Goal: Task Accomplishment & Management: Manage account settings

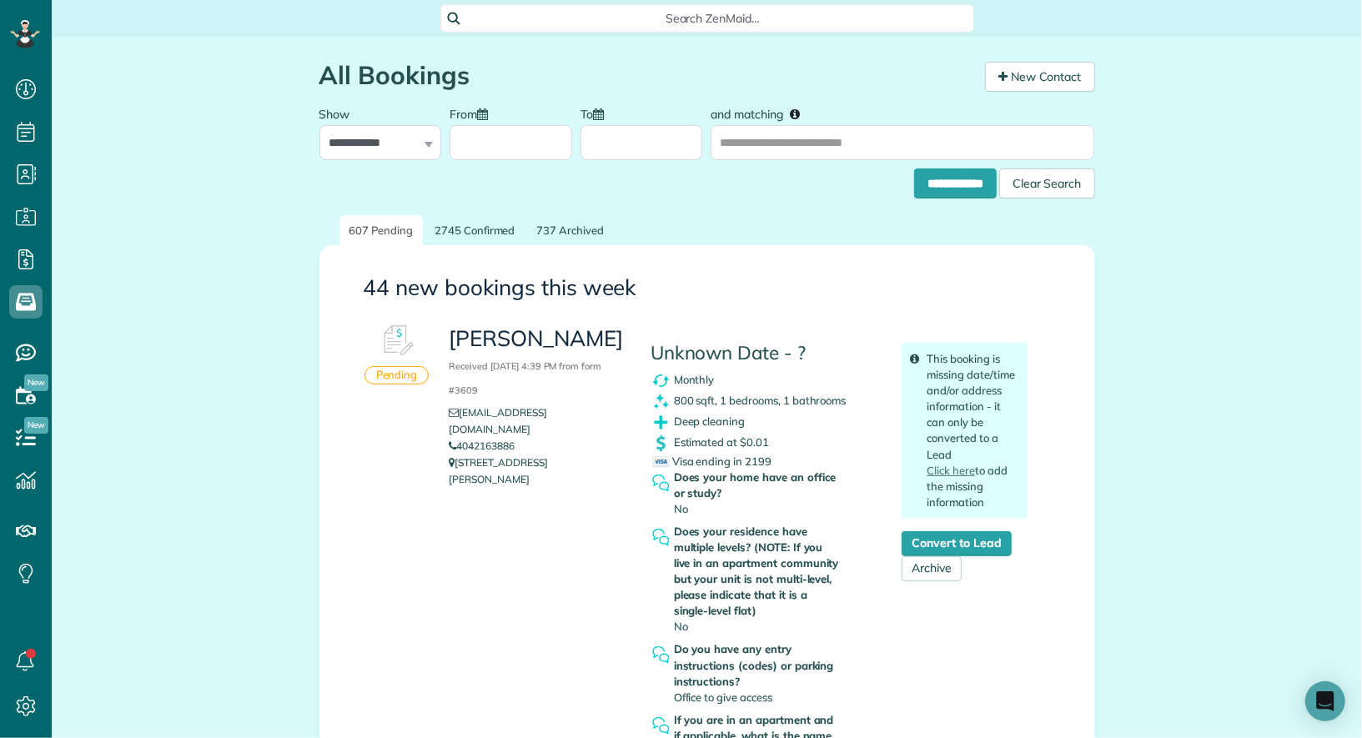
scroll to position [218, 0]
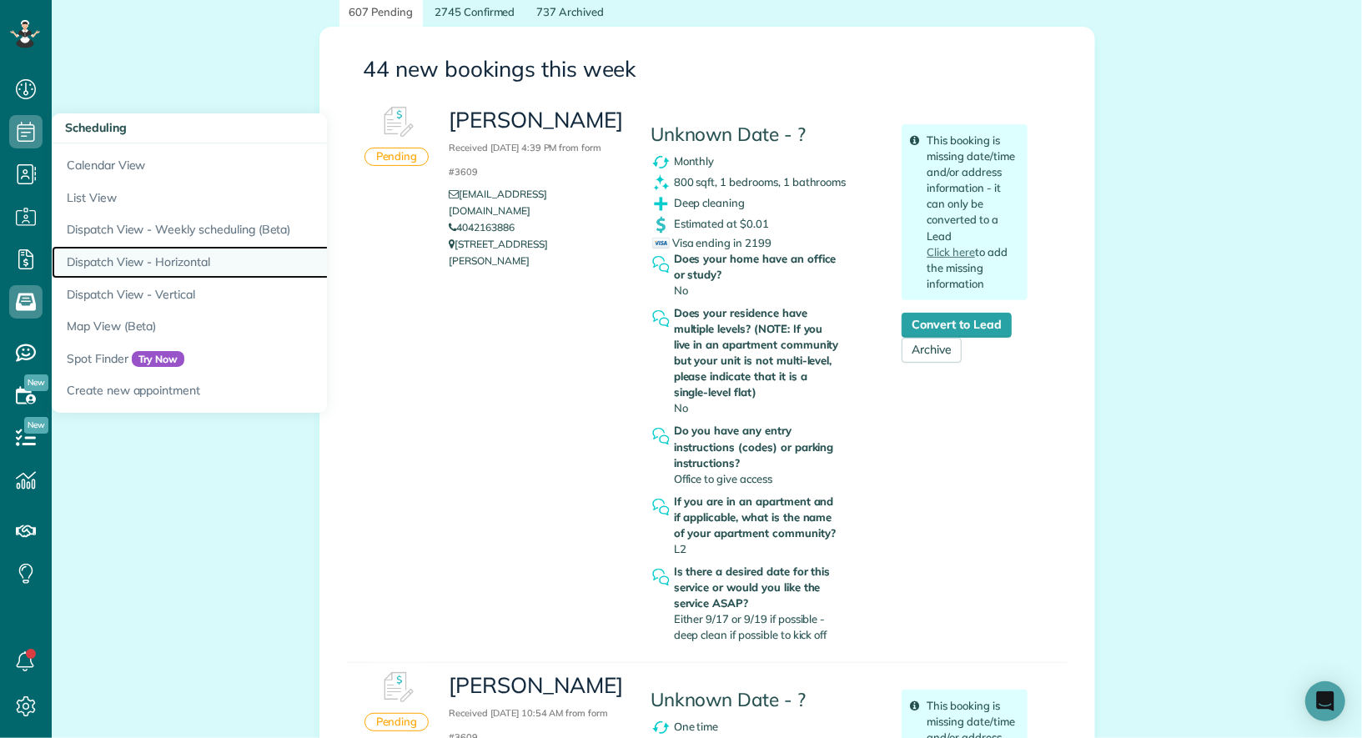
click at [136, 263] on link "Dispatch View - Horizontal" at bounding box center [260, 262] width 417 height 33
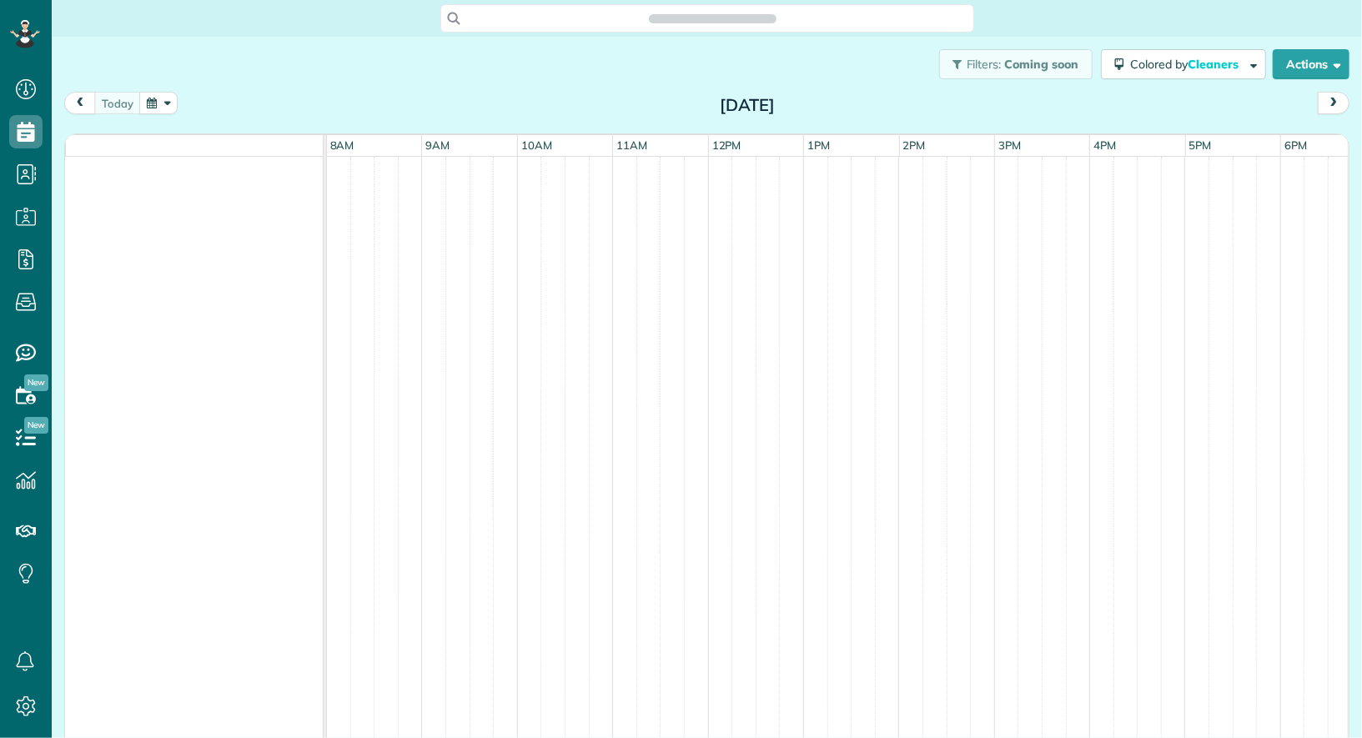
scroll to position [7, 7]
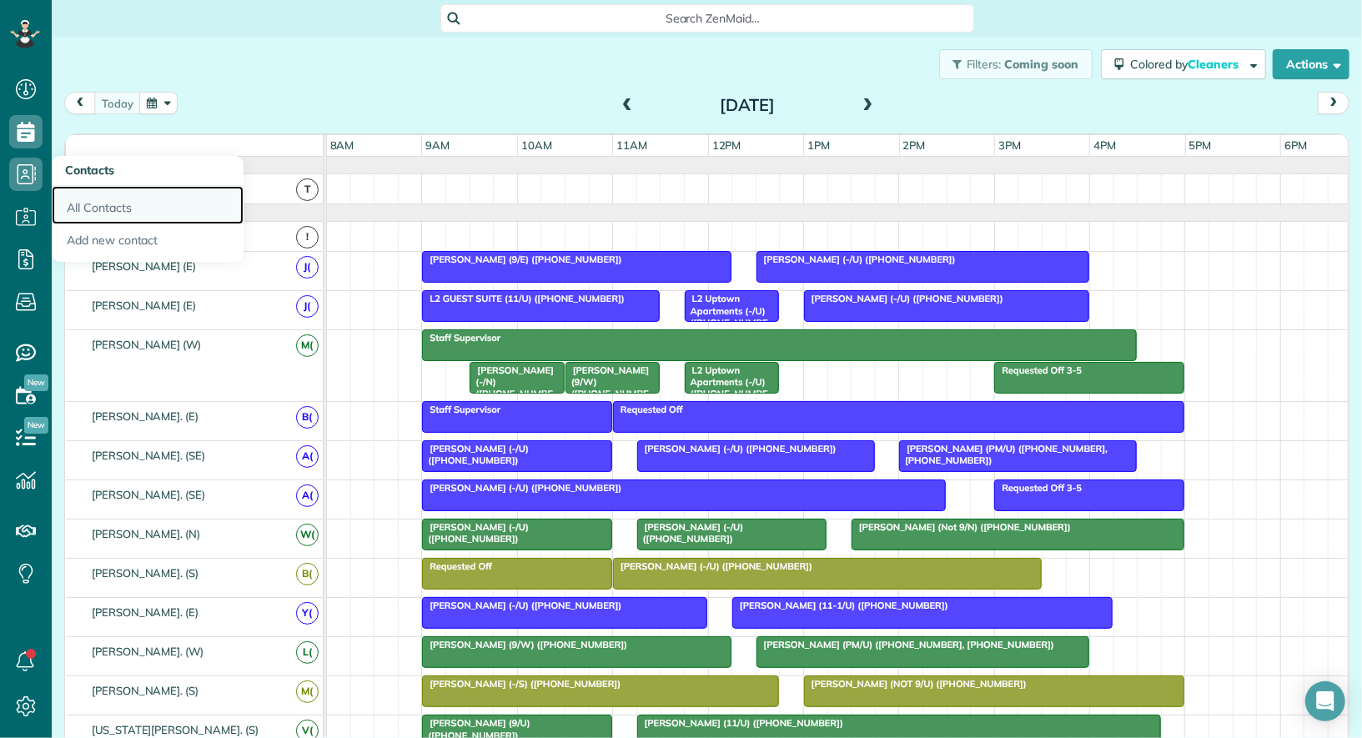
click at [83, 197] on link "All Contacts" at bounding box center [148, 205] width 192 height 38
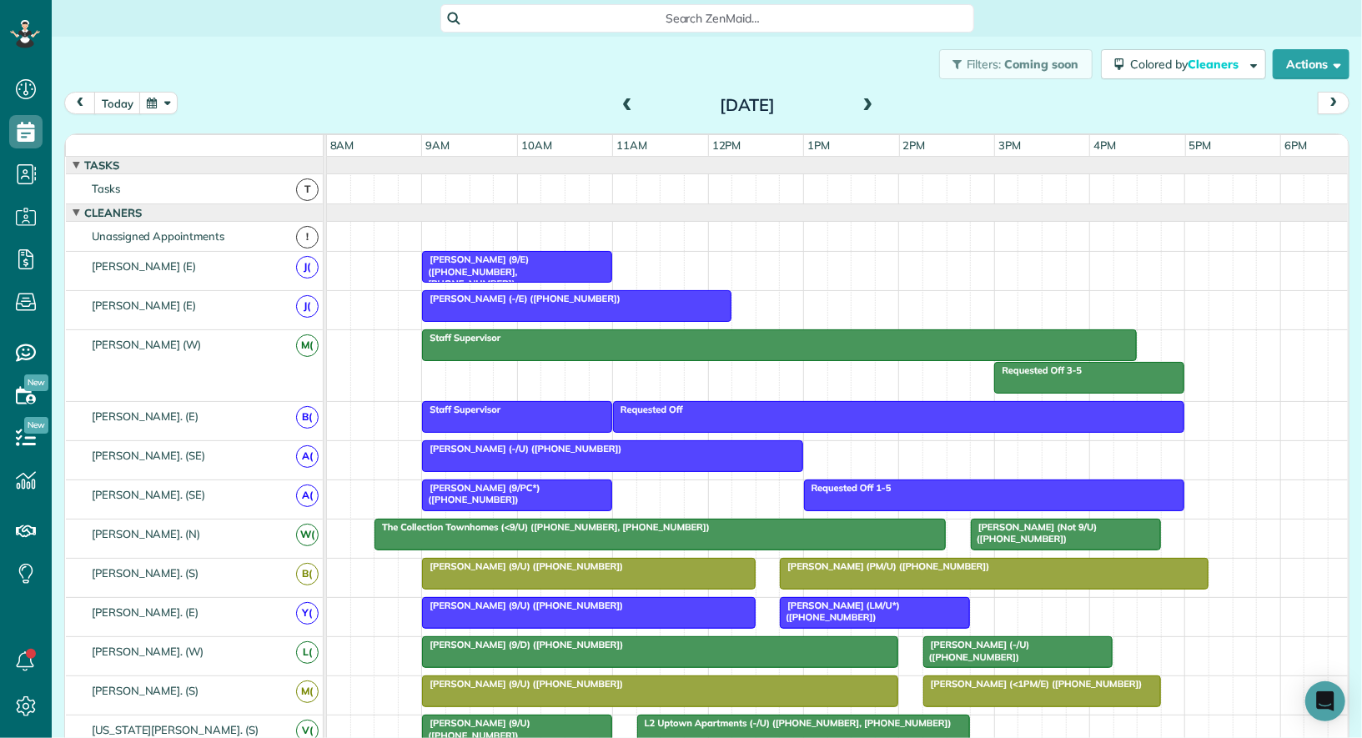
scroll to position [12, 0]
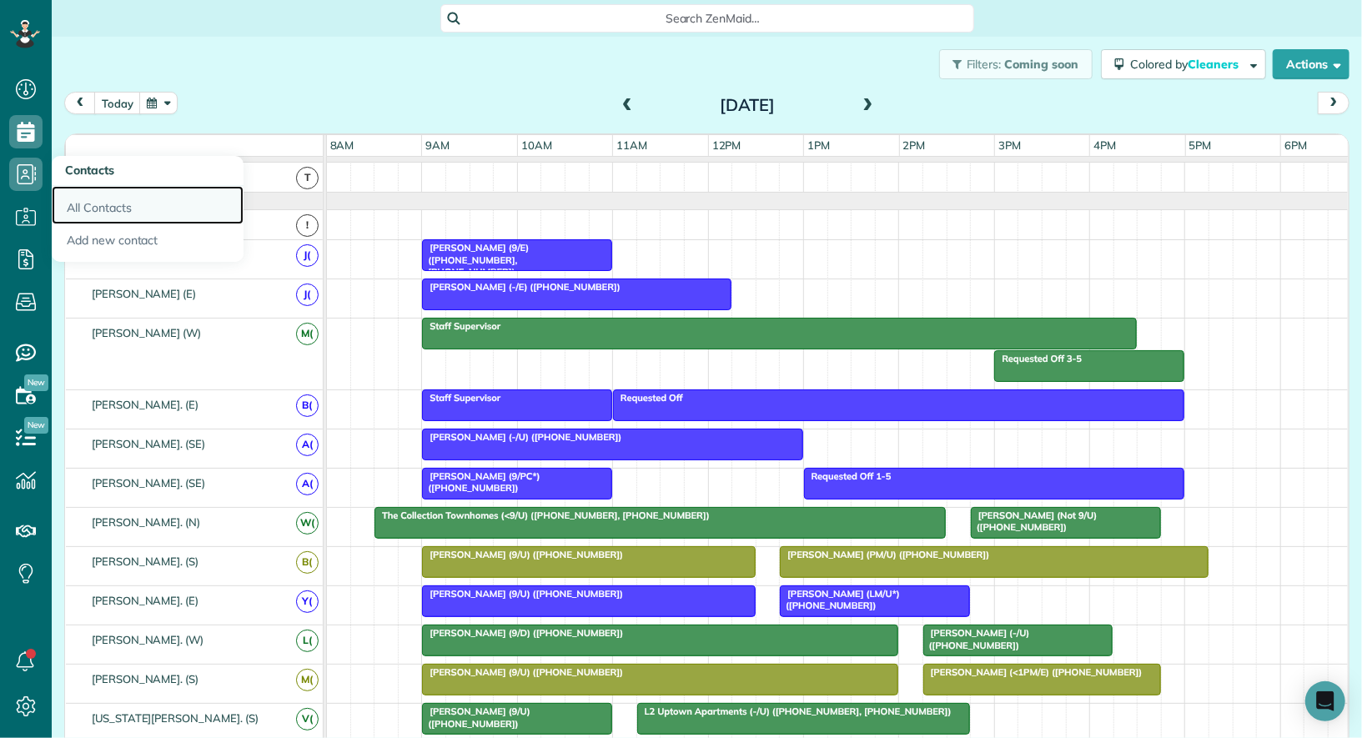
click at [78, 208] on link "All Contacts" at bounding box center [148, 205] width 192 height 38
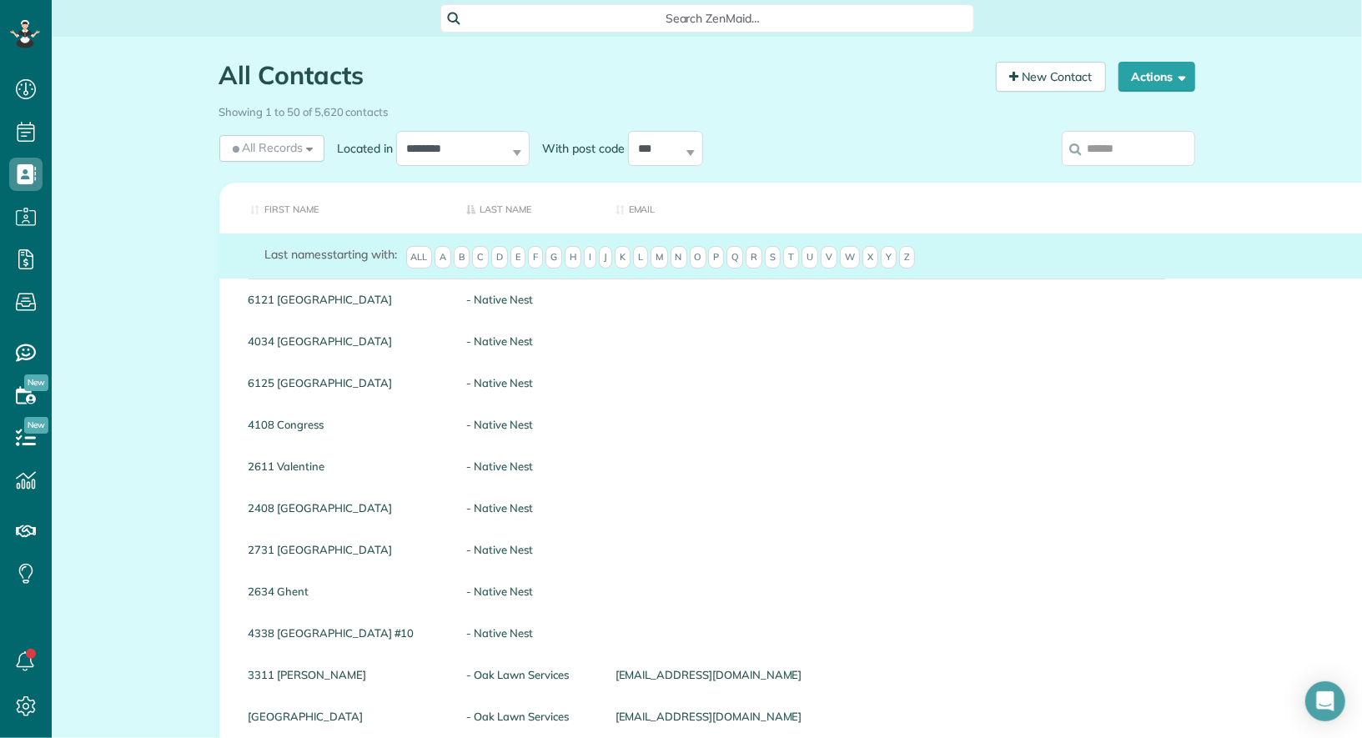
scroll to position [7, 7]
click at [1104, 148] on input "search" at bounding box center [1127, 148] width 133 height 35
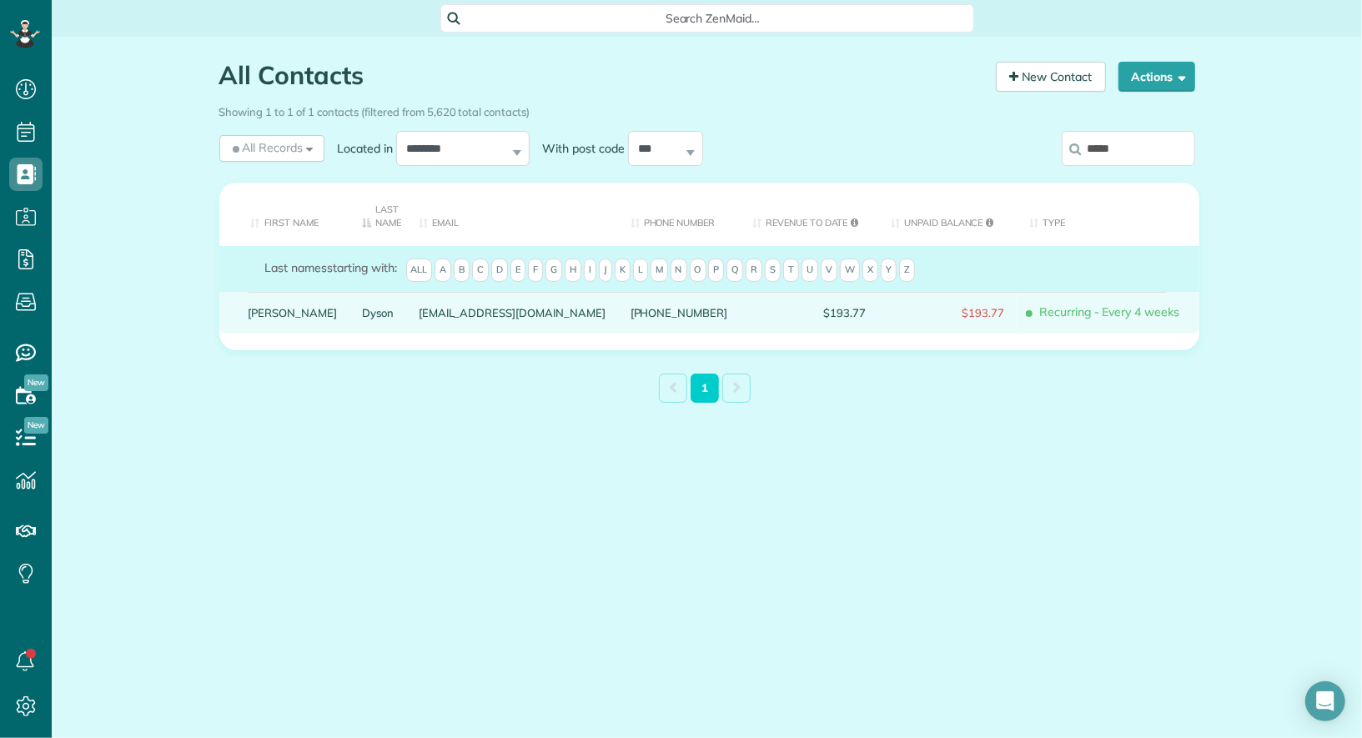
type input "*****"
click at [281, 314] on link "Madeline" at bounding box center [292, 313] width 89 height 12
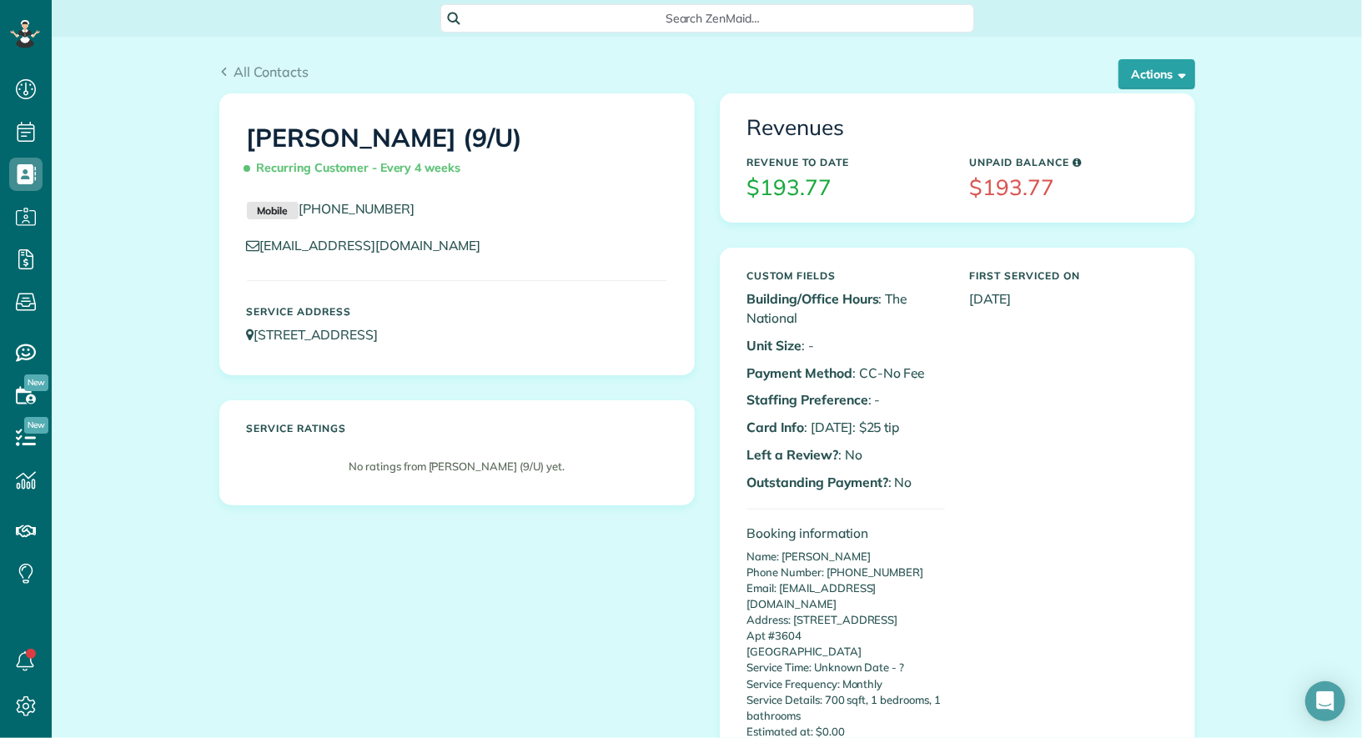
scroll to position [7, 7]
click at [1162, 77] on button "Actions" at bounding box center [1156, 74] width 77 height 30
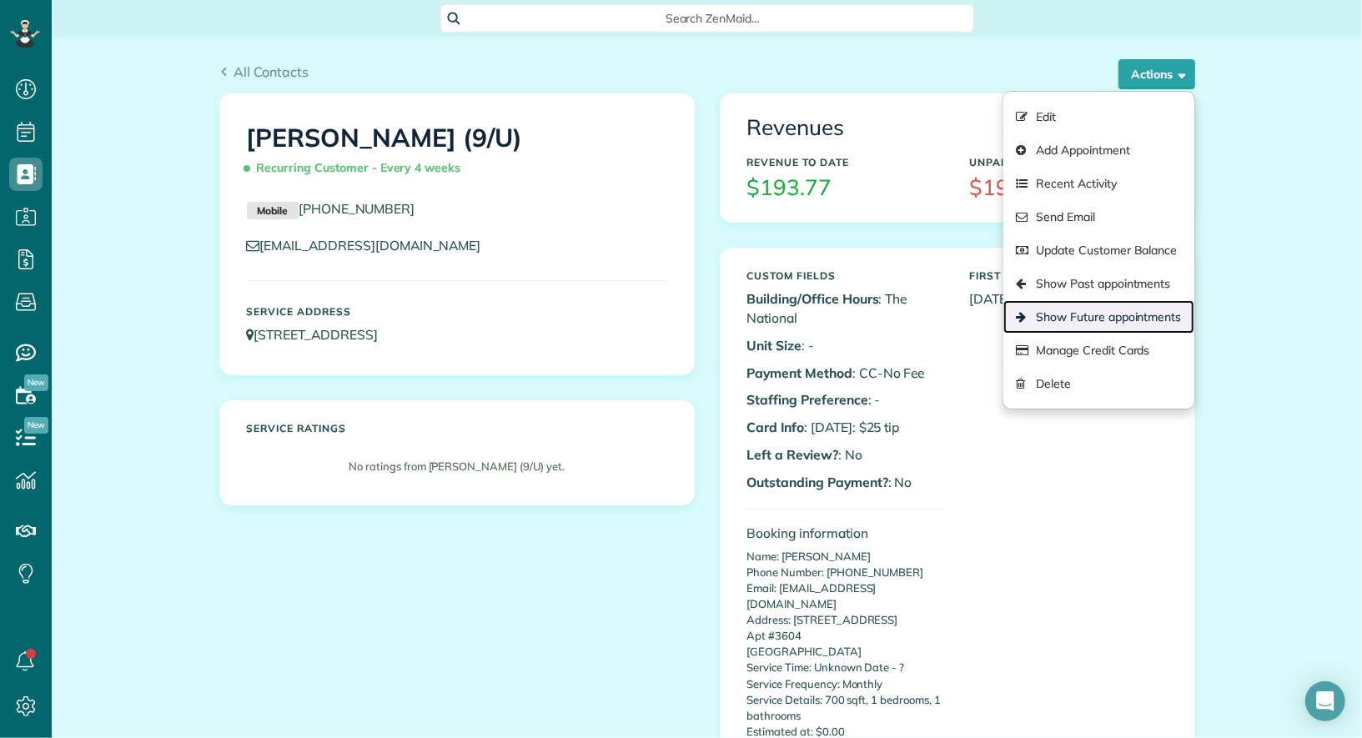
click at [1153, 307] on link "Show Future appointments" at bounding box center [1098, 316] width 190 height 33
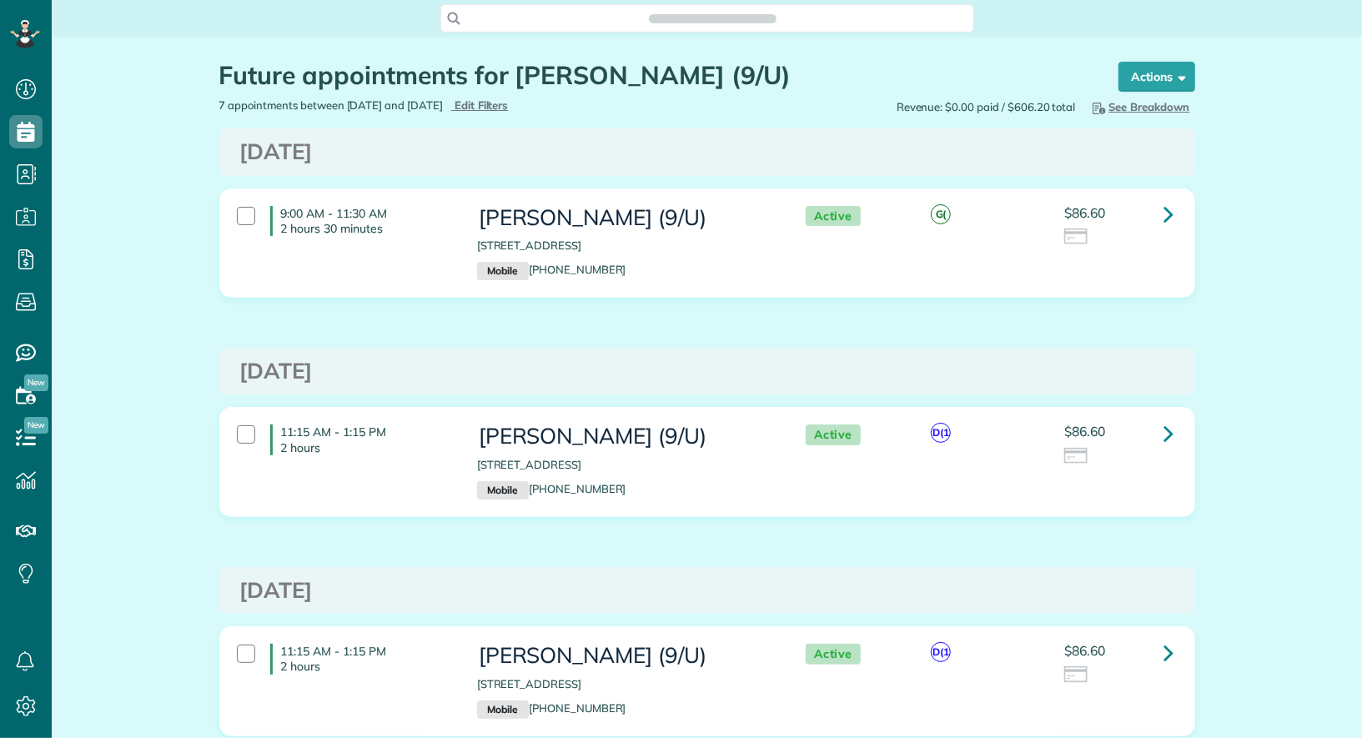
scroll to position [7, 7]
click at [1162, 221] on link at bounding box center [1168, 214] width 33 height 33
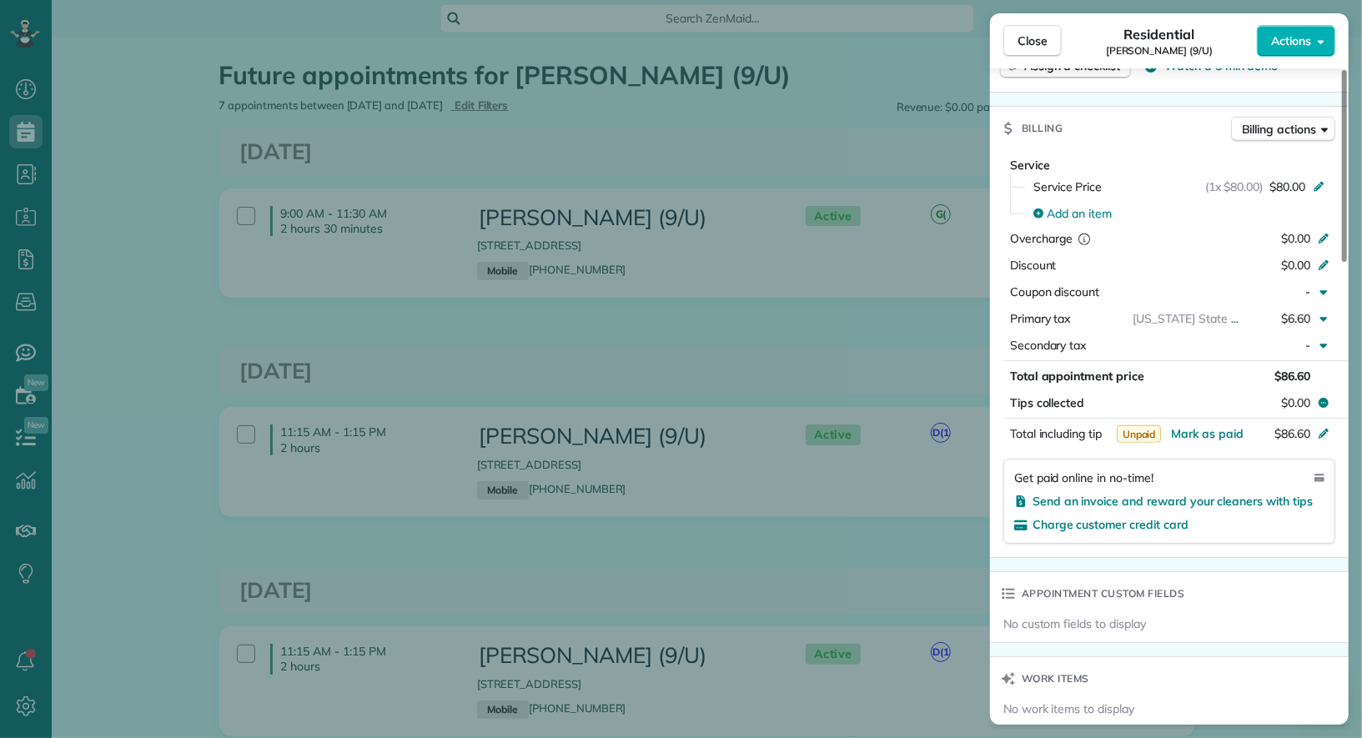
scroll to position [696, 0]
click at [1287, 180] on span "$80.00" at bounding box center [1287, 188] width 36 height 17
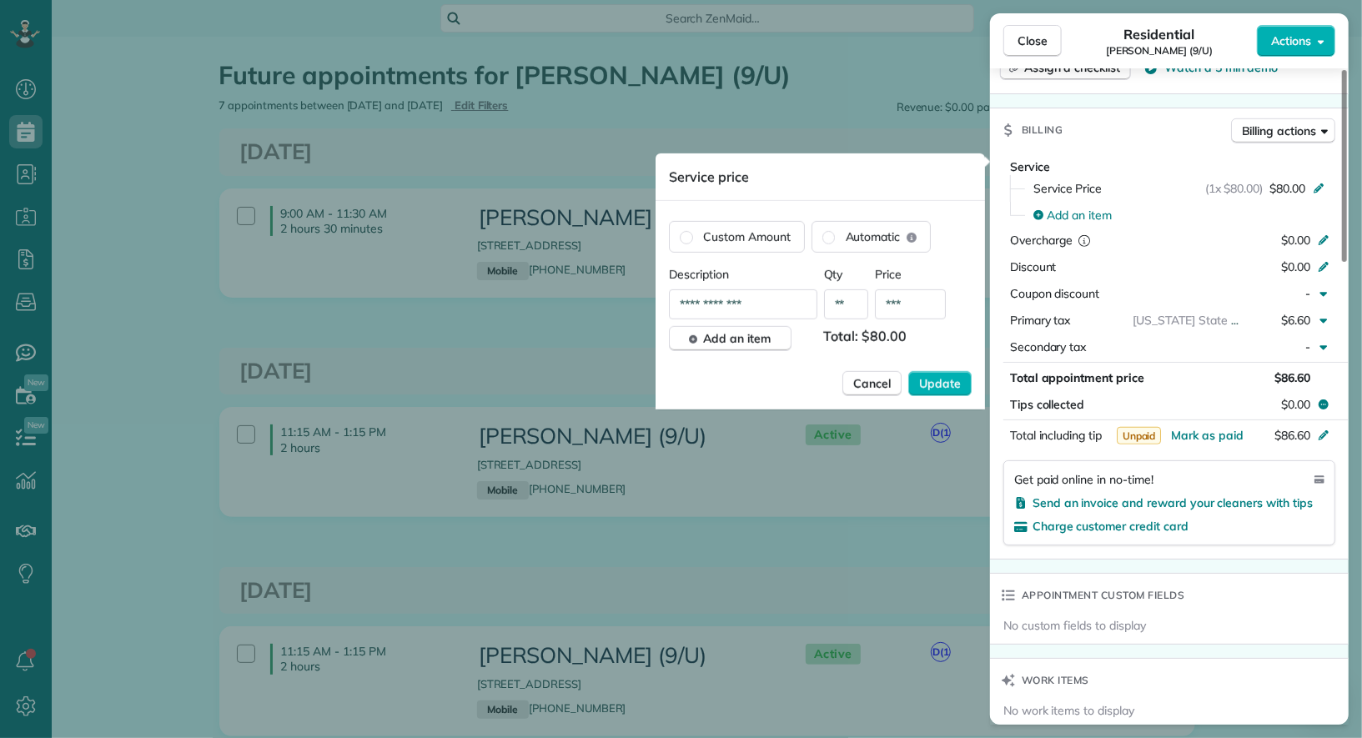
click at [912, 308] on input "***" at bounding box center [910, 304] width 71 height 30
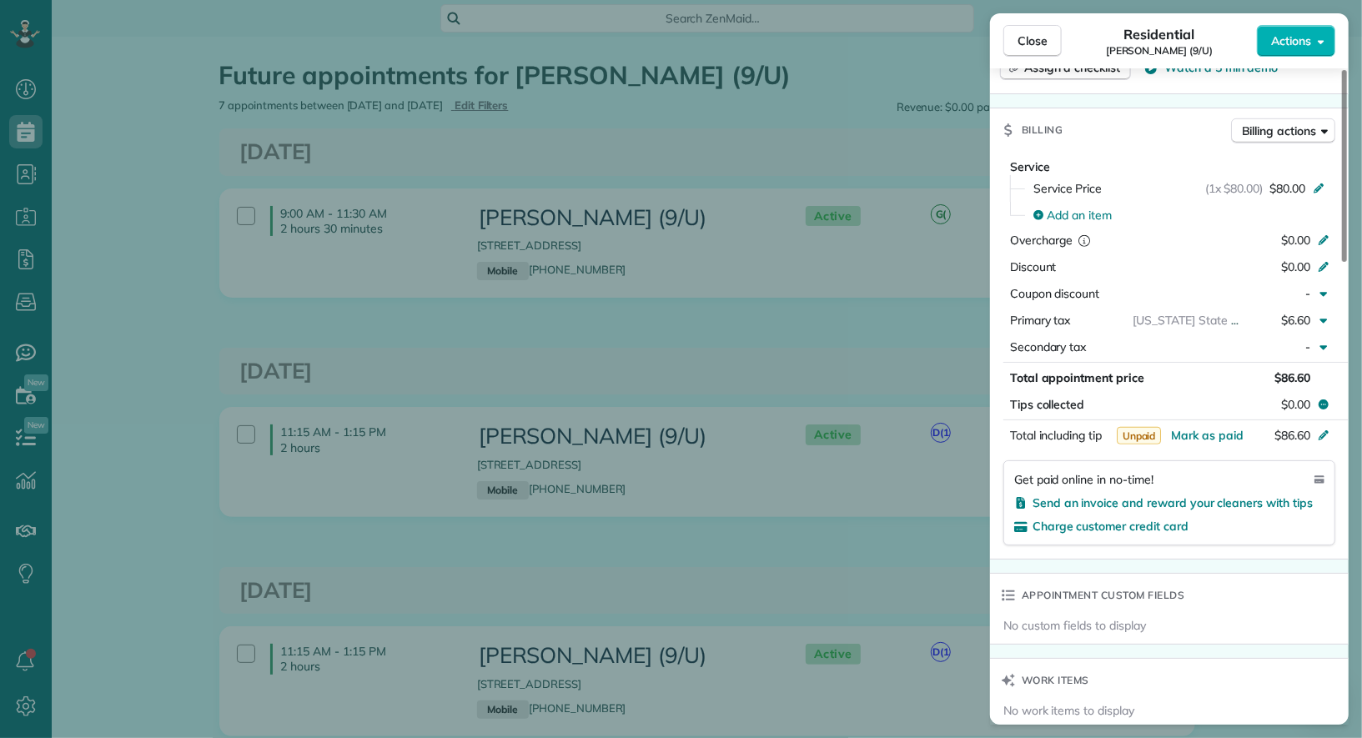
click at [821, 475] on div "Close Residential Madeline Dyson (9/U) Actions Status Active Madeline Dyson (9/…" at bounding box center [681, 369] width 1362 height 738
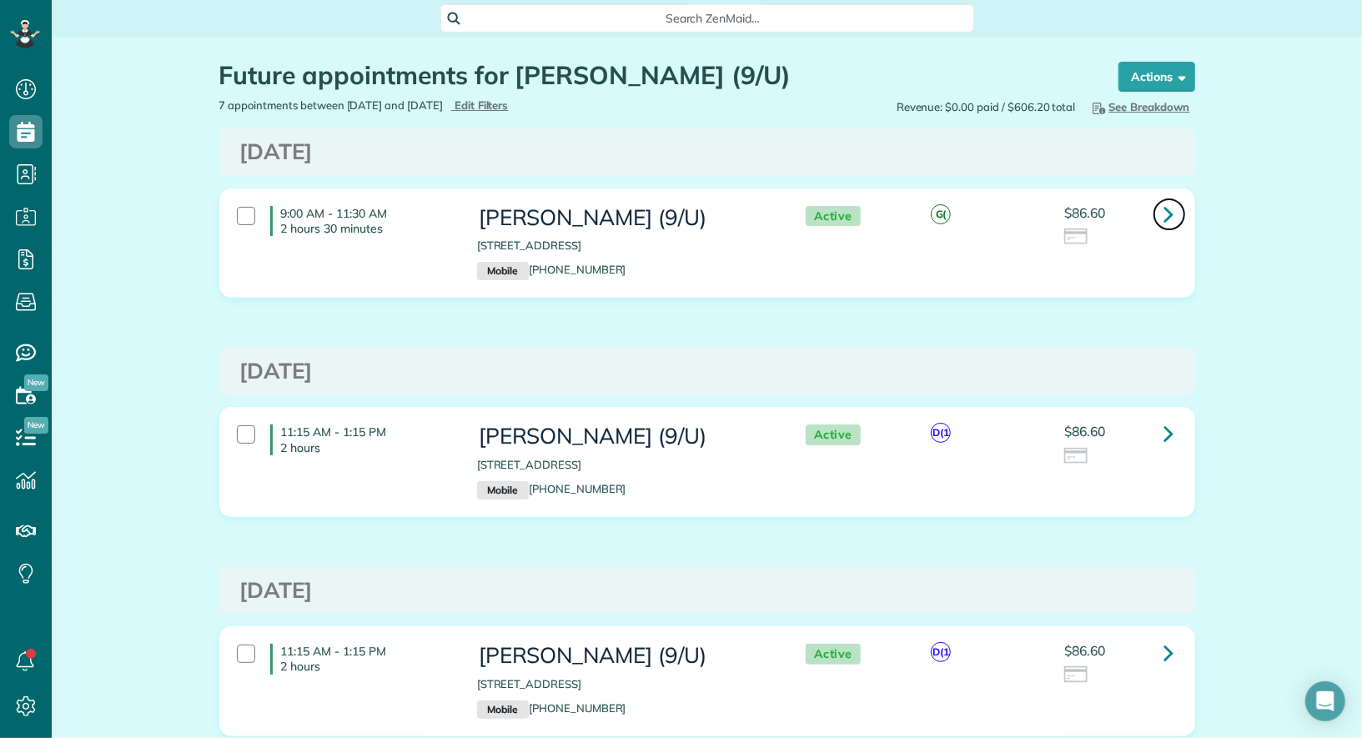
click at [1165, 217] on icon at bounding box center [1169, 213] width 10 height 29
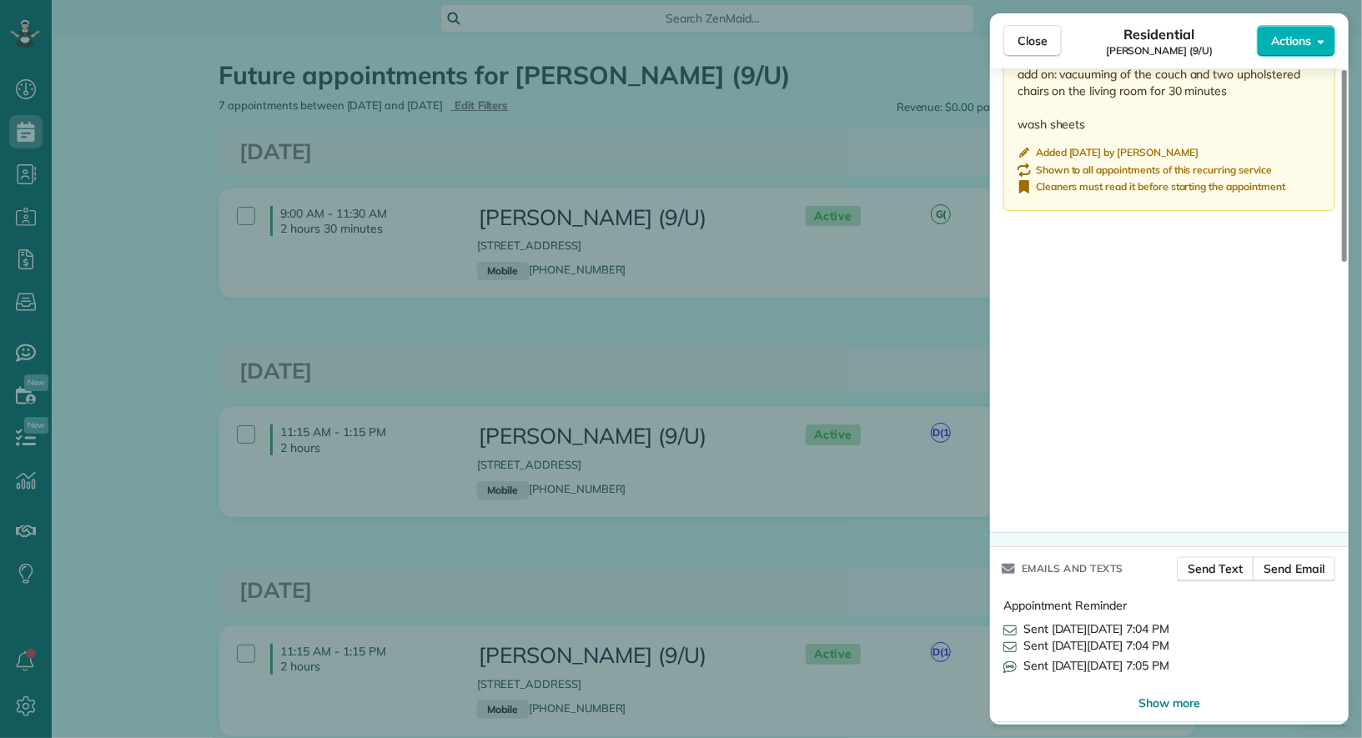
scroll to position [1351, 0]
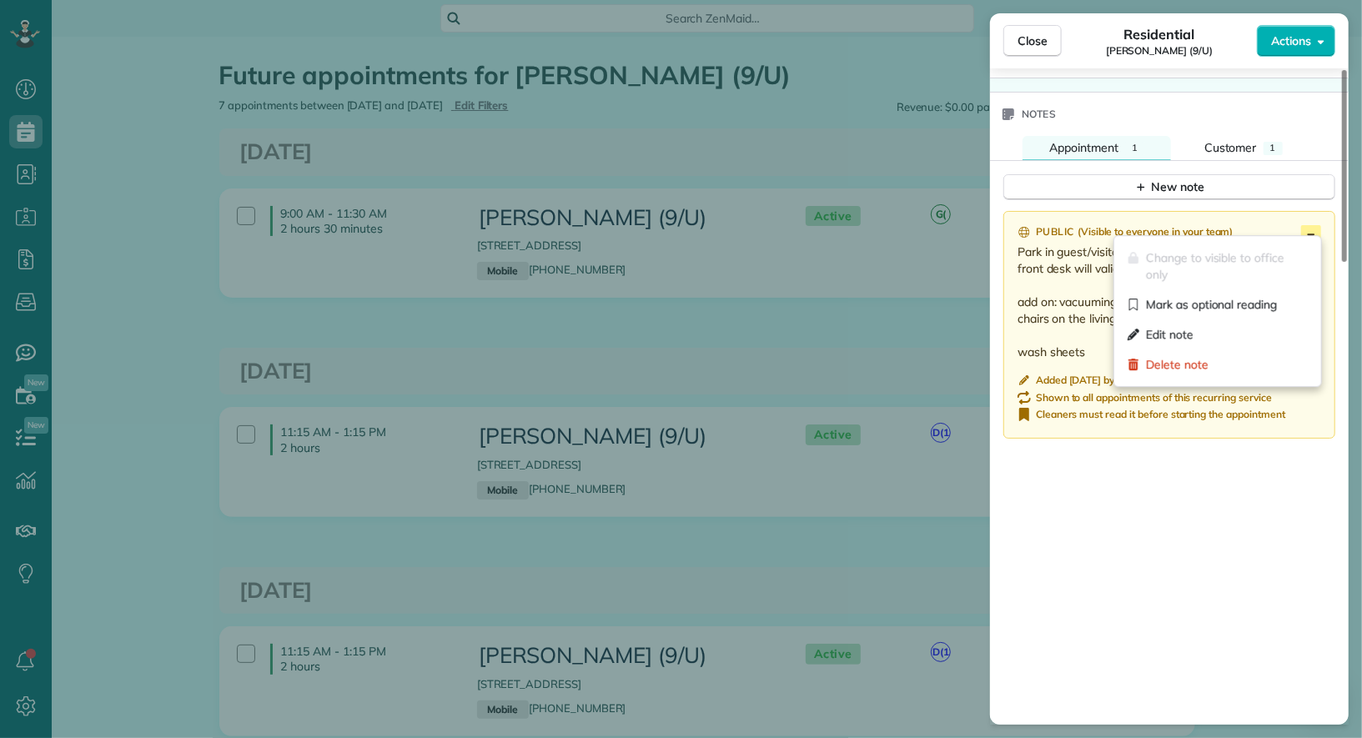
click at [1312, 225] on icon at bounding box center [1311, 235] width 20 height 20
click at [1262, 327] on div "Edit note" at bounding box center [1217, 334] width 193 height 30
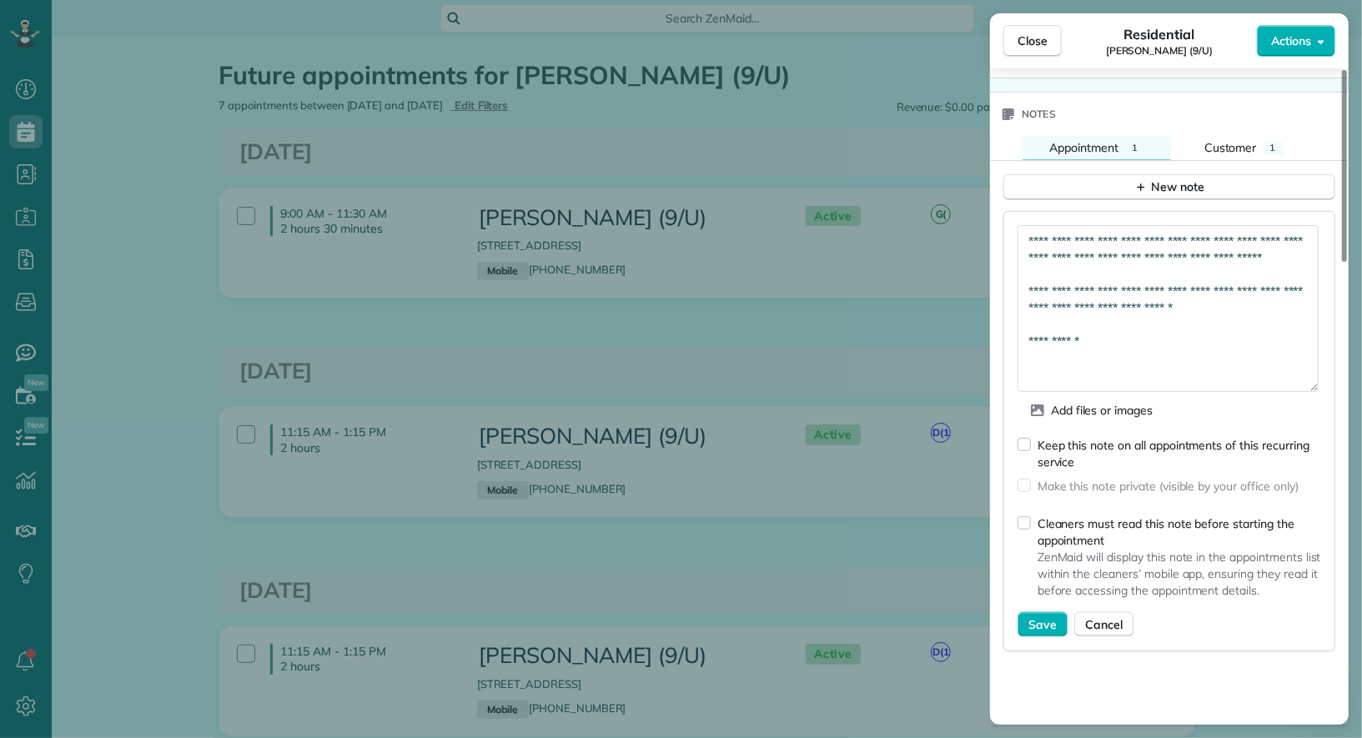
drag, startPoint x: 1311, startPoint y: 258, endPoint x: 1311, endPoint y: 376, distance: 118.4
click at [1311, 376] on textarea "**********" at bounding box center [1167, 308] width 301 height 167
drag, startPoint x: 1307, startPoint y: 304, endPoint x: 1225, endPoint y: 304, distance: 81.7
click at [1224, 304] on textarea "**********" at bounding box center [1167, 308] width 301 height 167
type textarea "**********"
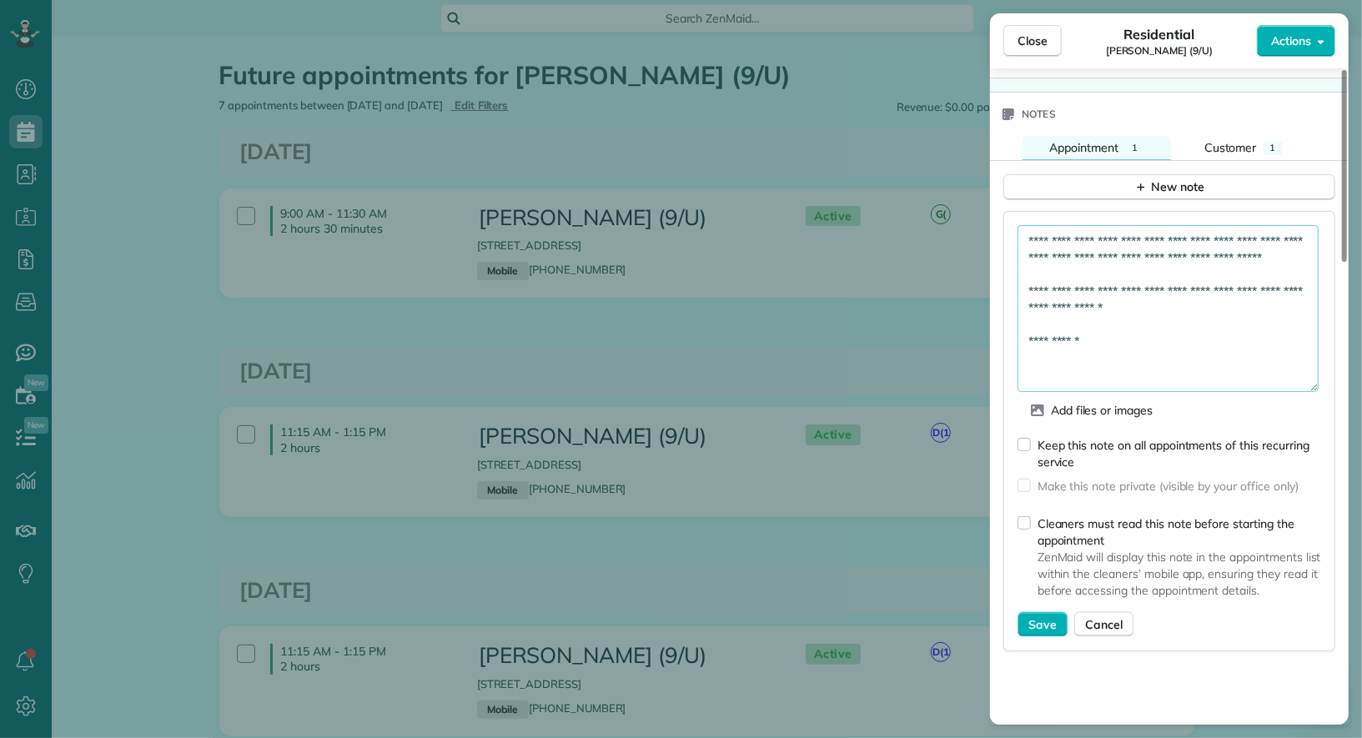
click at [1042, 437] on div "Keep this note on all appointments of this recurring service" at bounding box center [1179, 453] width 284 height 33
click at [1031, 620] on span "Save" at bounding box center [1042, 624] width 28 height 17
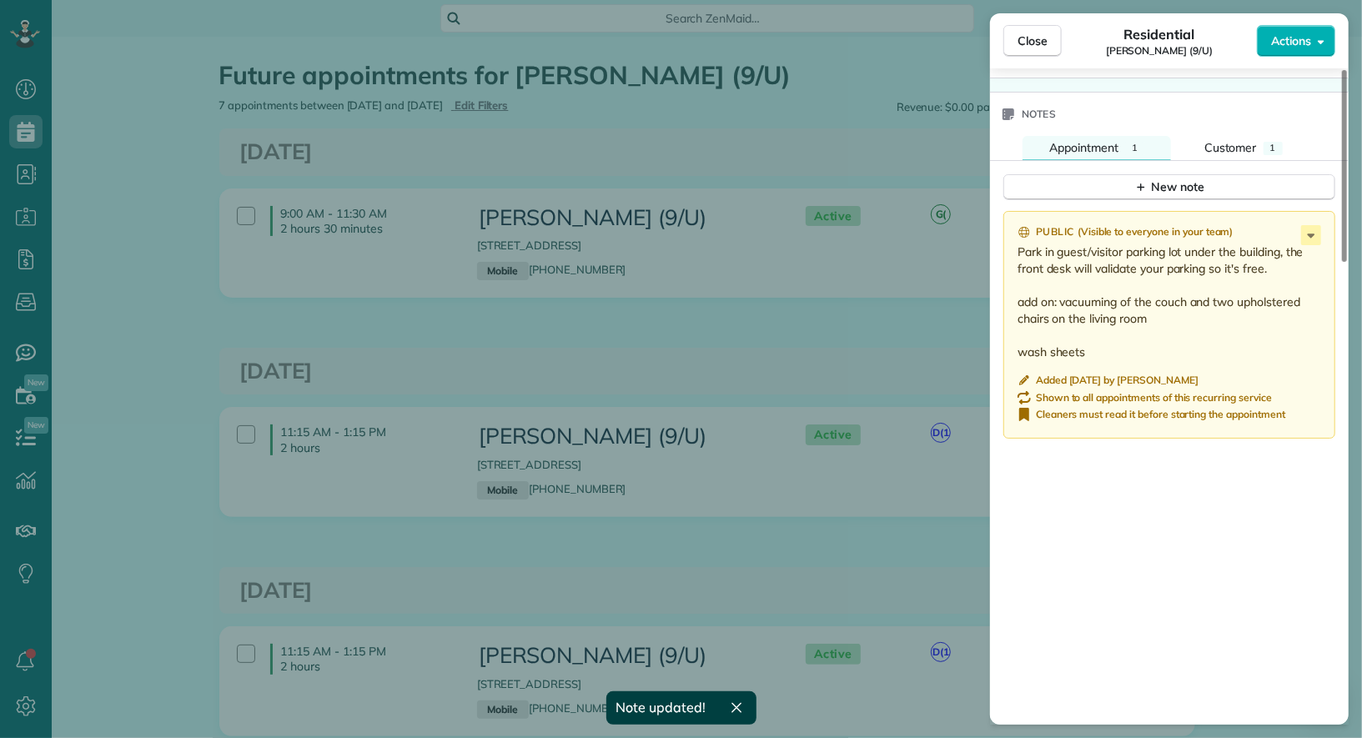
scroll to position [0, 0]
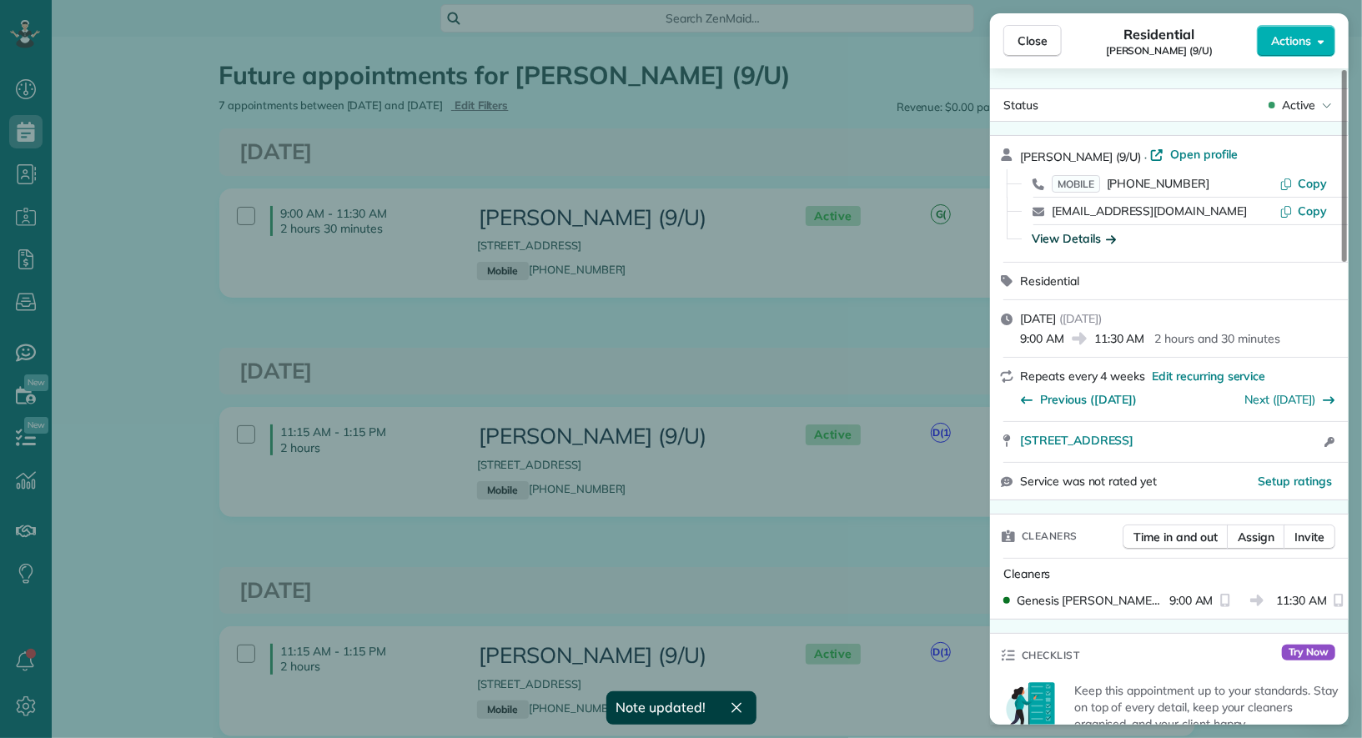
click at [1084, 234] on div "View Details" at bounding box center [1073, 238] width 84 height 17
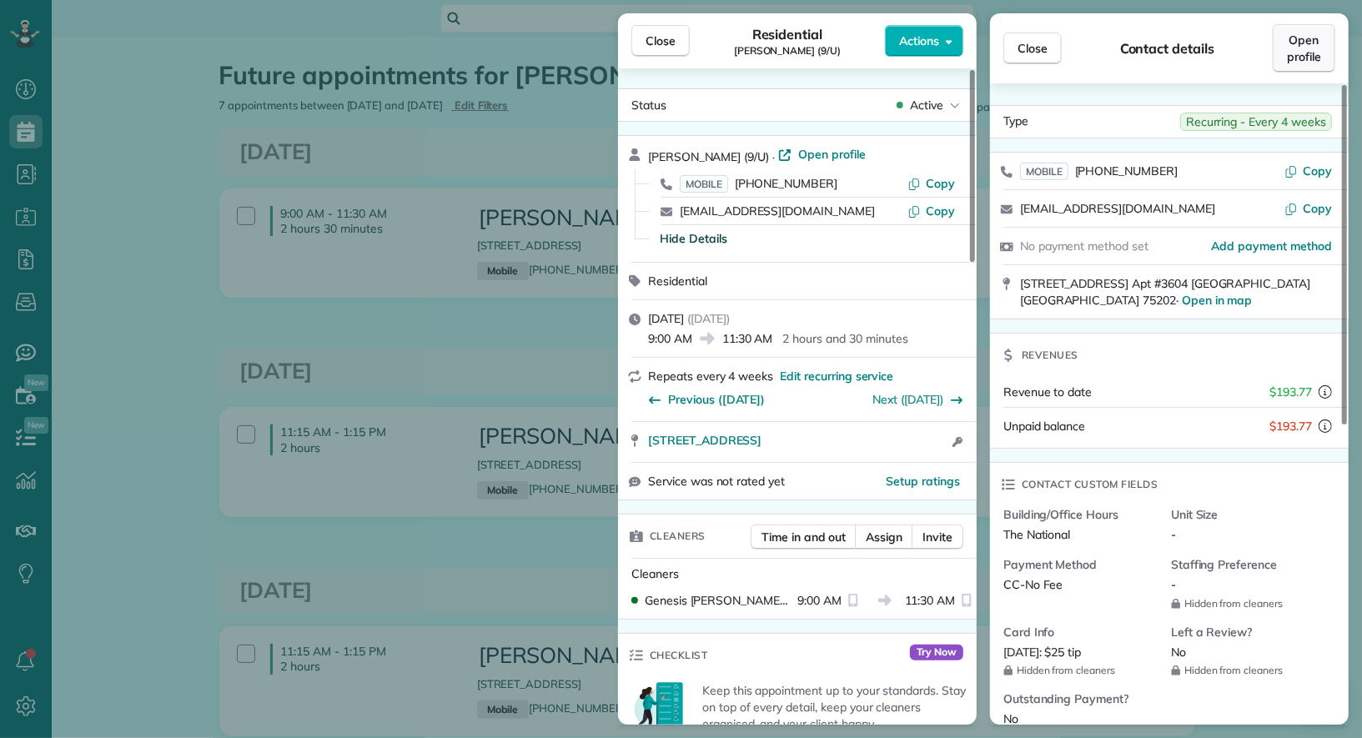
click at [1299, 35] on span "Open profile" at bounding box center [1304, 48] width 34 height 33
click at [88, 108] on div "Close Residential Madeline Dyson (9/U) Actions Status Active Madeline Dyson (9/…" at bounding box center [681, 369] width 1362 height 738
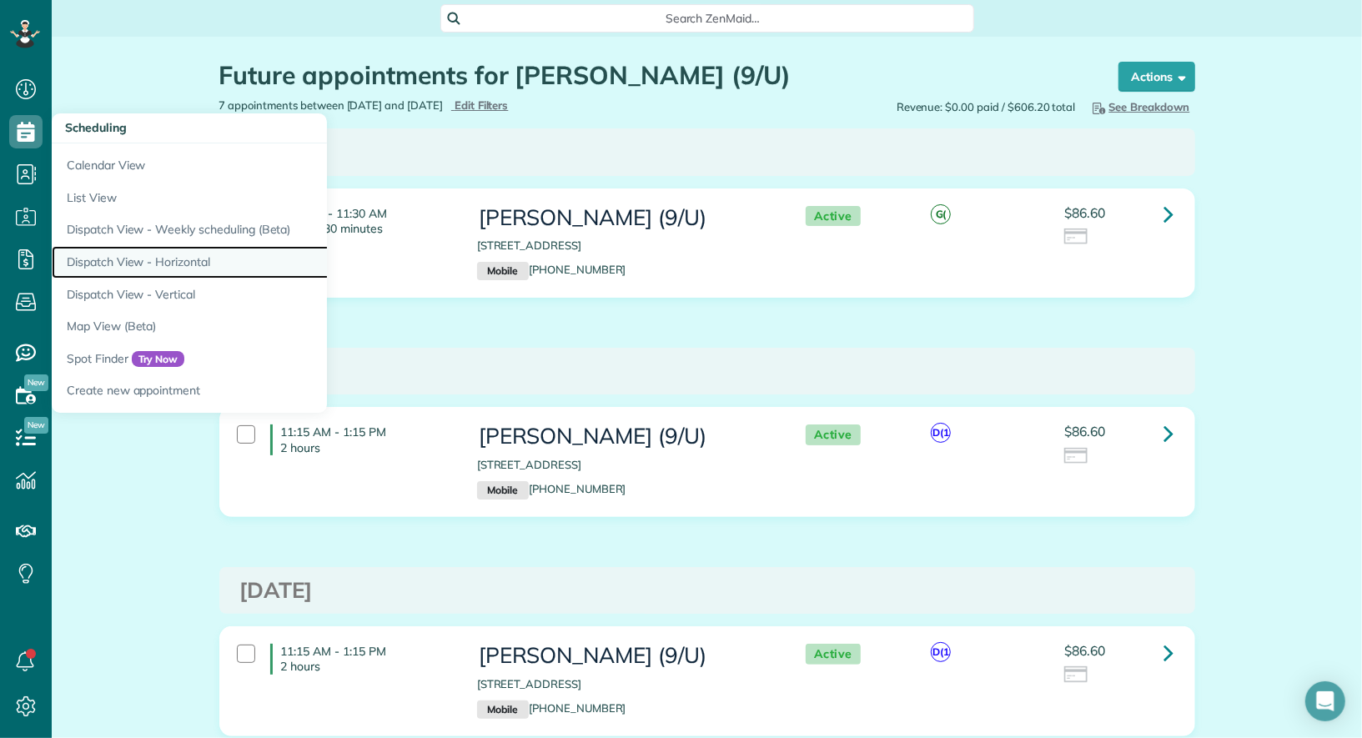
click at [158, 264] on link "Dispatch View - Horizontal" at bounding box center [260, 262] width 417 height 33
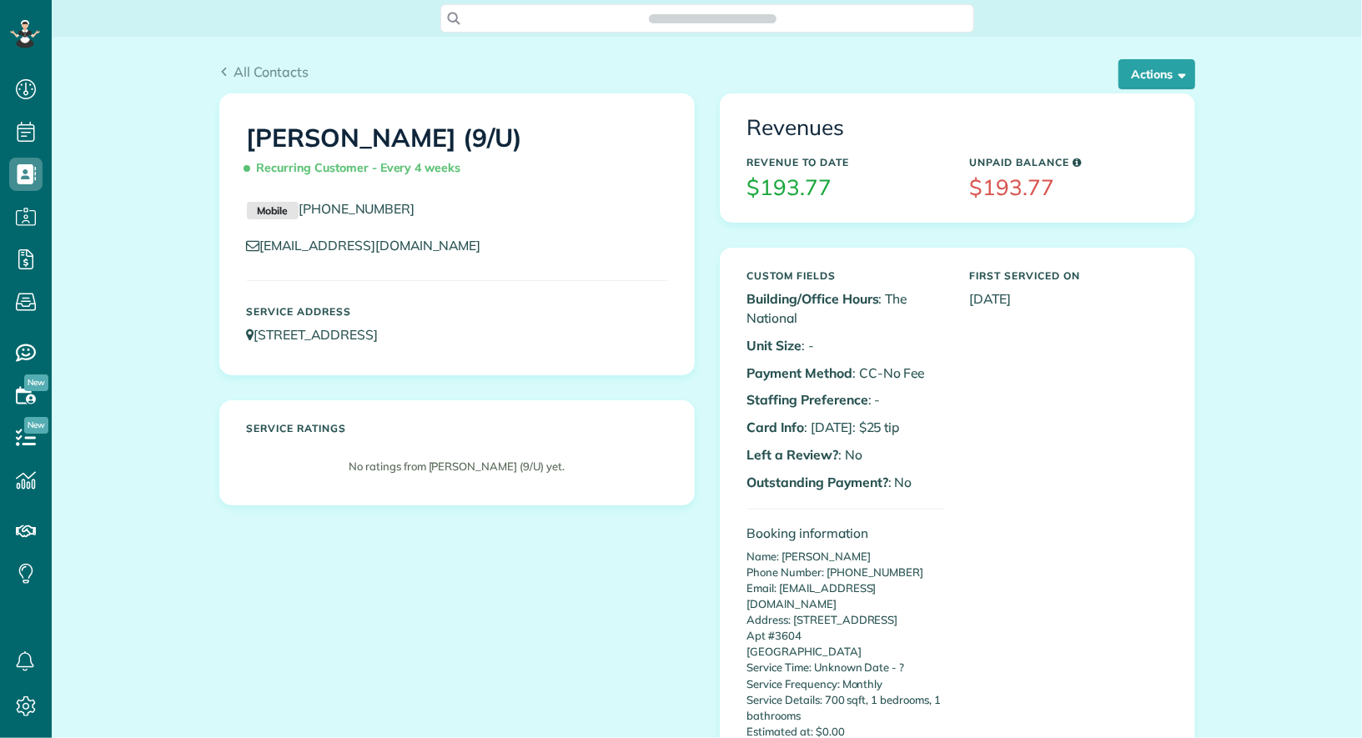
scroll to position [7, 7]
click at [1142, 73] on button "Actions" at bounding box center [1156, 74] width 77 height 30
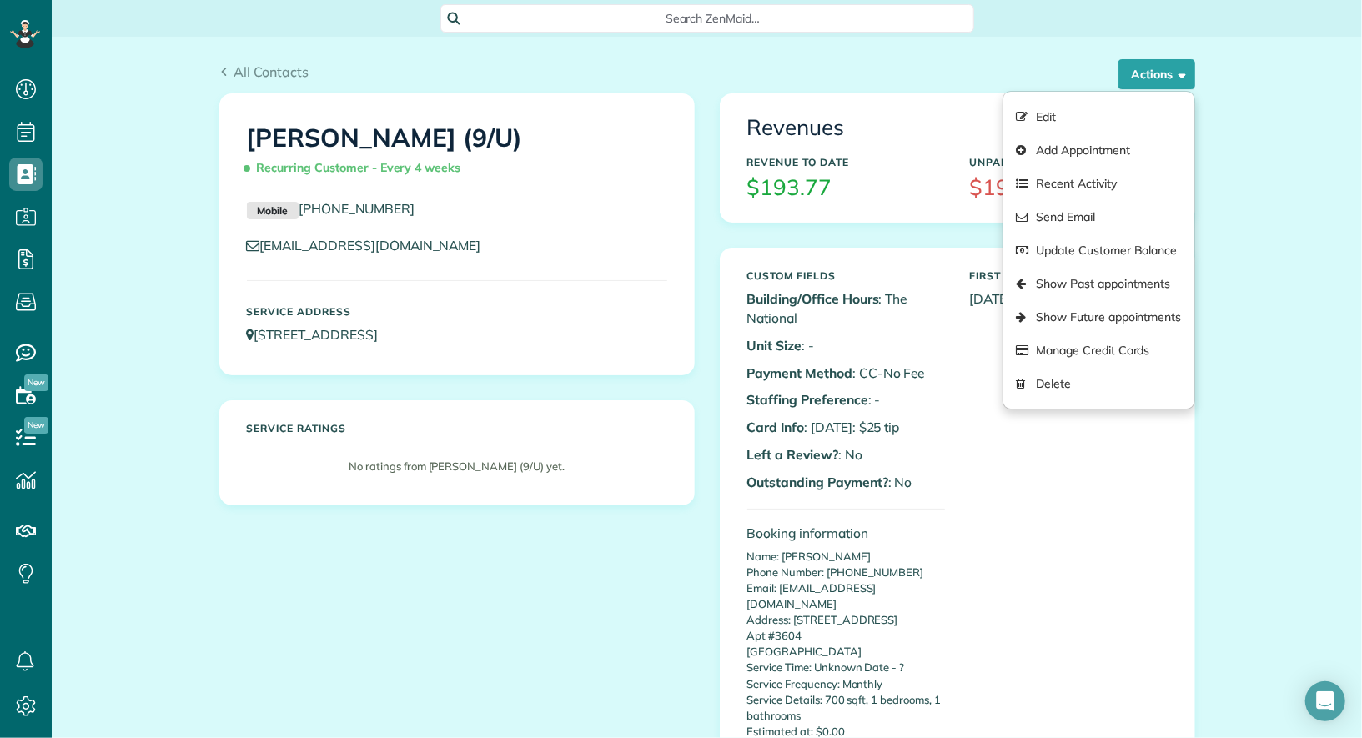
click at [662, 575] on div "[PERSON_NAME] (9/U) Recurring Customer - Every 4 weeks Mobile [PHONE_NUMBER] [E…" at bounding box center [707, 574] width 1001 height 963
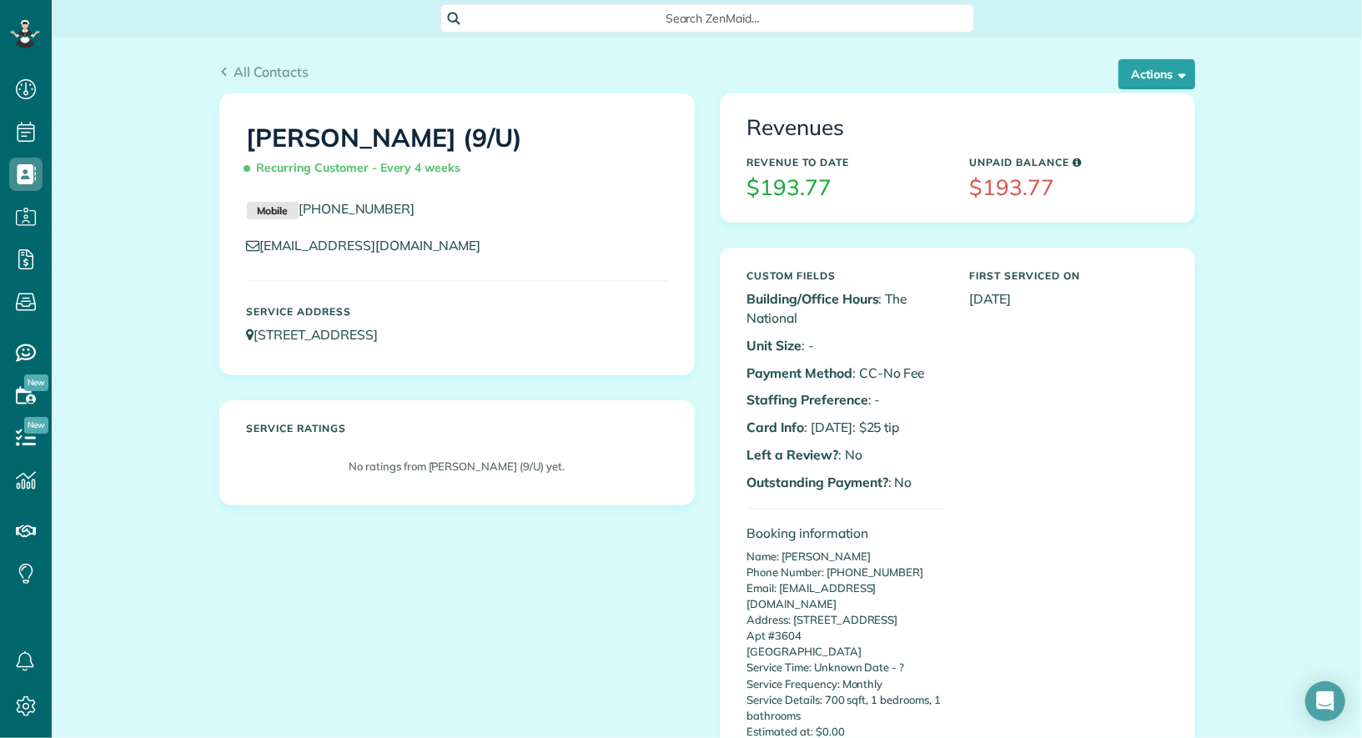
scroll to position [1252, 0]
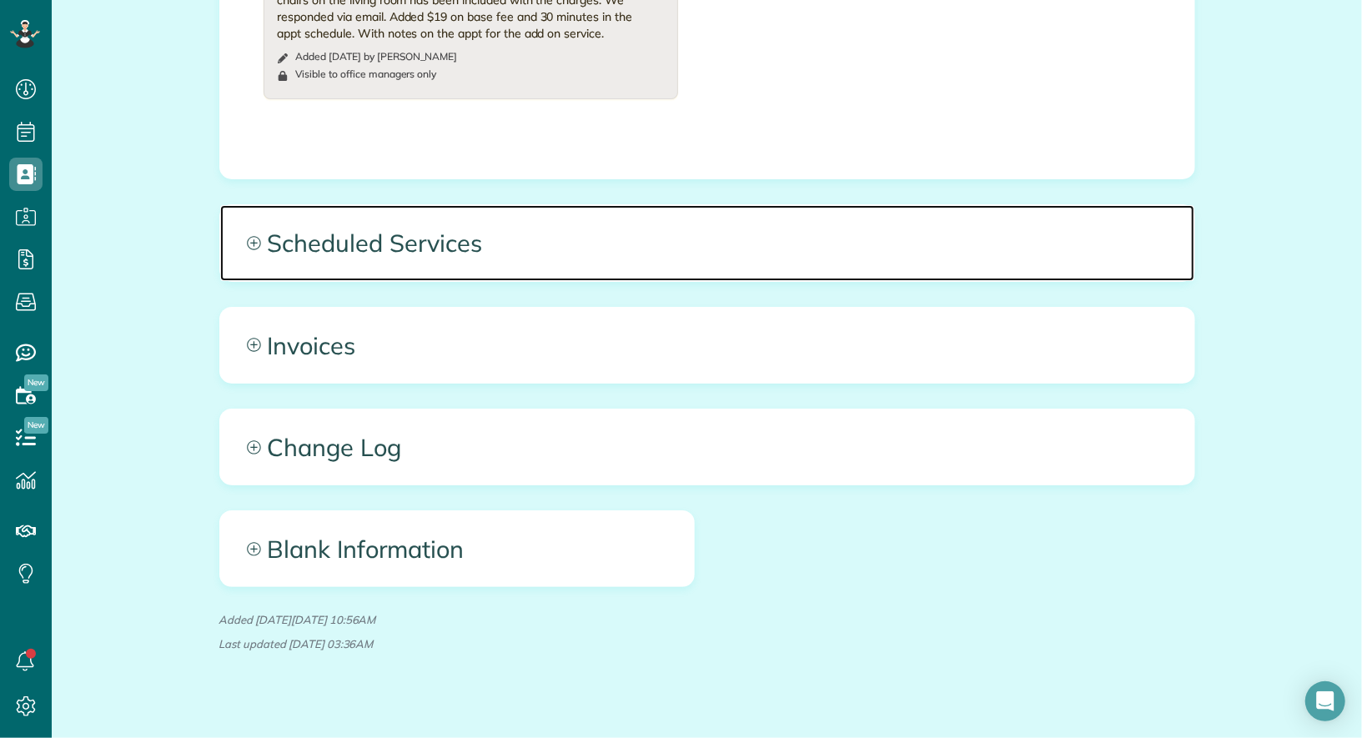
click at [525, 220] on span "Scheduled Services" at bounding box center [707, 242] width 974 height 75
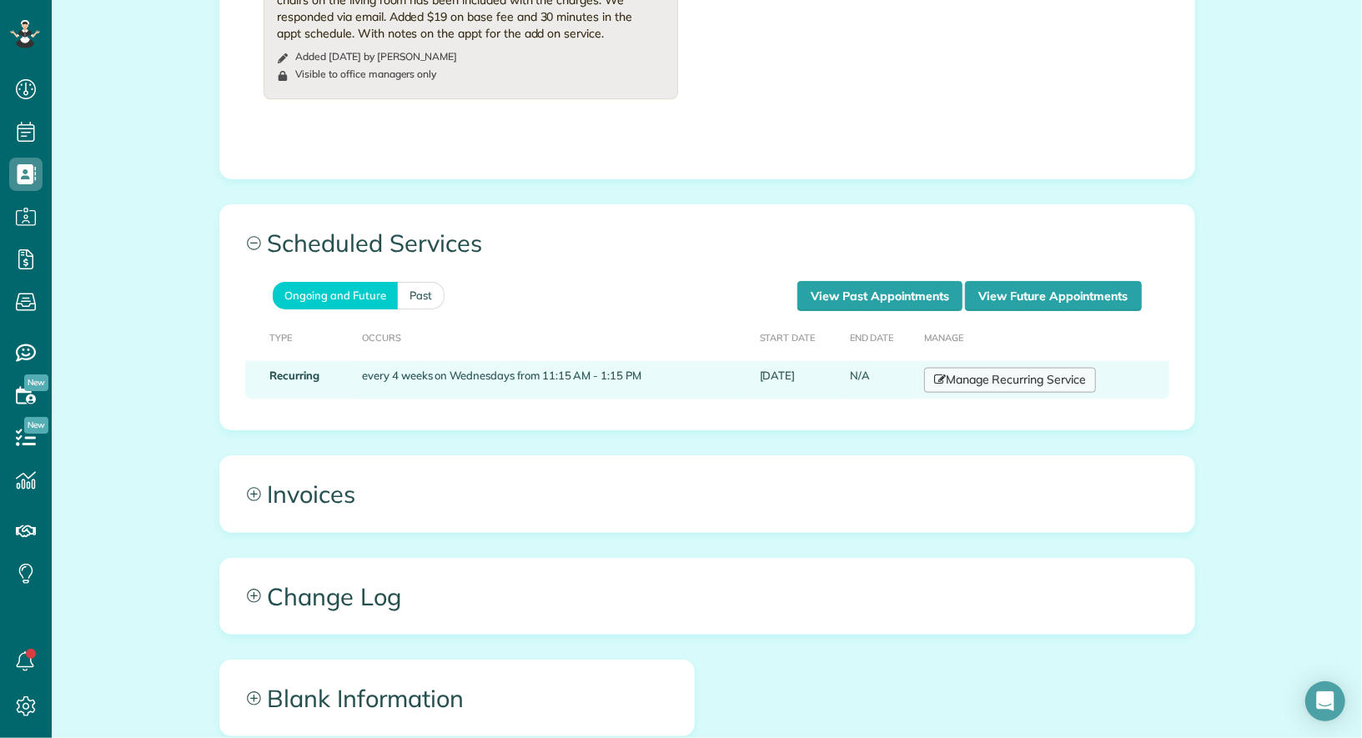
click at [1012, 368] on link "Manage Recurring Service" at bounding box center [1010, 380] width 172 height 25
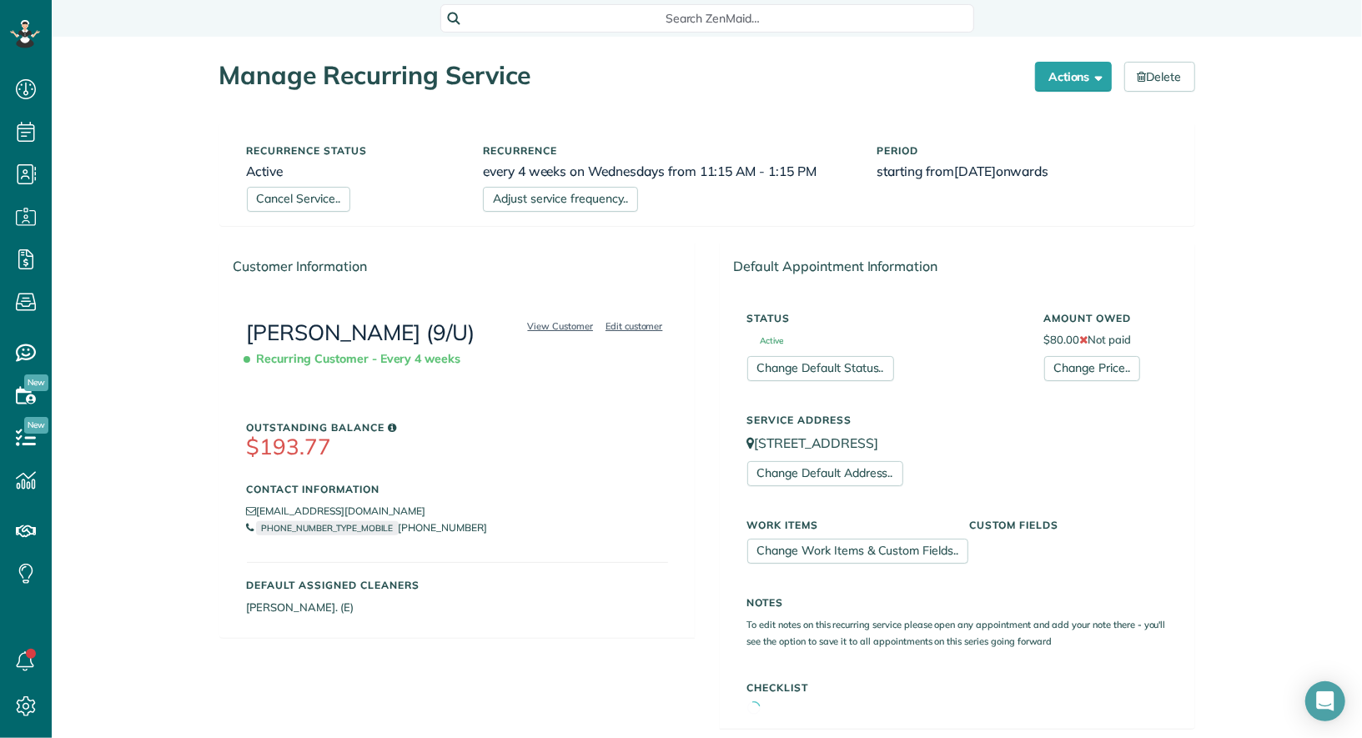
scroll to position [7, 7]
click at [583, 195] on link "Adjust service frequency.." at bounding box center [560, 199] width 155 height 25
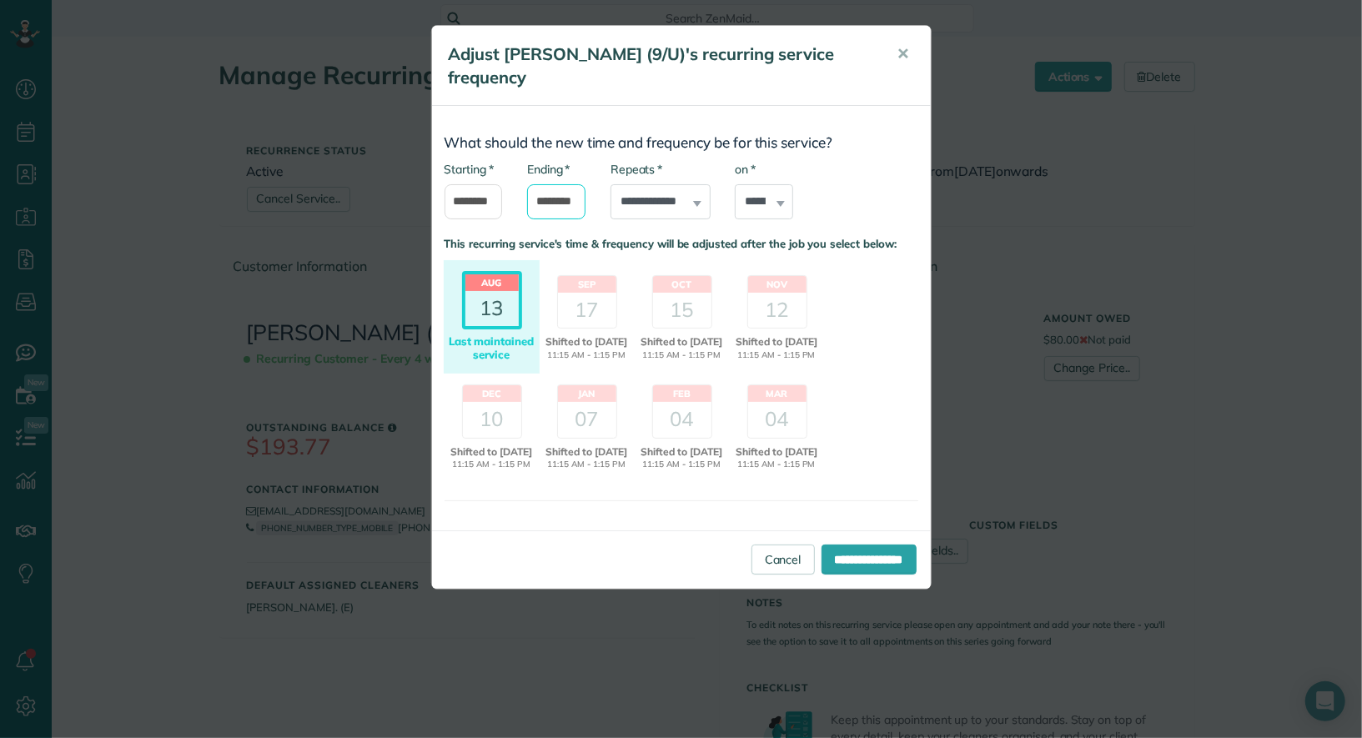
click at [554, 202] on input "*******" at bounding box center [556, 201] width 58 height 35
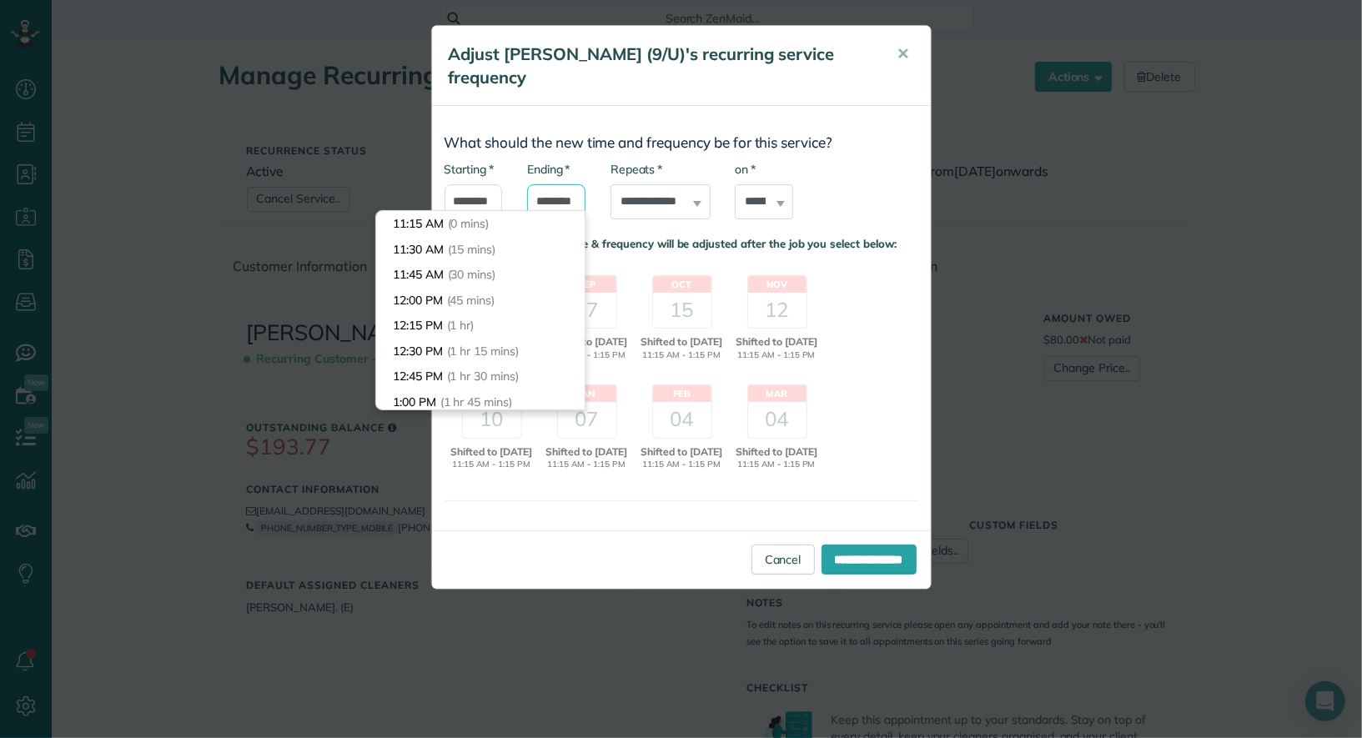
scroll to position [178, 0]
type input "*******"
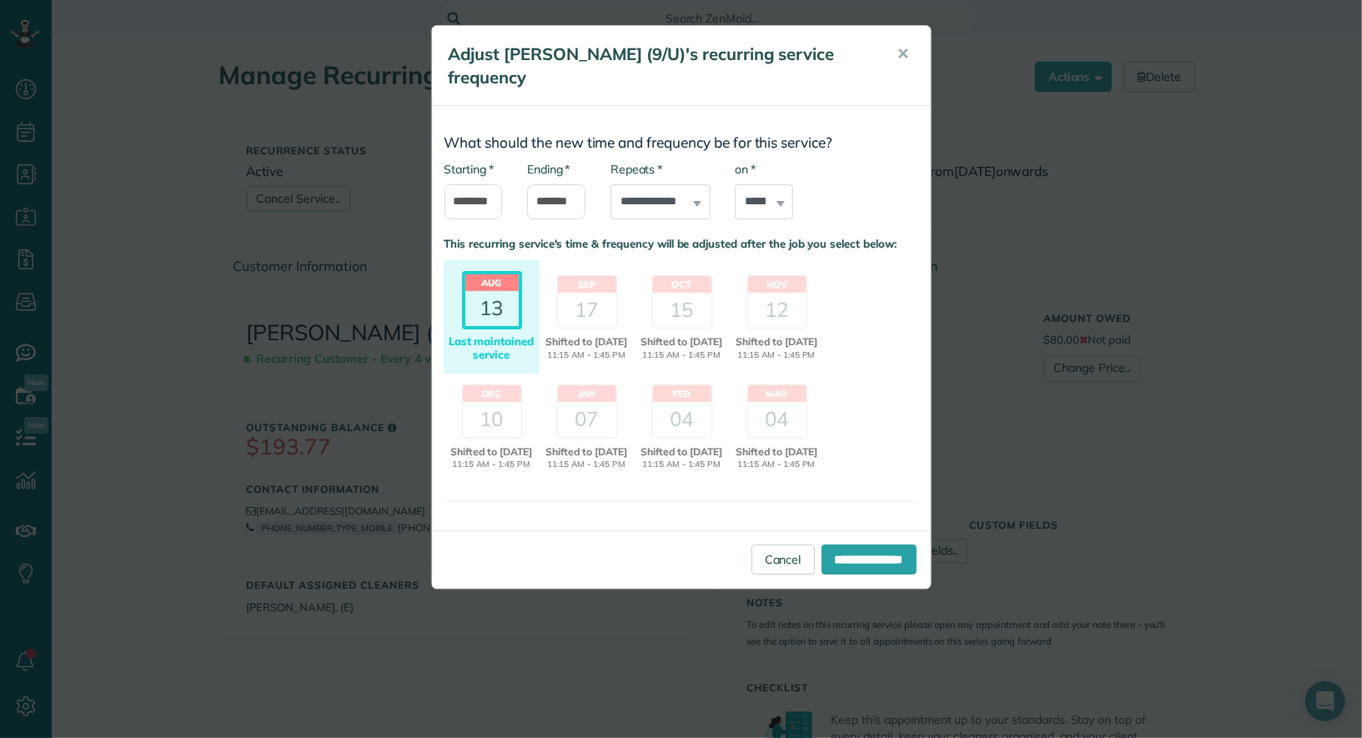
click at [521, 305] on body "Dashboard Scheduling Calendar View List View Dispatch View - Weekly scheduling …" at bounding box center [681, 369] width 1362 height 738
click at [752, 215] on select "****** ****** ******* ********* ******** ****** ********" at bounding box center [764, 201] width 58 height 35
select select "*"
click at [735, 184] on select "****** ****** ******* ********* ******** ****** ********" at bounding box center [764, 201] width 58 height 35
click at [600, 296] on div "17" at bounding box center [587, 310] width 58 height 35
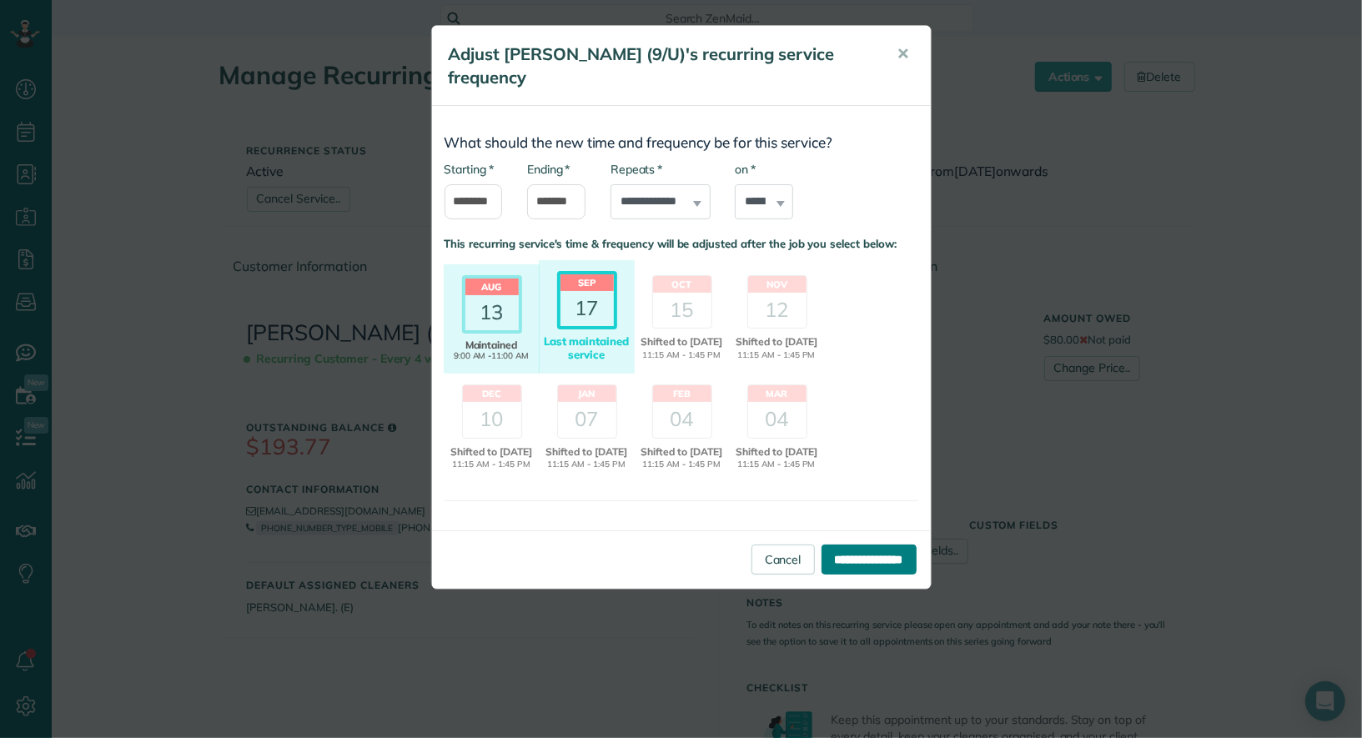
click at [872, 559] on input "**********" at bounding box center [868, 560] width 95 height 30
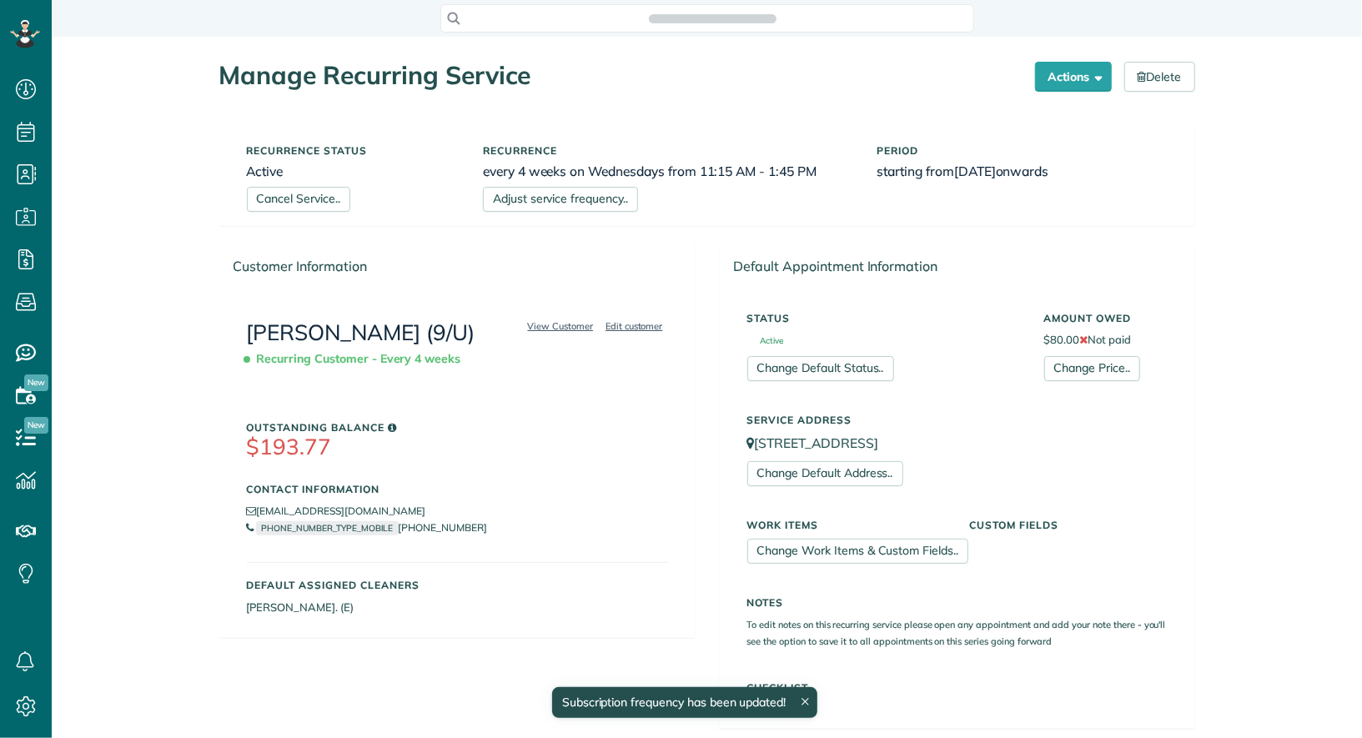
scroll to position [738, 51]
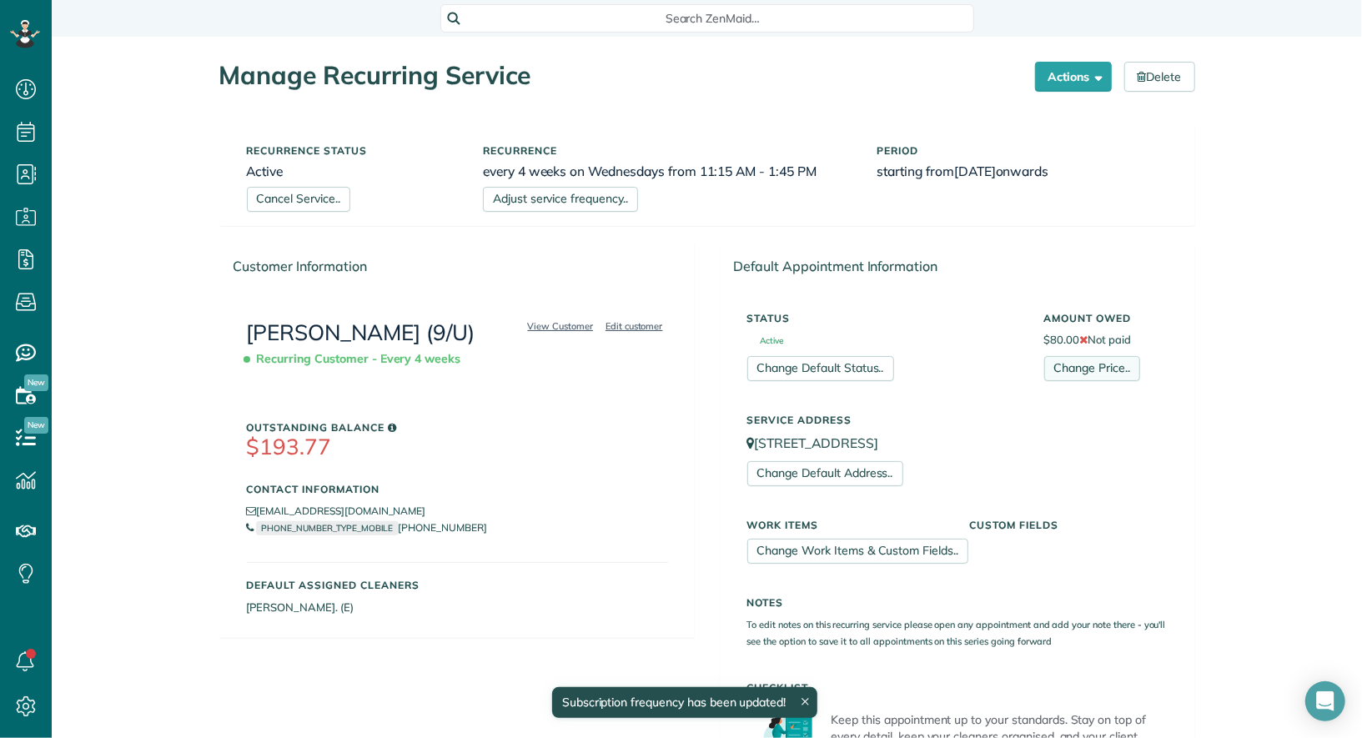
click at [1093, 373] on link "Change Price.." at bounding box center [1092, 368] width 96 height 25
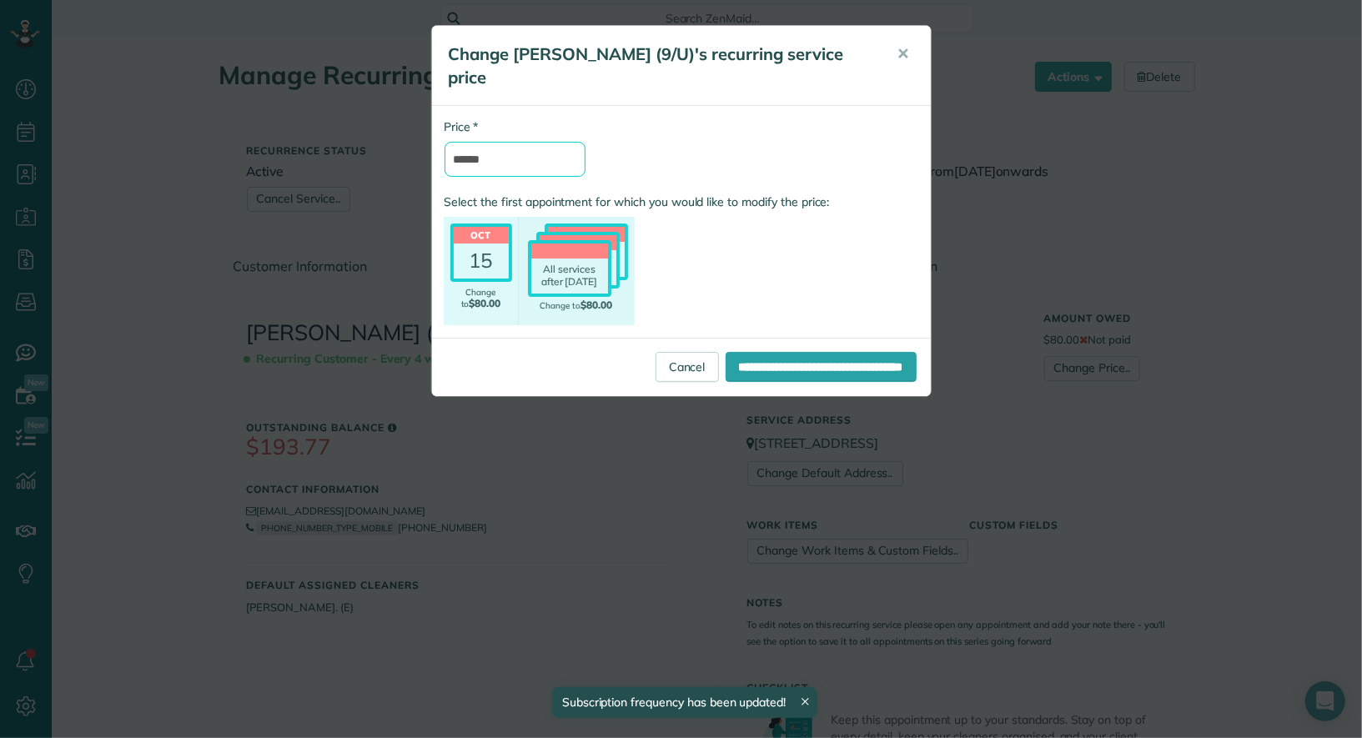
drag, startPoint x: 472, startPoint y: 160, endPoint x: 444, endPoint y: 160, distance: 27.5
click at [444, 160] on input "******" at bounding box center [514, 159] width 141 height 35
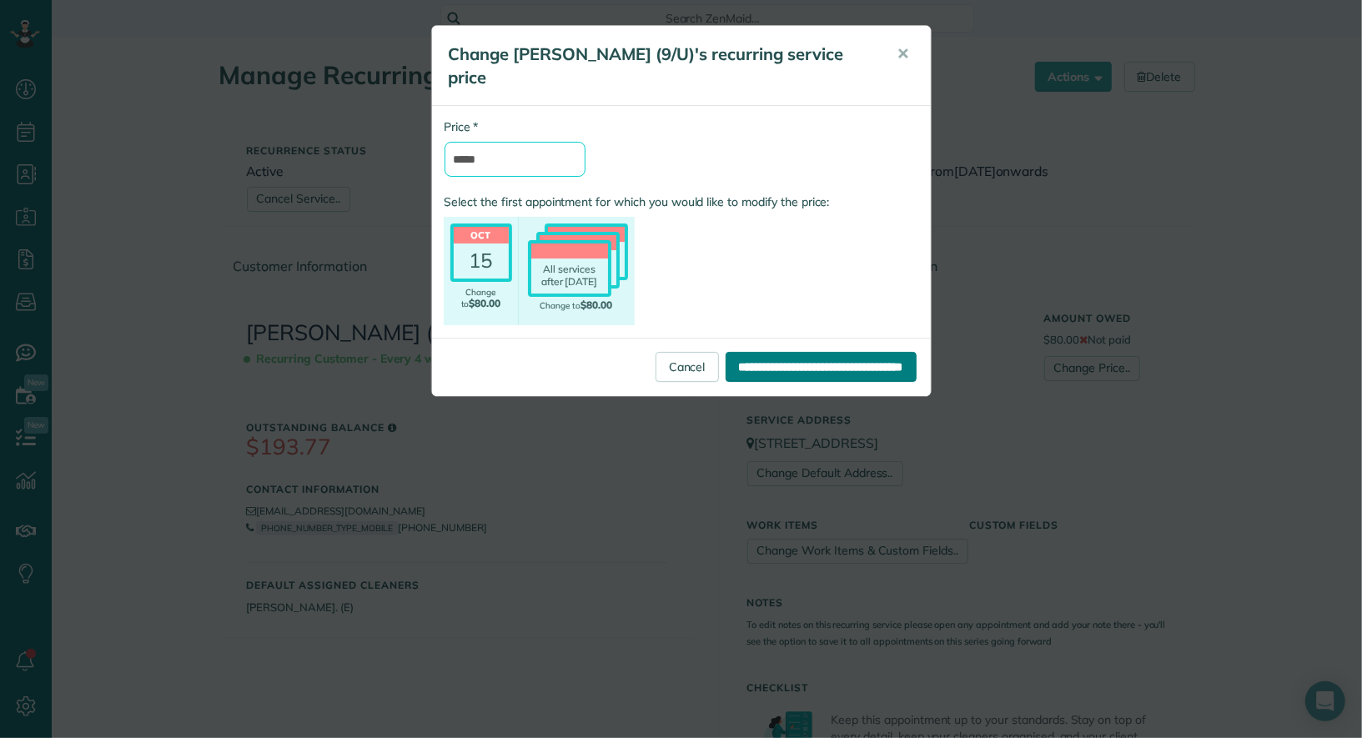
type input "*****"
click at [725, 372] on input "**********" at bounding box center [820, 367] width 191 height 30
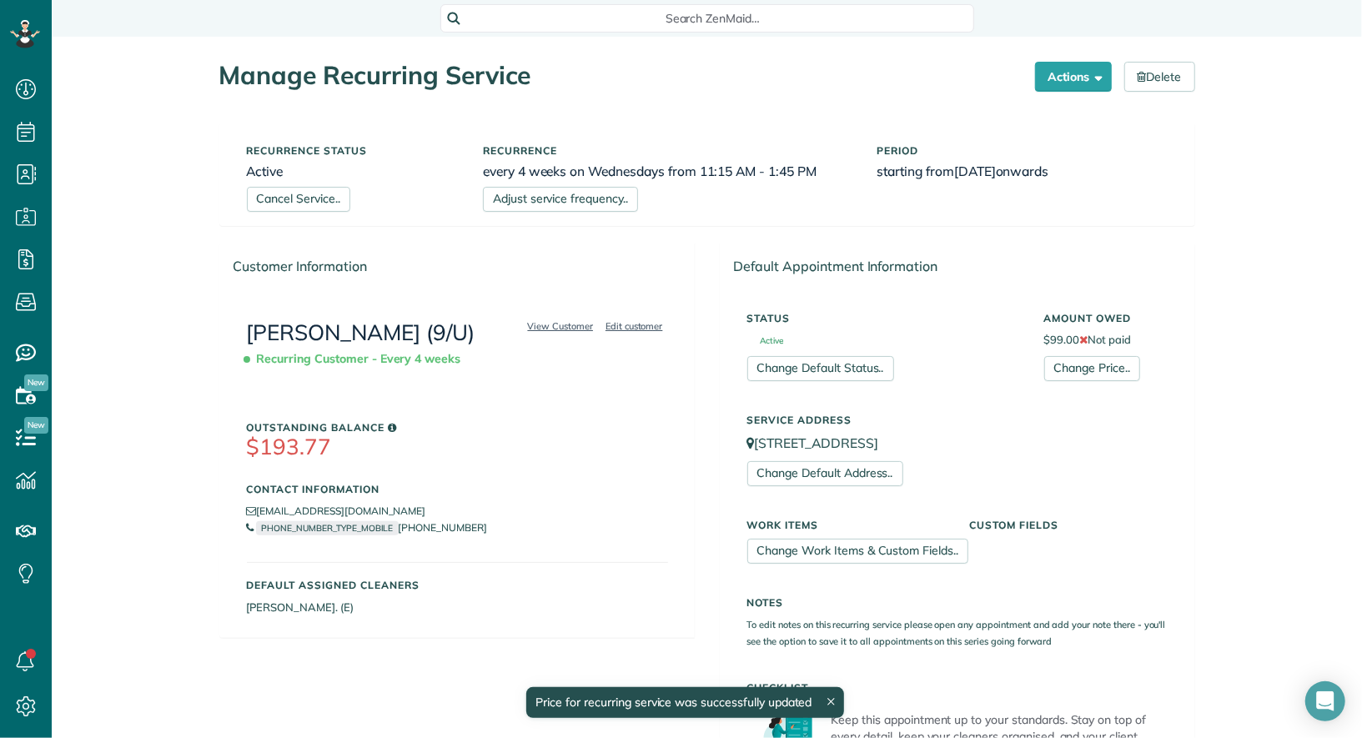
scroll to position [372, 0]
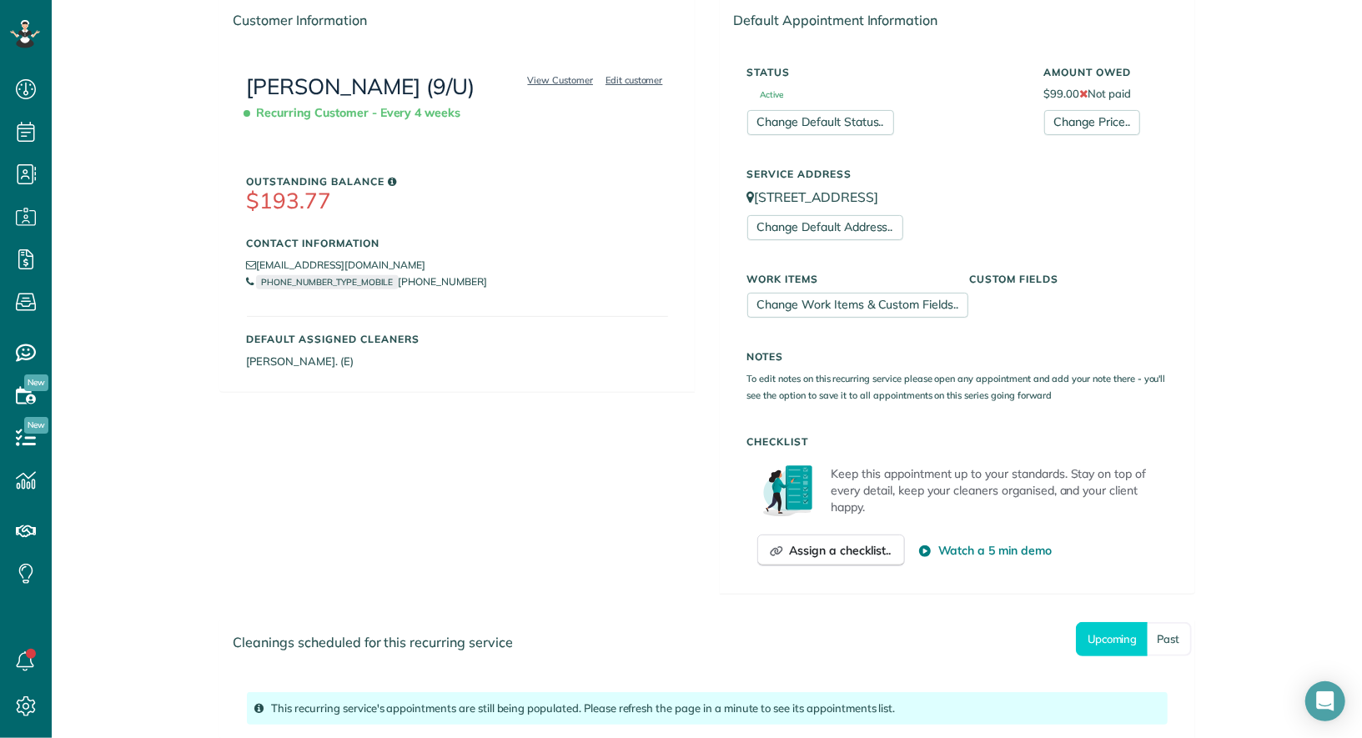
scroll to position [372, 0]
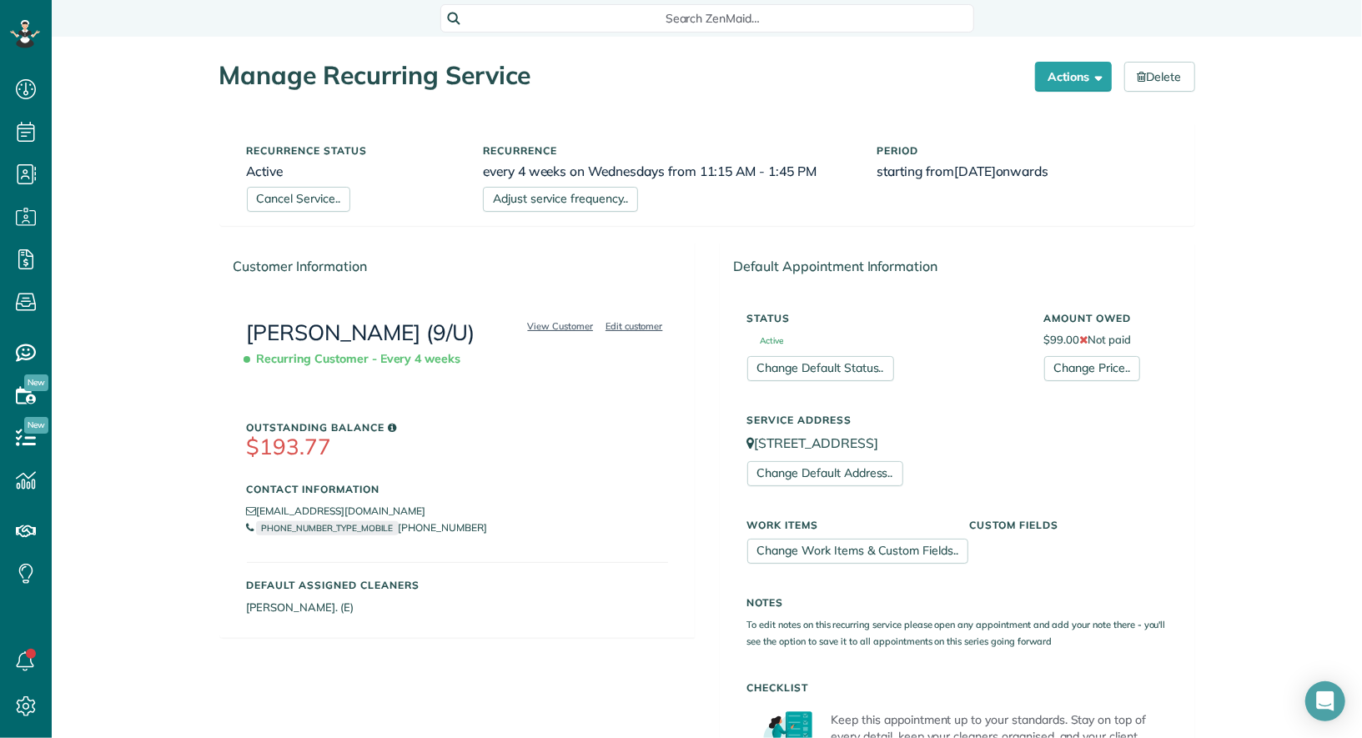
scroll to position [372, 0]
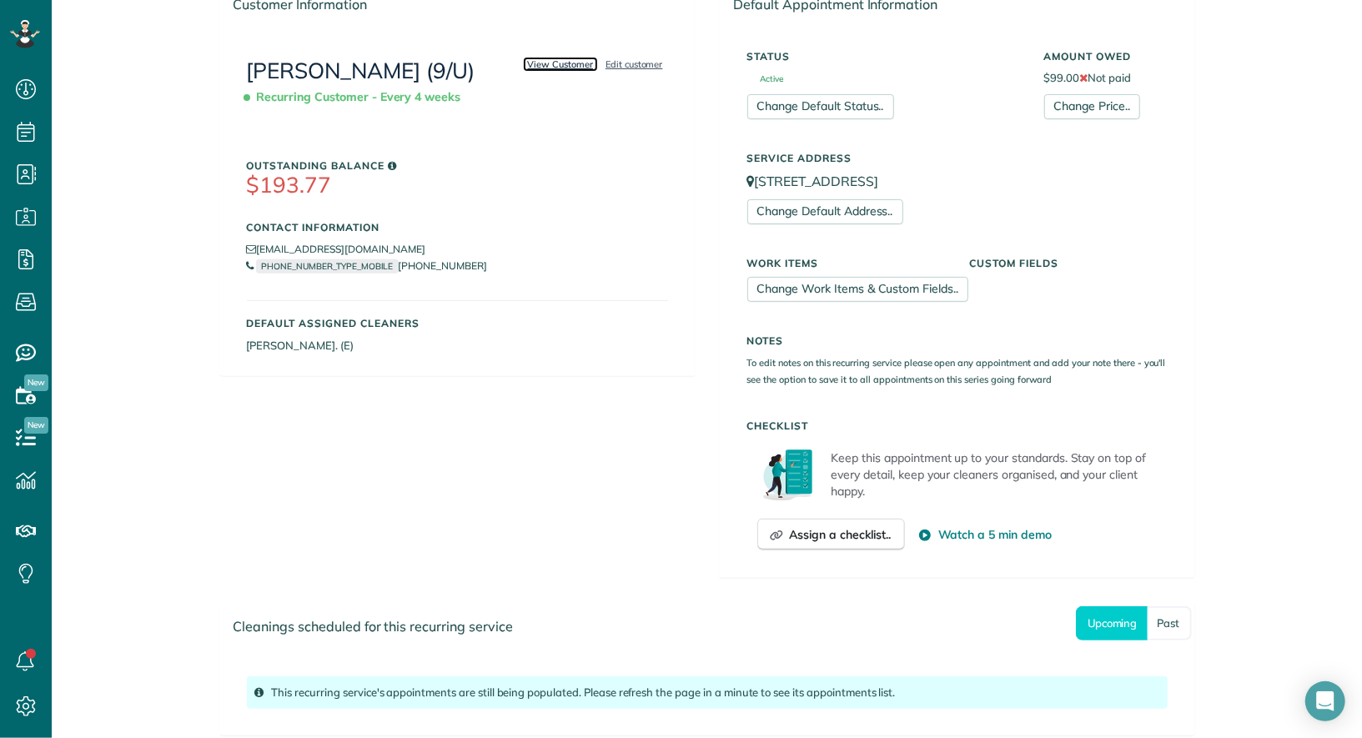
click at [565, 64] on link "View Customer" at bounding box center [561, 64] width 76 height 15
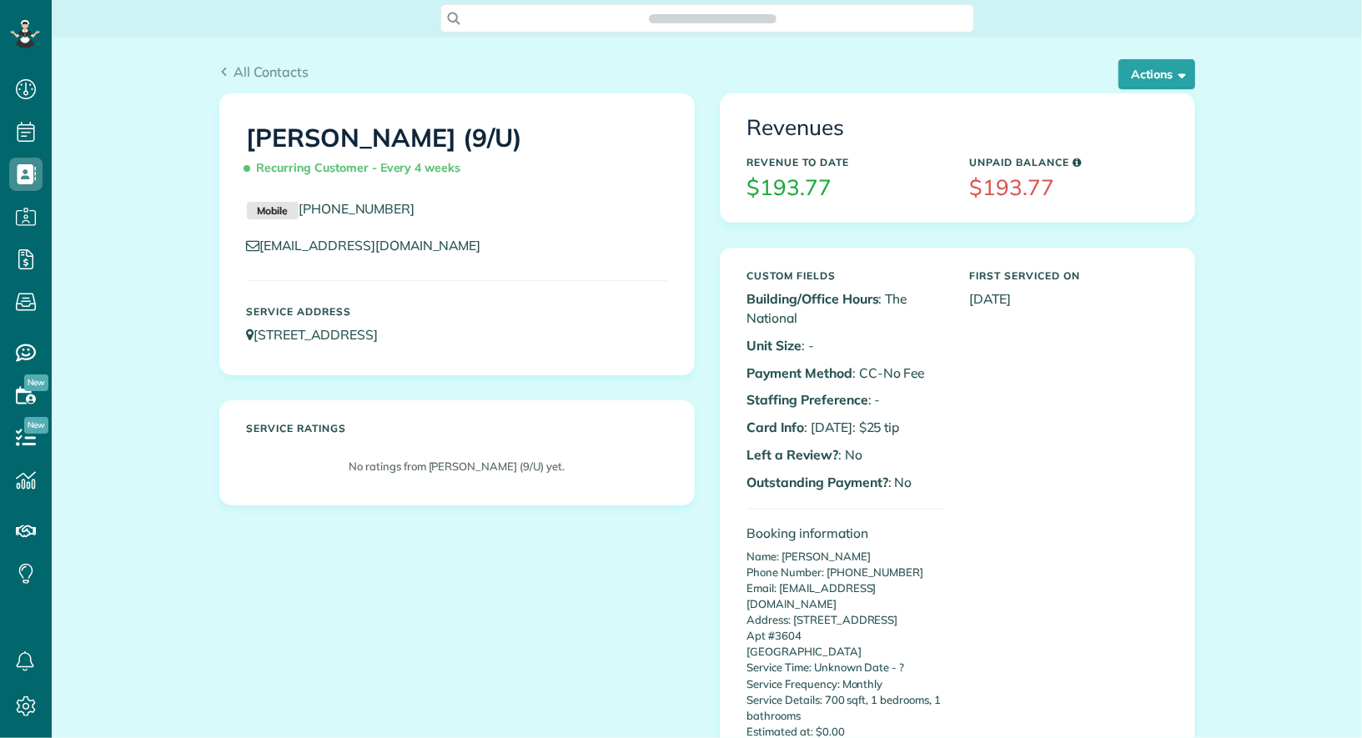
scroll to position [738, 51]
click at [1155, 89] on div "All Contacts Actions Edit Add Appointment Recent Activity Send Email Update Cus…" at bounding box center [707, 78] width 976 height 32
click at [1169, 57] on div "All Contacts Actions Edit Add Appointment Recent Activity Send Email Update Cus…" at bounding box center [707, 65] width 1001 height 57
click at [1168, 62] on button "Actions" at bounding box center [1156, 74] width 77 height 30
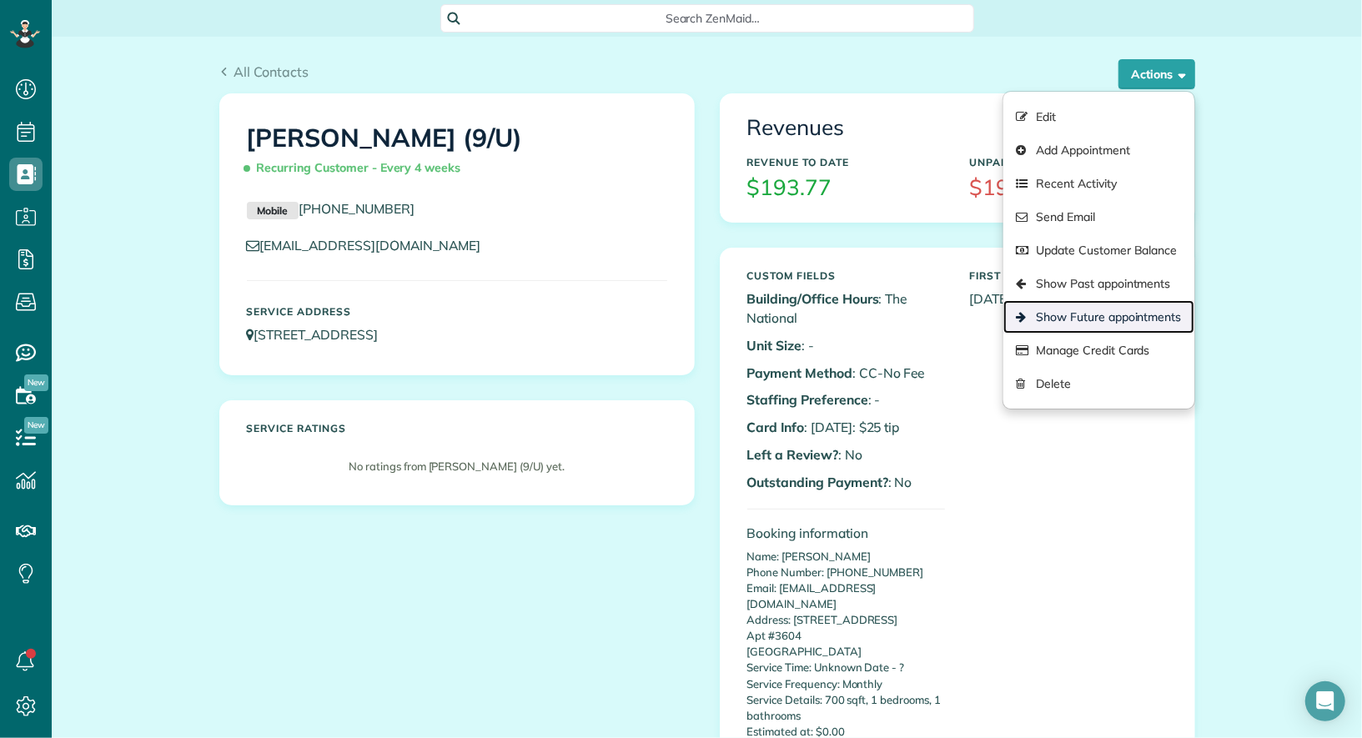
click at [1110, 305] on link "Show Future appointments" at bounding box center [1098, 316] width 190 height 33
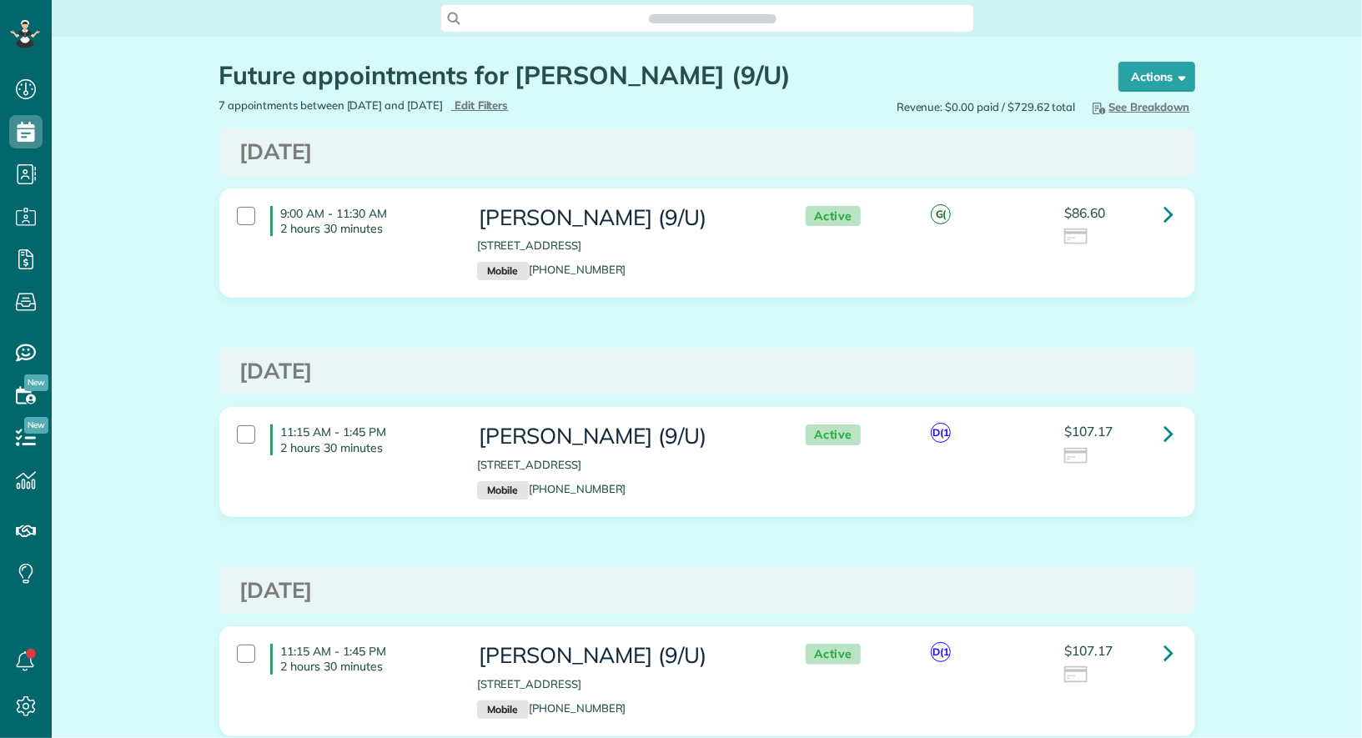
scroll to position [7, 7]
click at [1171, 207] on icon at bounding box center [1169, 213] width 10 height 29
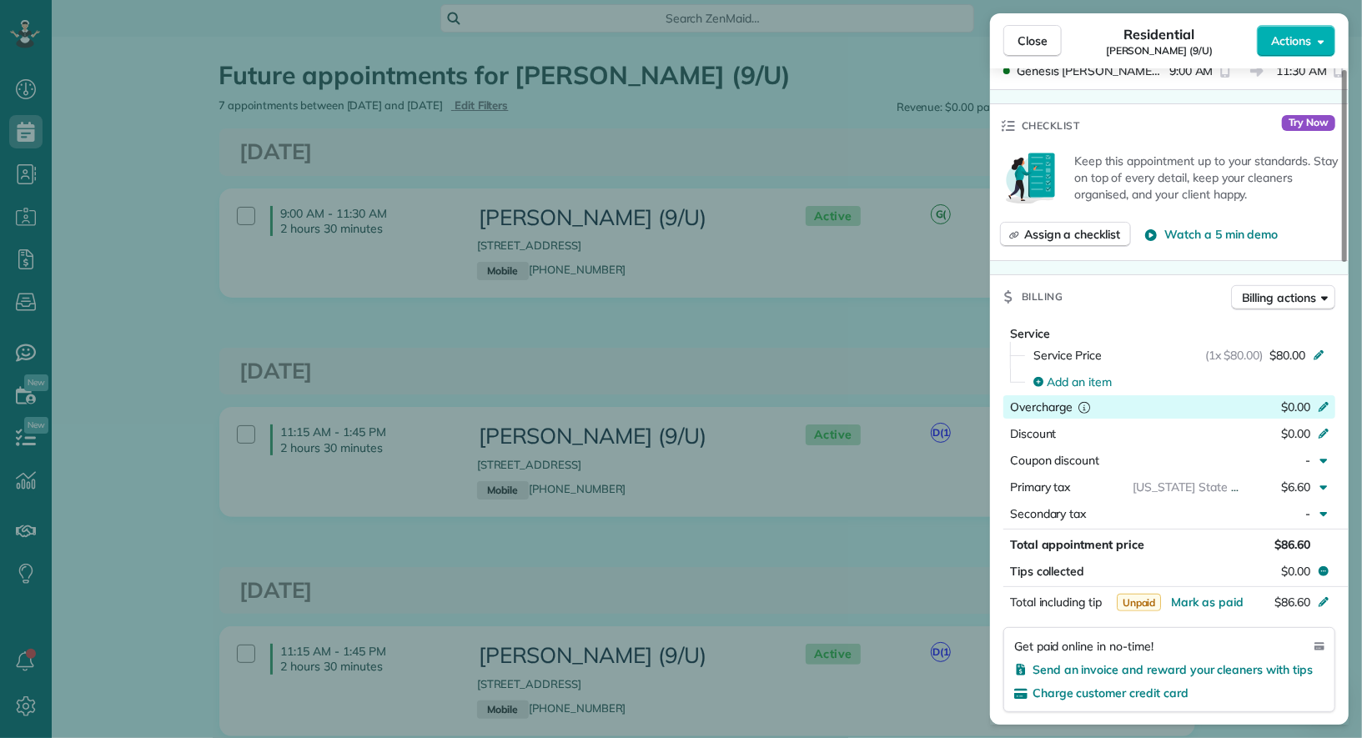
scroll to position [419, 0]
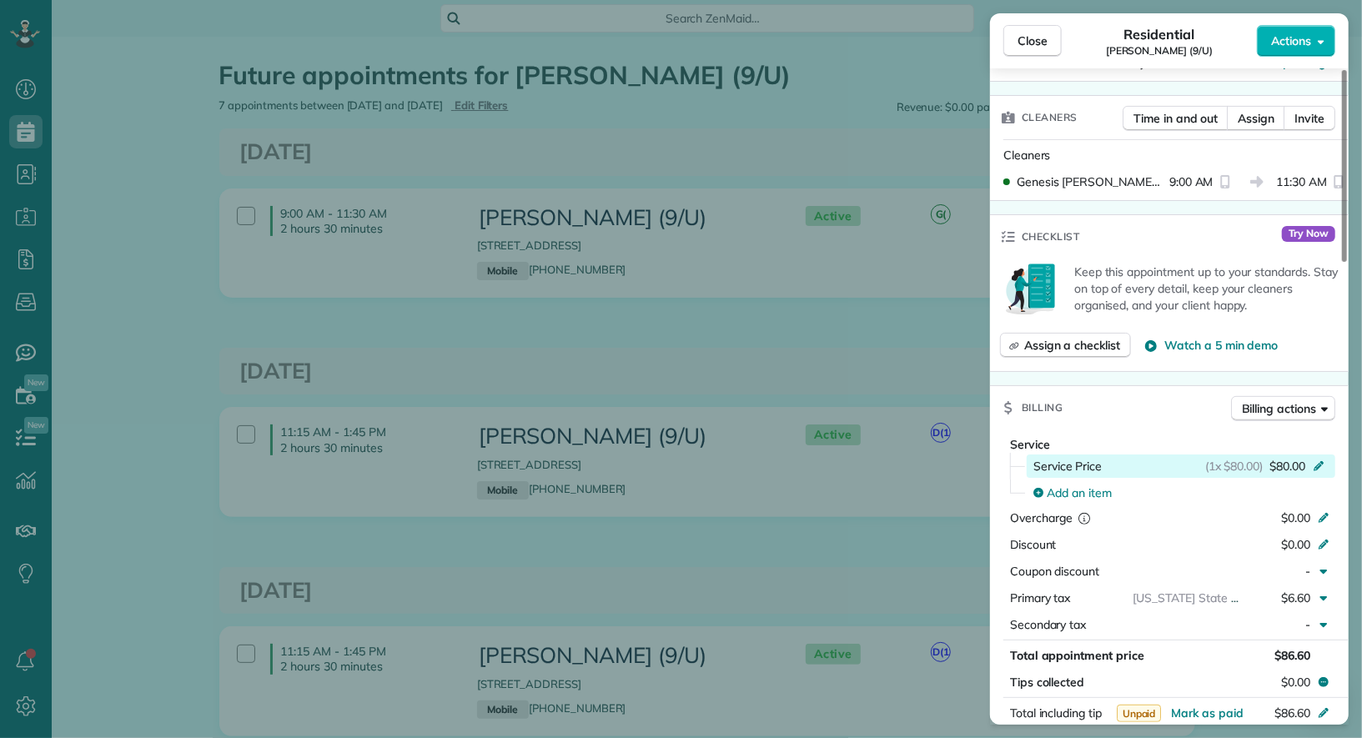
click at [1295, 458] on span "$80.00" at bounding box center [1287, 466] width 36 height 17
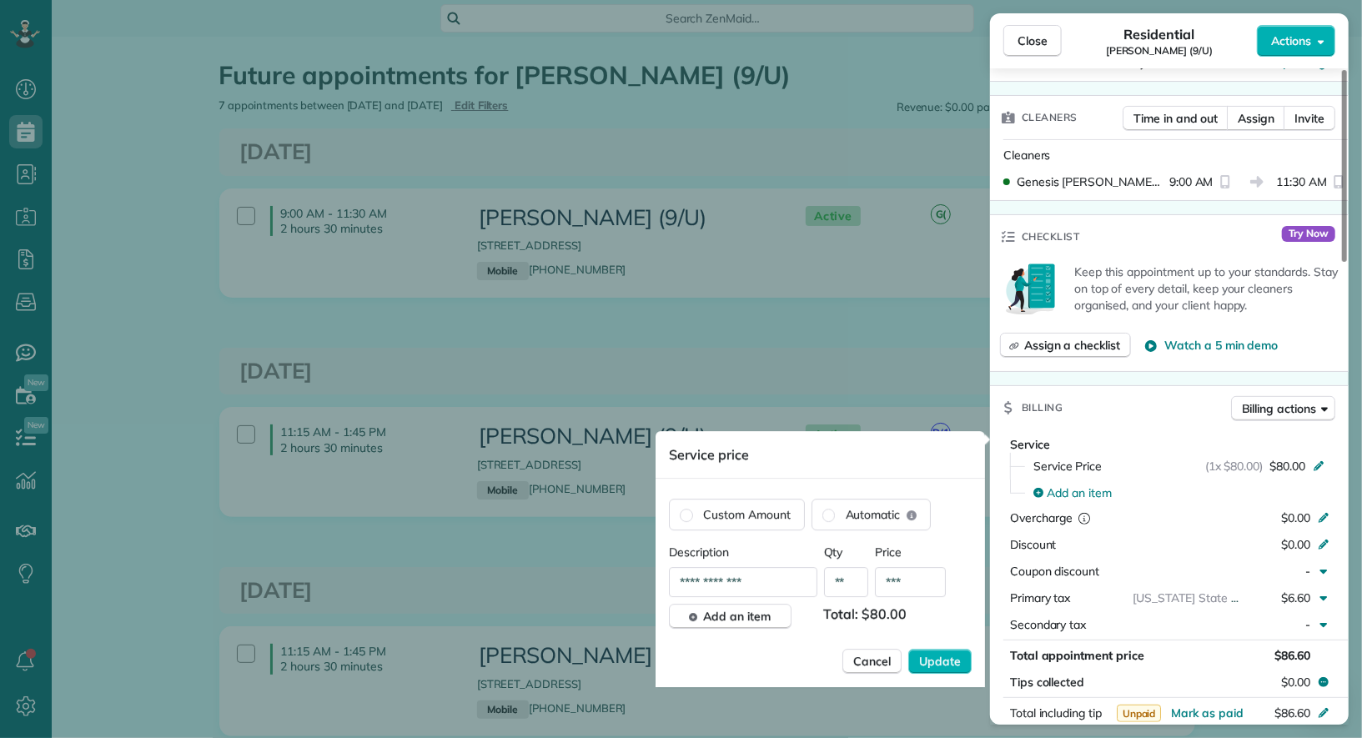
drag, startPoint x: 924, startPoint y: 575, endPoint x: 889, endPoint y: 574, distance: 35.0
click at [889, 574] on input "***" at bounding box center [910, 582] width 71 height 30
drag, startPoint x: 921, startPoint y: 575, endPoint x: 889, endPoint y: 575, distance: 31.7
click at [889, 575] on input "***" at bounding box center [910, 582] width 71 height 30
type input "***"
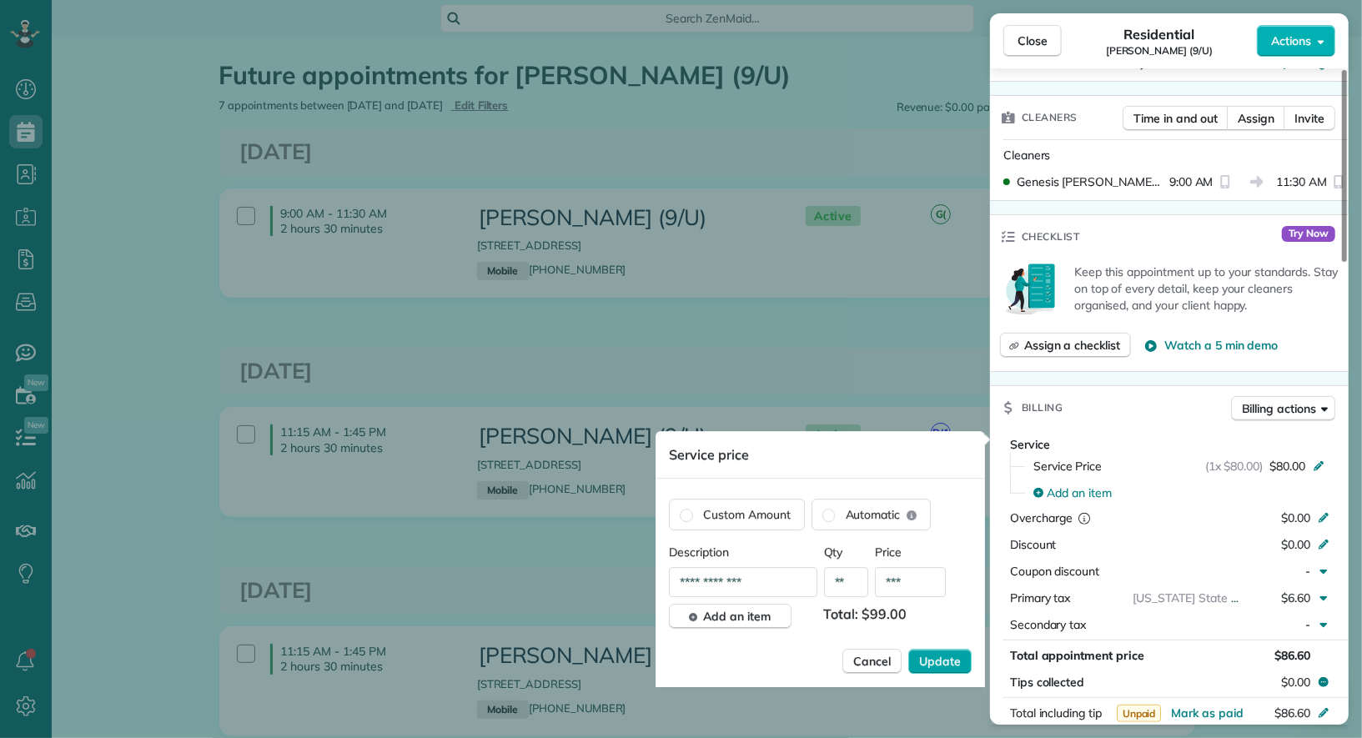
click at [946, 649] on button "Update" at bounding box center [939, 661] width 63 height 25
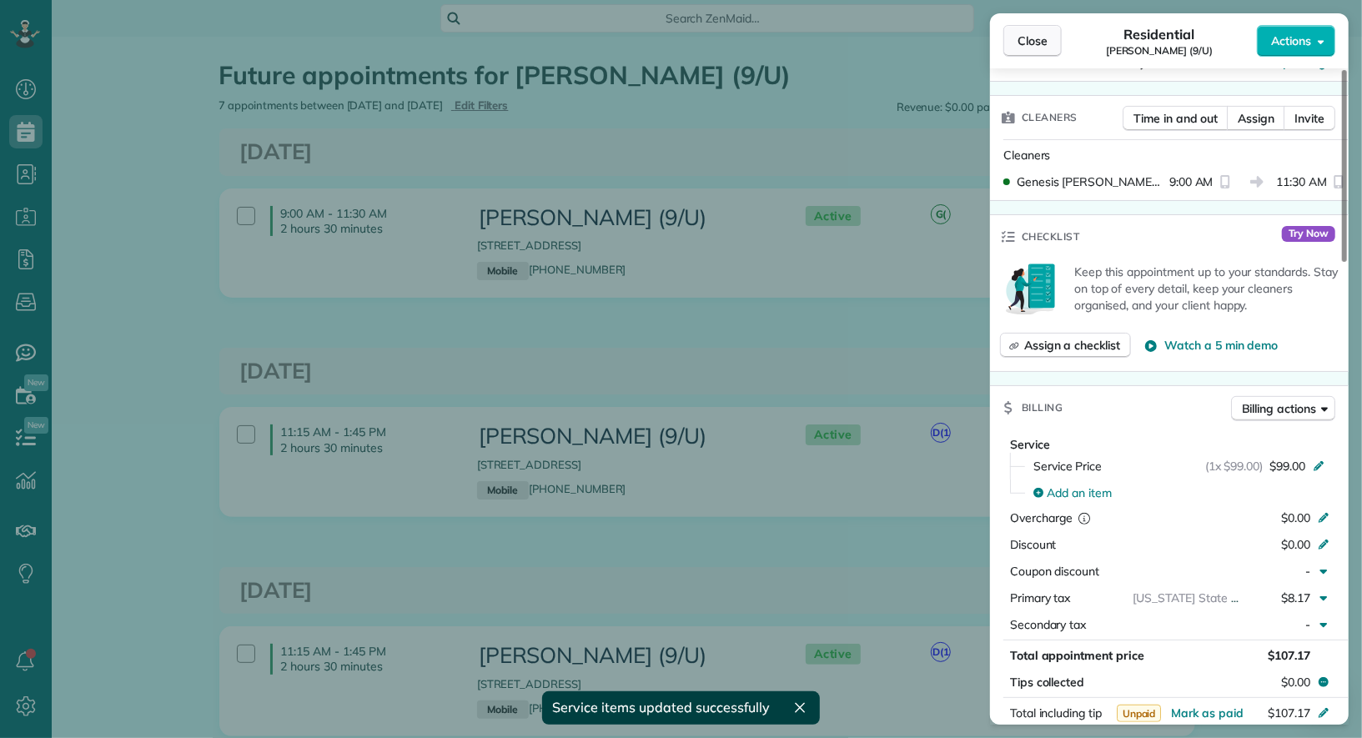
click at [1036, 44] on span "Close" at bounding box center [1032, 41] width 30 height 17
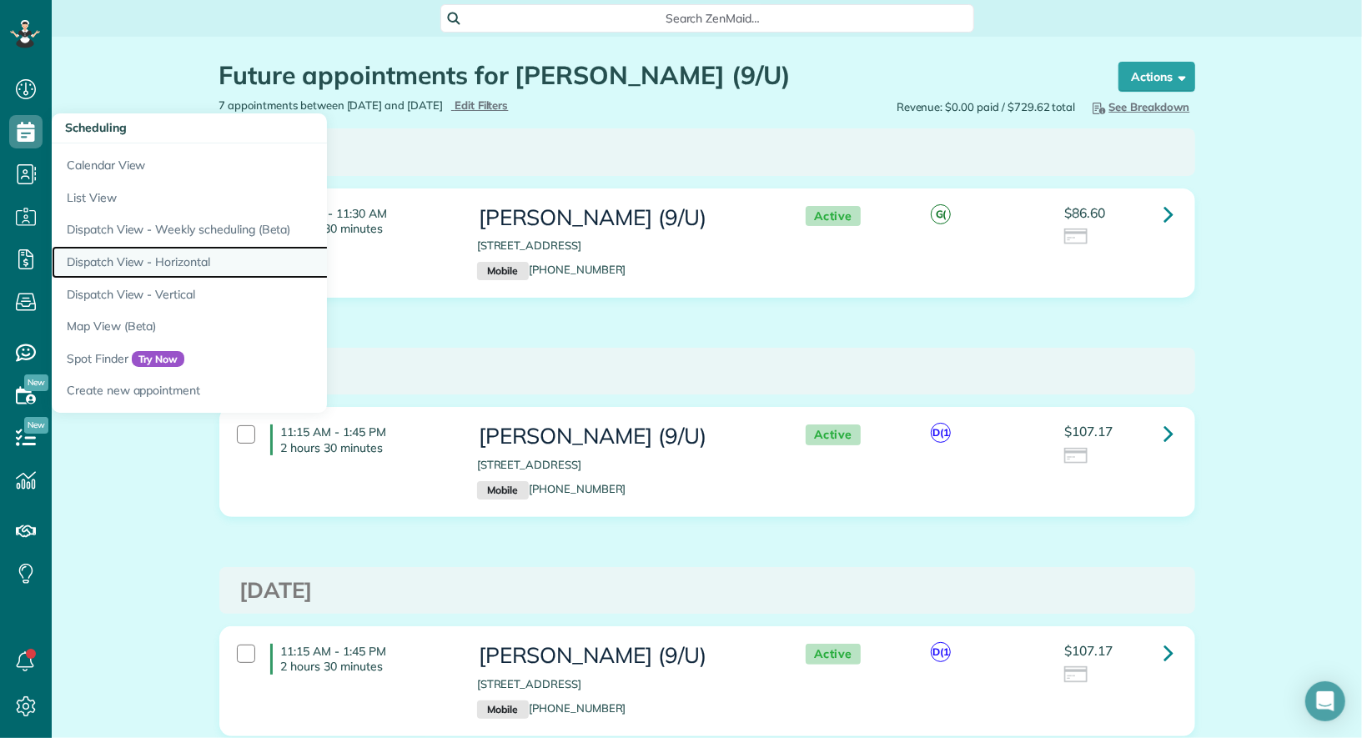
click at [158, 248] on link "Dispatch View - Horizontal" at bounding box center [260, 262] width 417 height 33
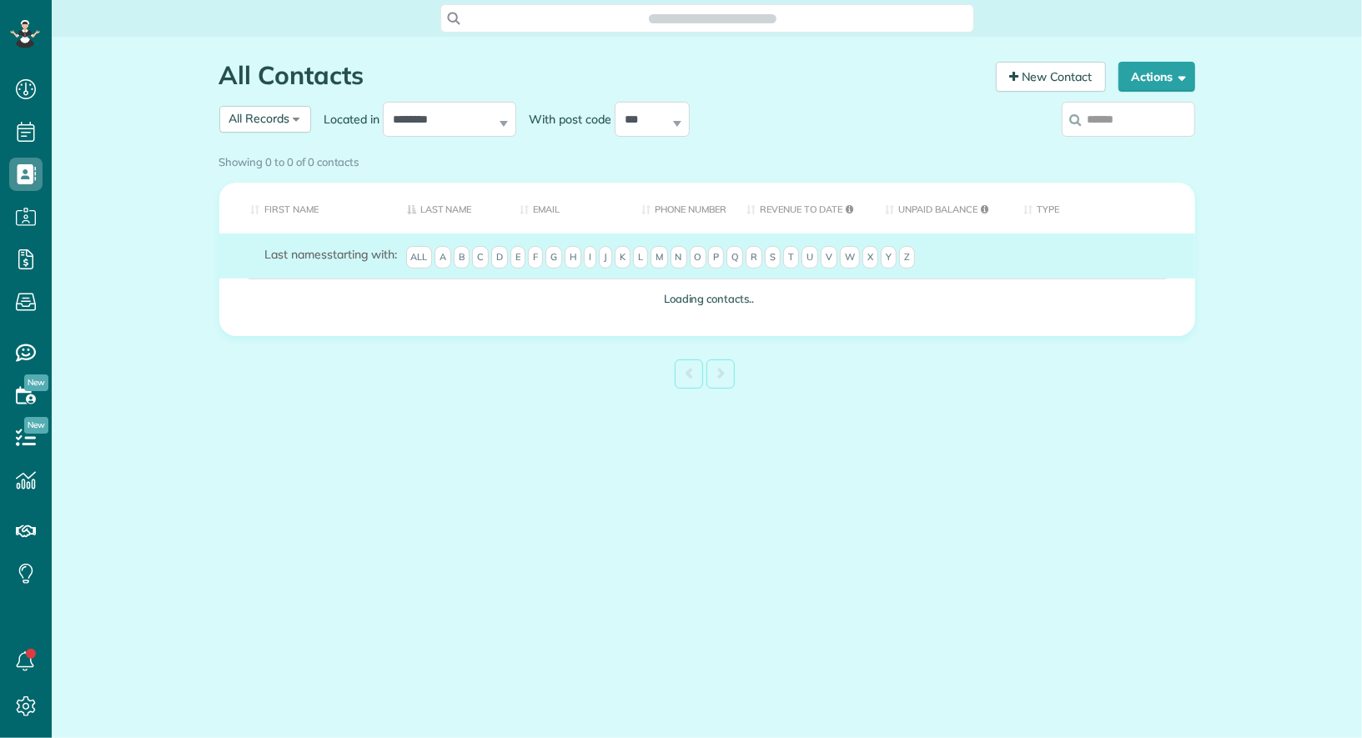
scroll to position [7, 7]
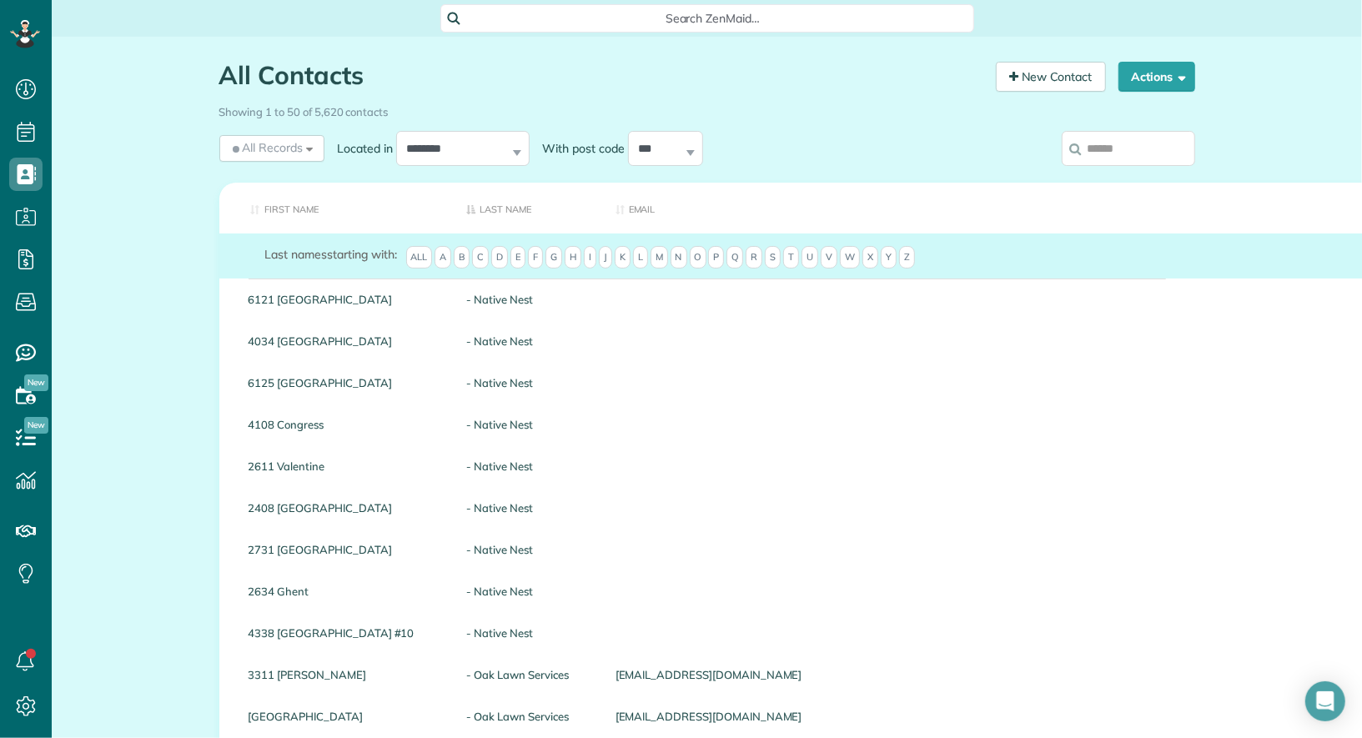
click at [1142, 133] on input "search" at bounding box center [1127, 148] width 133 height 35
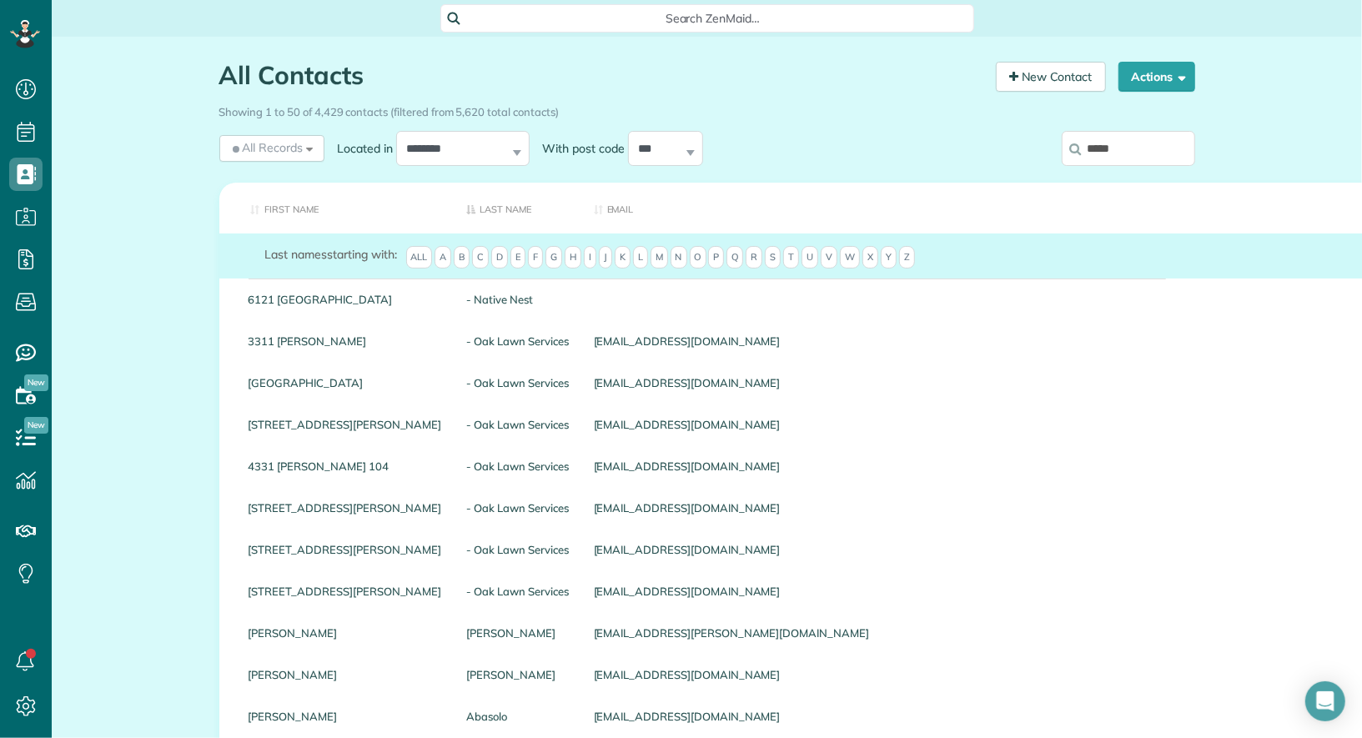
type input "******"
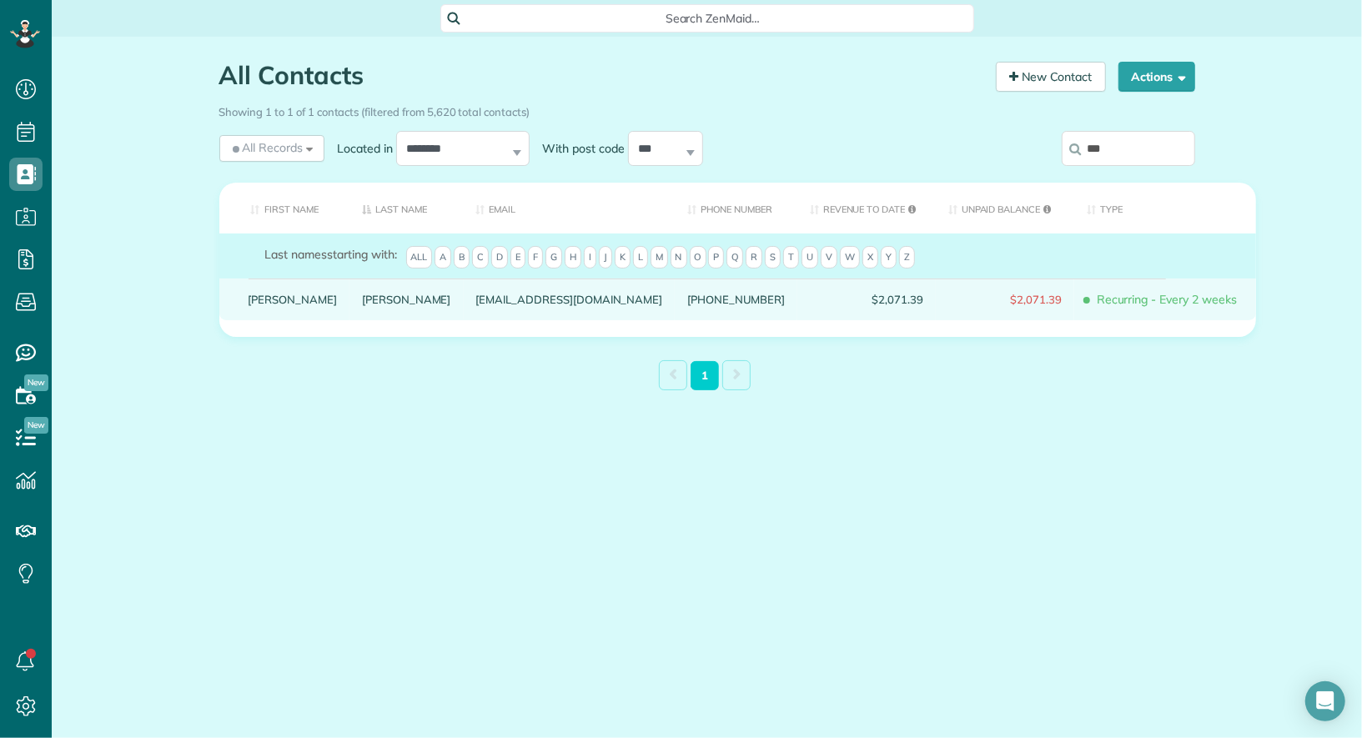
type input "***"
click at [259, 303] on div "Ryan" at bounding box center [293, 300] width 114 height 42
click at [263, 305] on link "Ryan" at bounding box center [292, 300] width 89 height 12
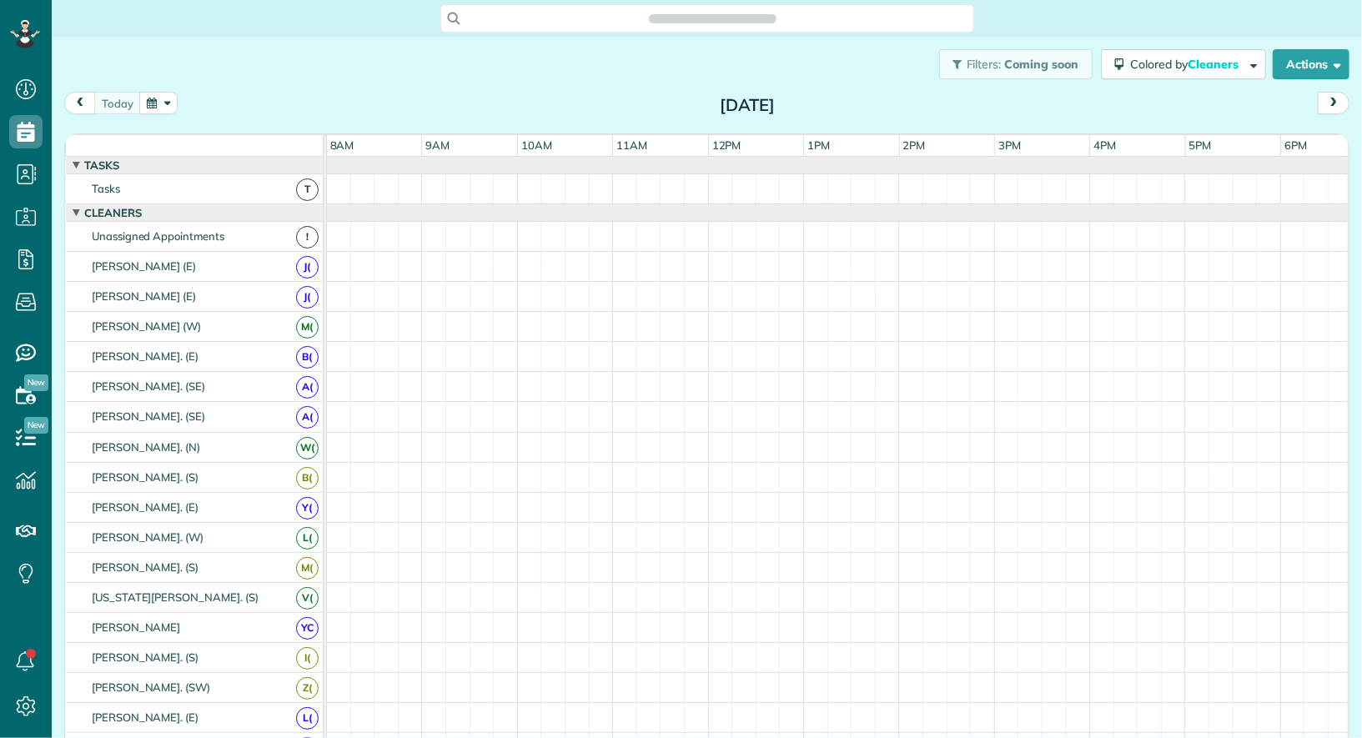
scroll to position [7, 7]
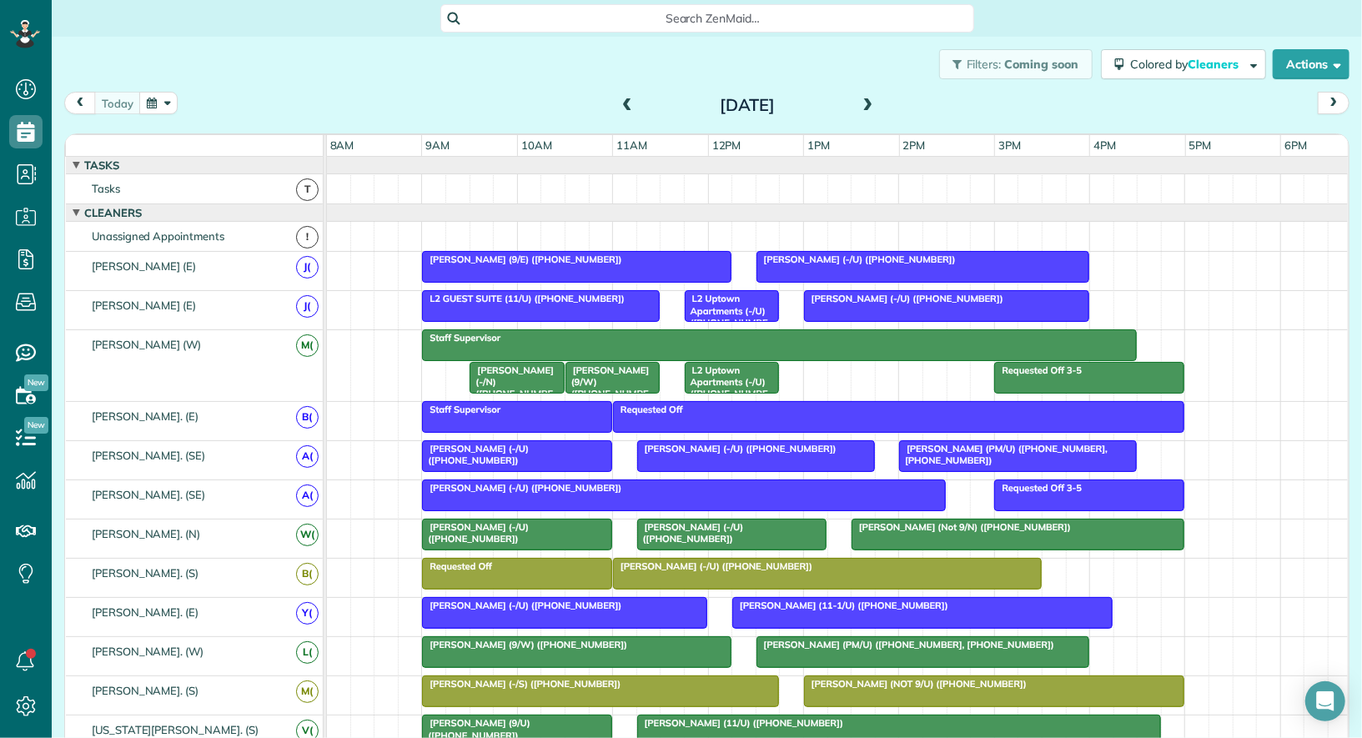
click at [865, 97] on span at bounding box center [868, 105] width 18 height 25
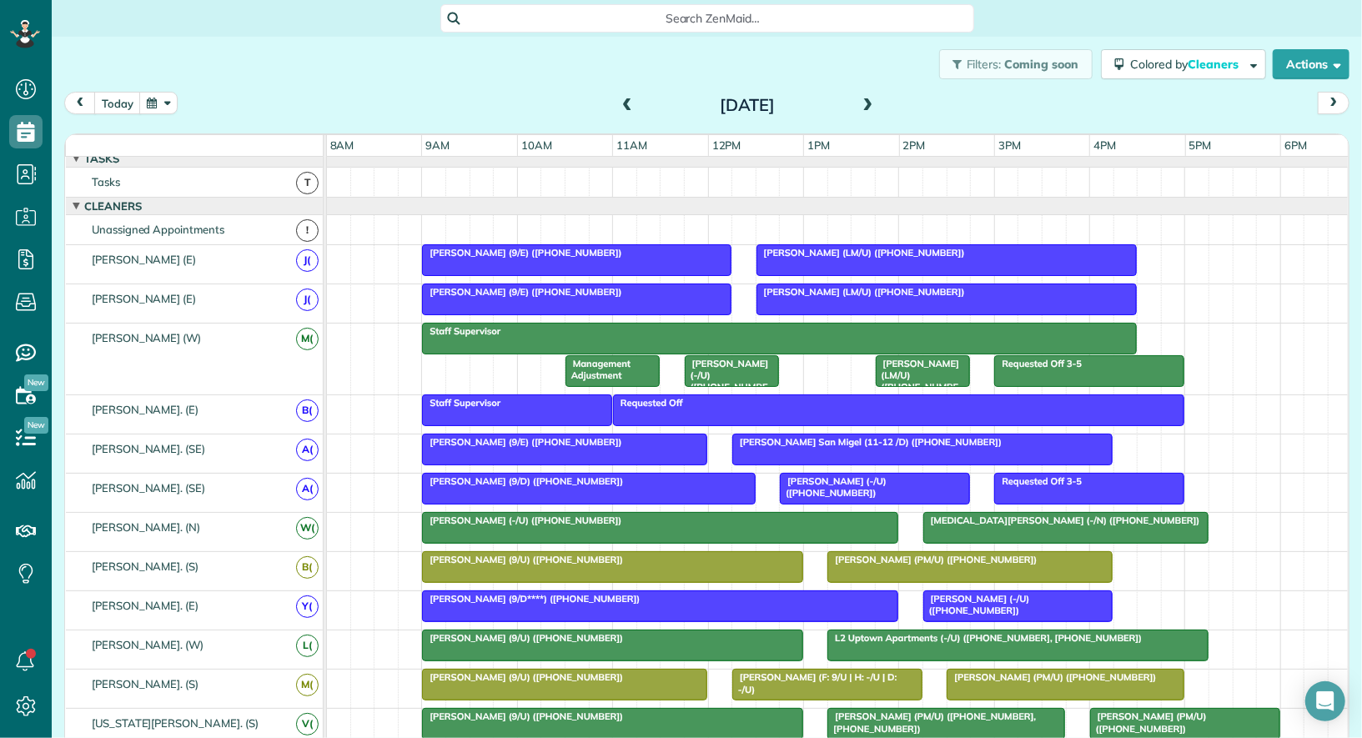
scroll to position [8, 0]
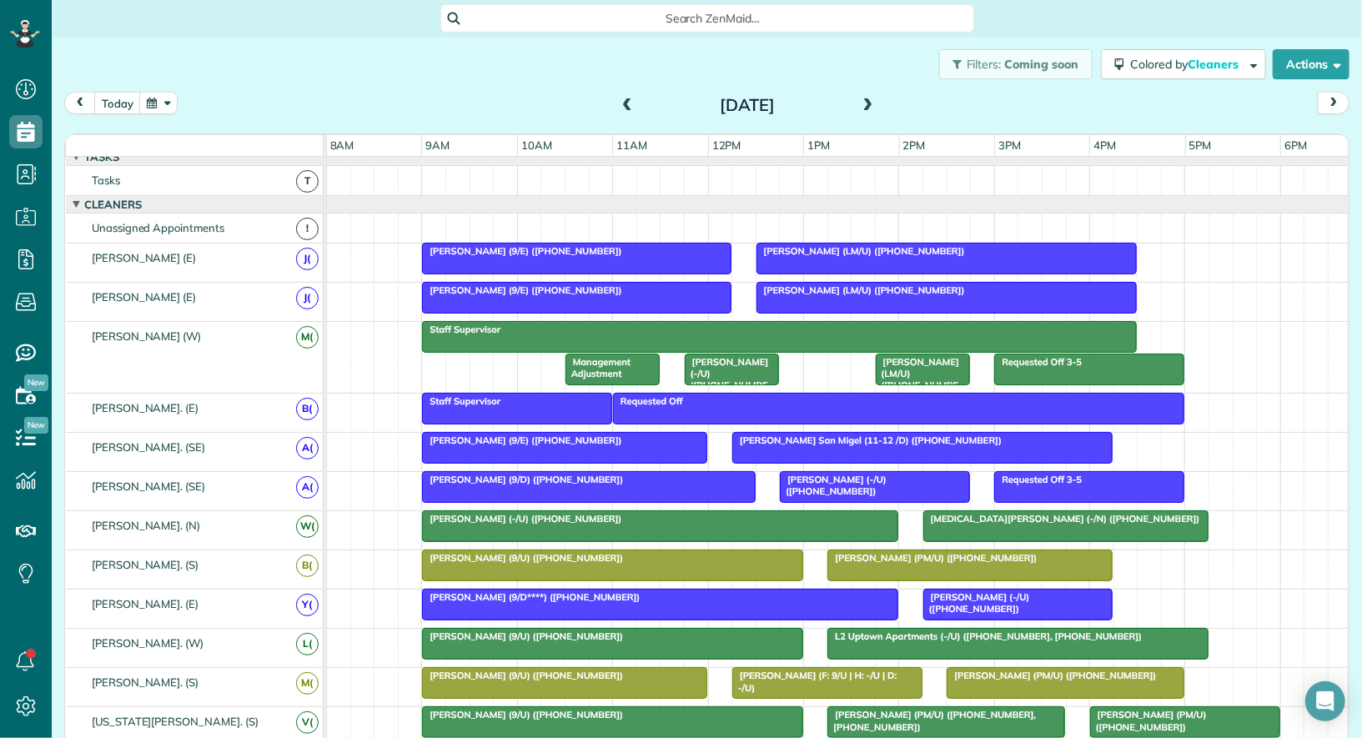
click at [613, 489] on div at bounding box center [588, 487] width 331 height 30
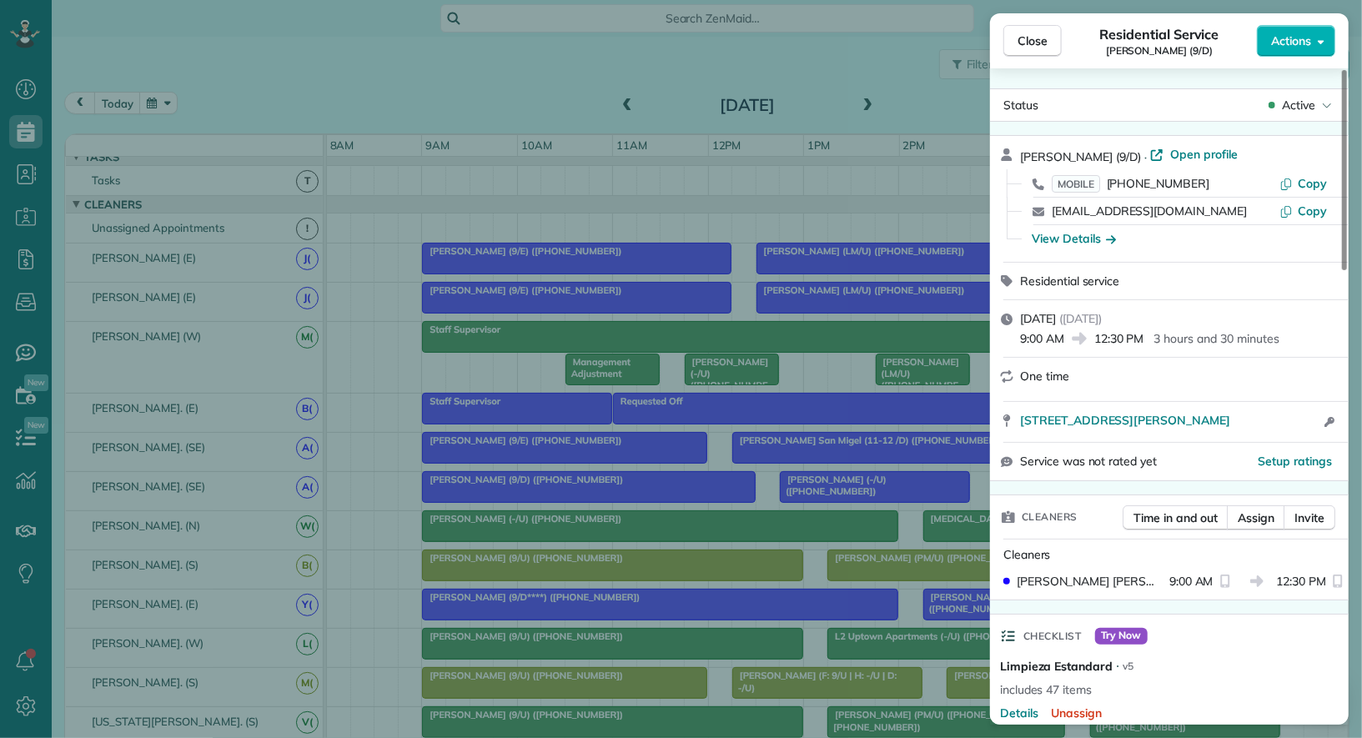
click at [1262, 143] on div "Priyanka Chandrashekar (9/D) · Open profile MOBILE (407) 271-5605 Copy priyanka…" at bounding box center [1169, 199] width 359 height 126
click at [1237, 148] on span "Open profile" at bounding box center [1204, 154] width 68 height 17
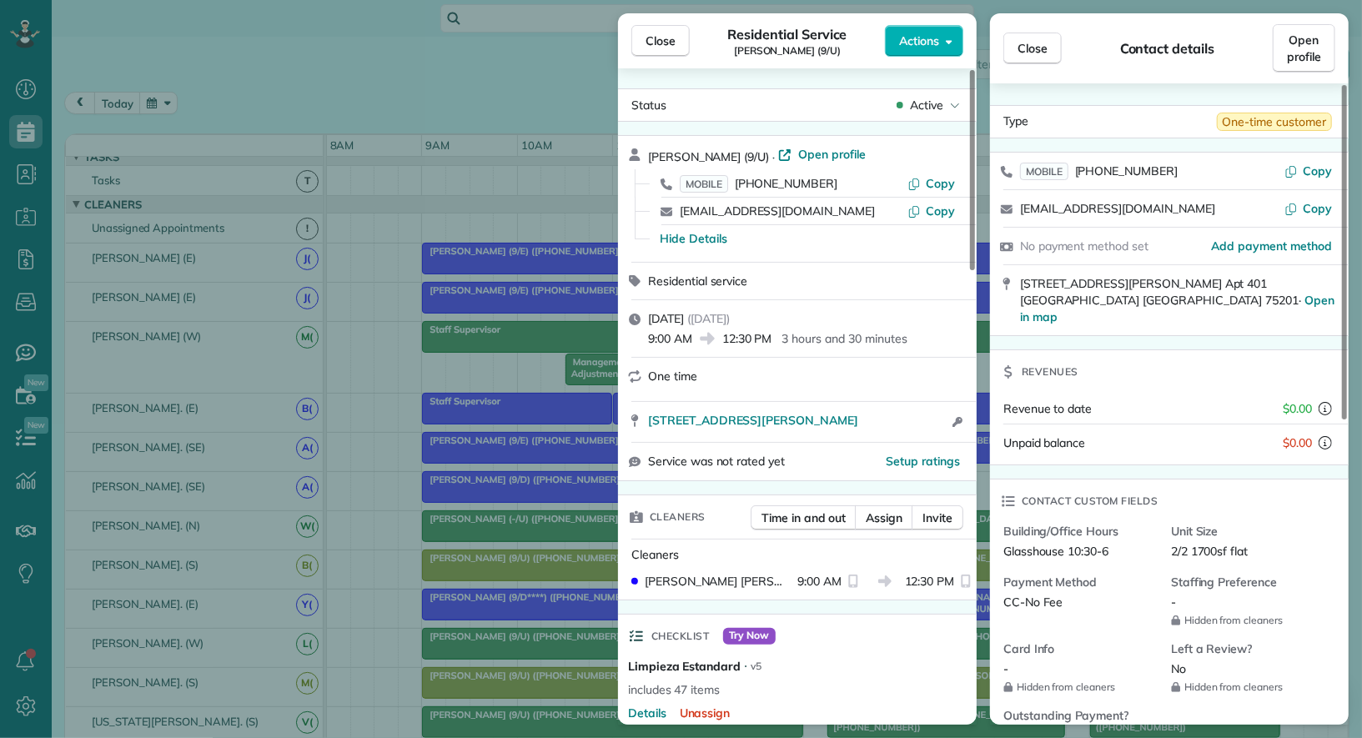
click at [662, 24] on div "Close Residential Service Priyanka Chandrashekar (9/U) Actions" at bounding box center [797, 40] width 359 height 55
click at [662, 42] on span "Close" at bounding box center [660, 41] width 30 height 17
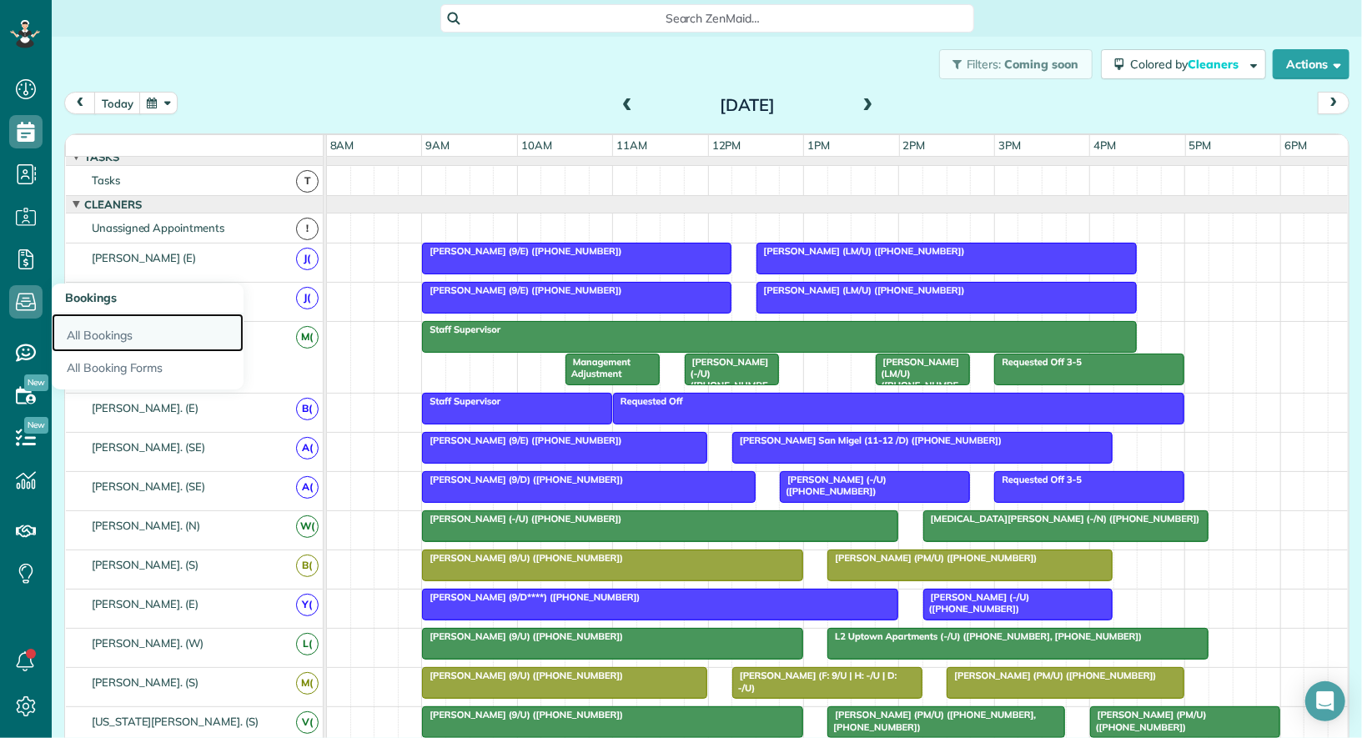
click at [84, 332] on link "All Bookings" at bounding box center [148, 333] width 192 height 38
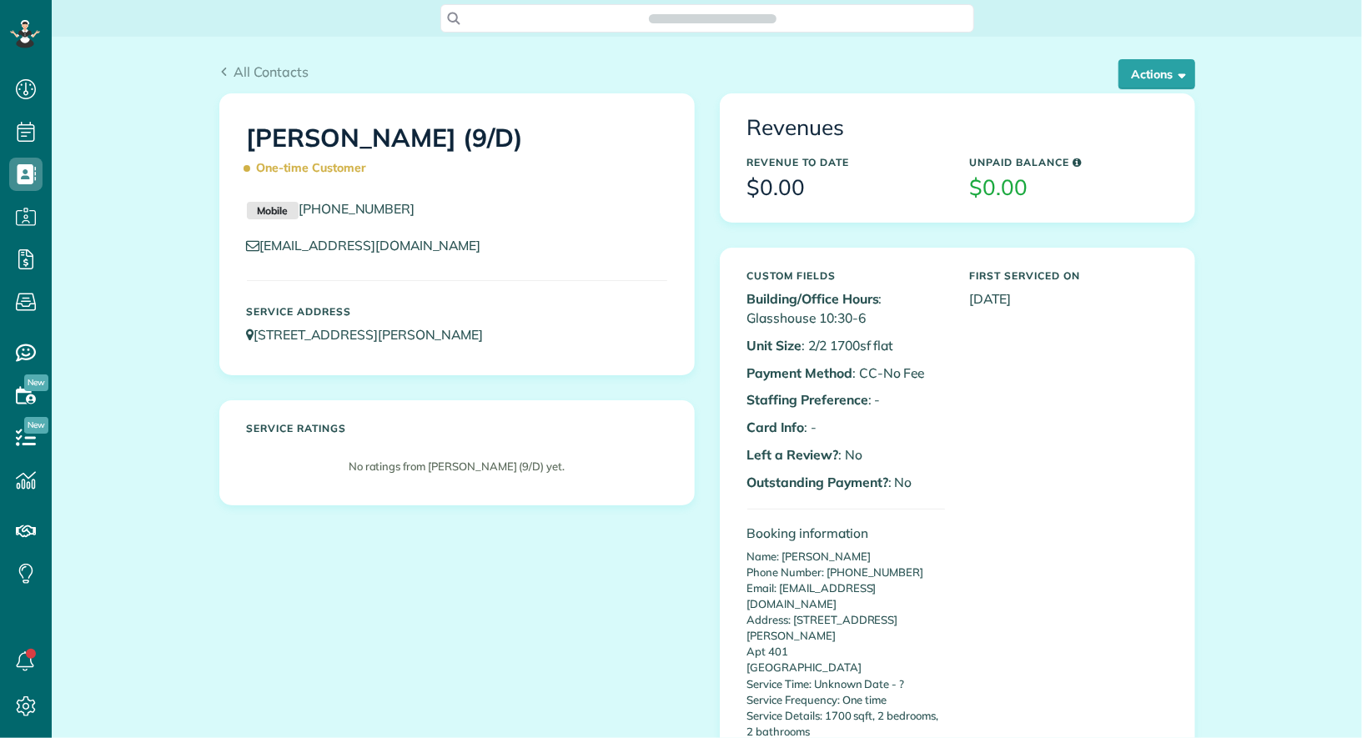
scroll to position [7, 7]
click at [1155, 83] on button "Actions" at bounding box center [1156, 74] width 77 height 30
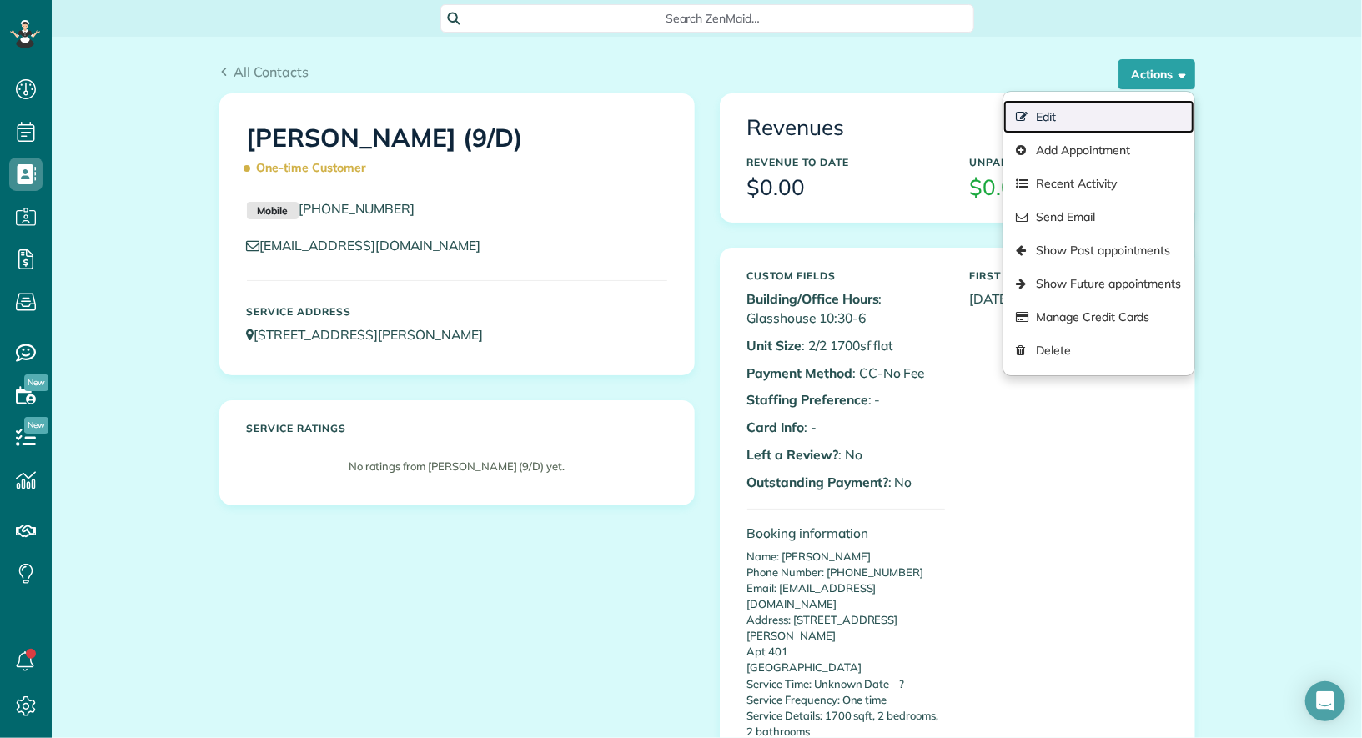
click at [1121, 111] on link "Edit" at bounding box center [1098, 116] width 190 height 33
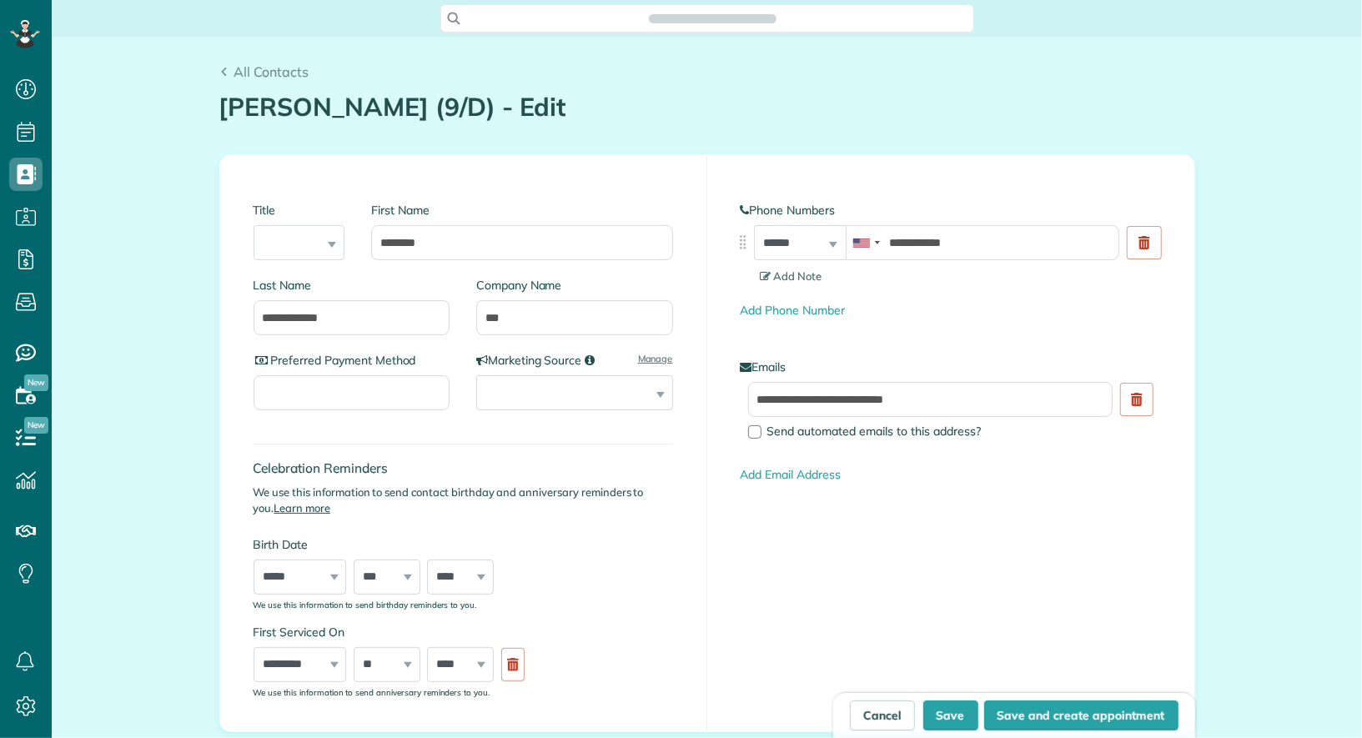
type input "**********"
click at [570, 324] on input "***" at bounding box center [574, 317] width 197 height 35
type input "***"
click at [965, 715] on button "Save" at bounding box center [950, 715] width 55 height 30
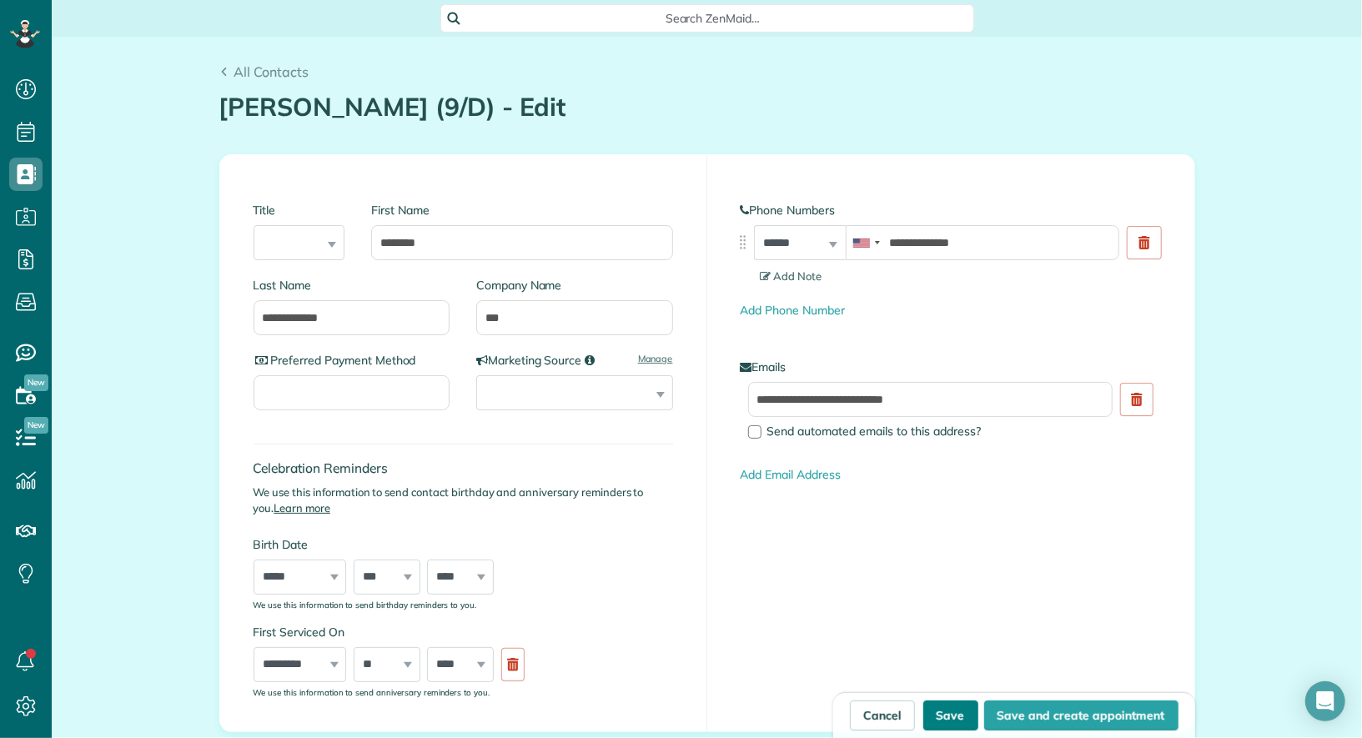
type input "**********"
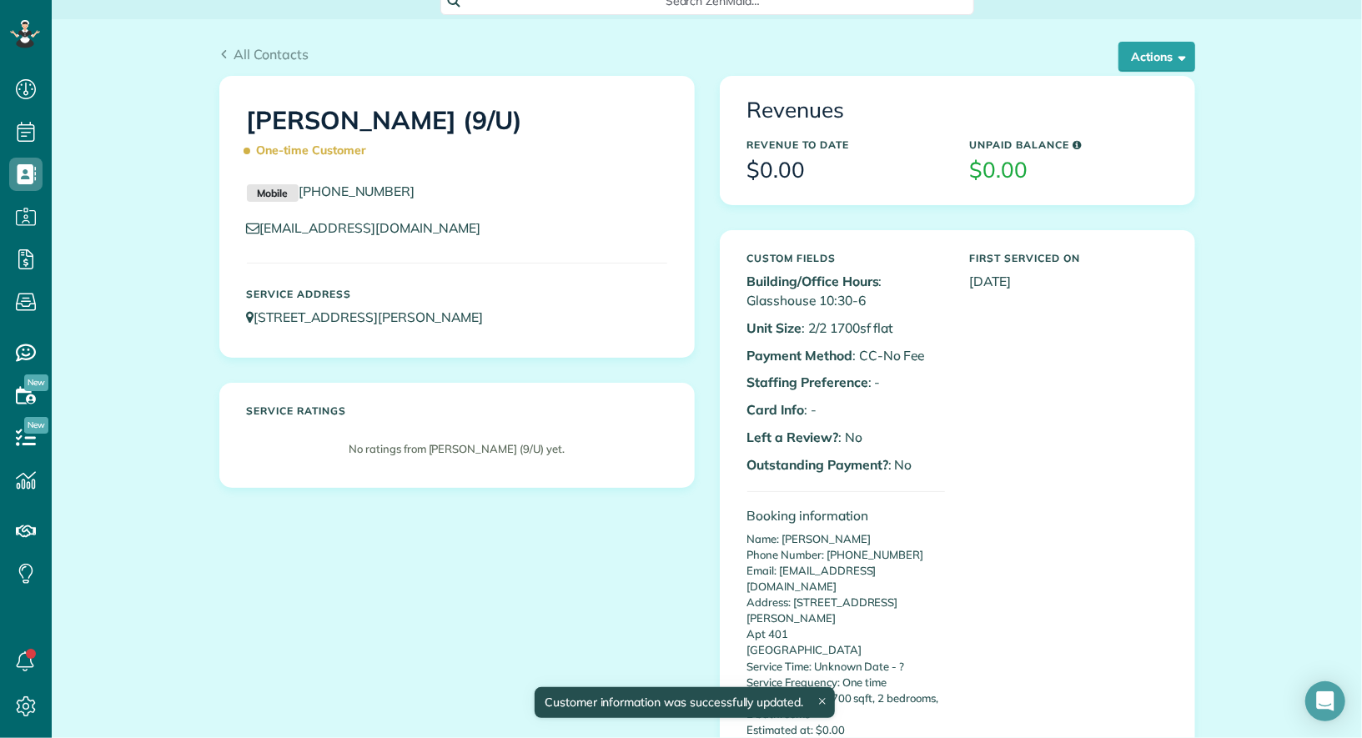
scroll to position [20, 0]
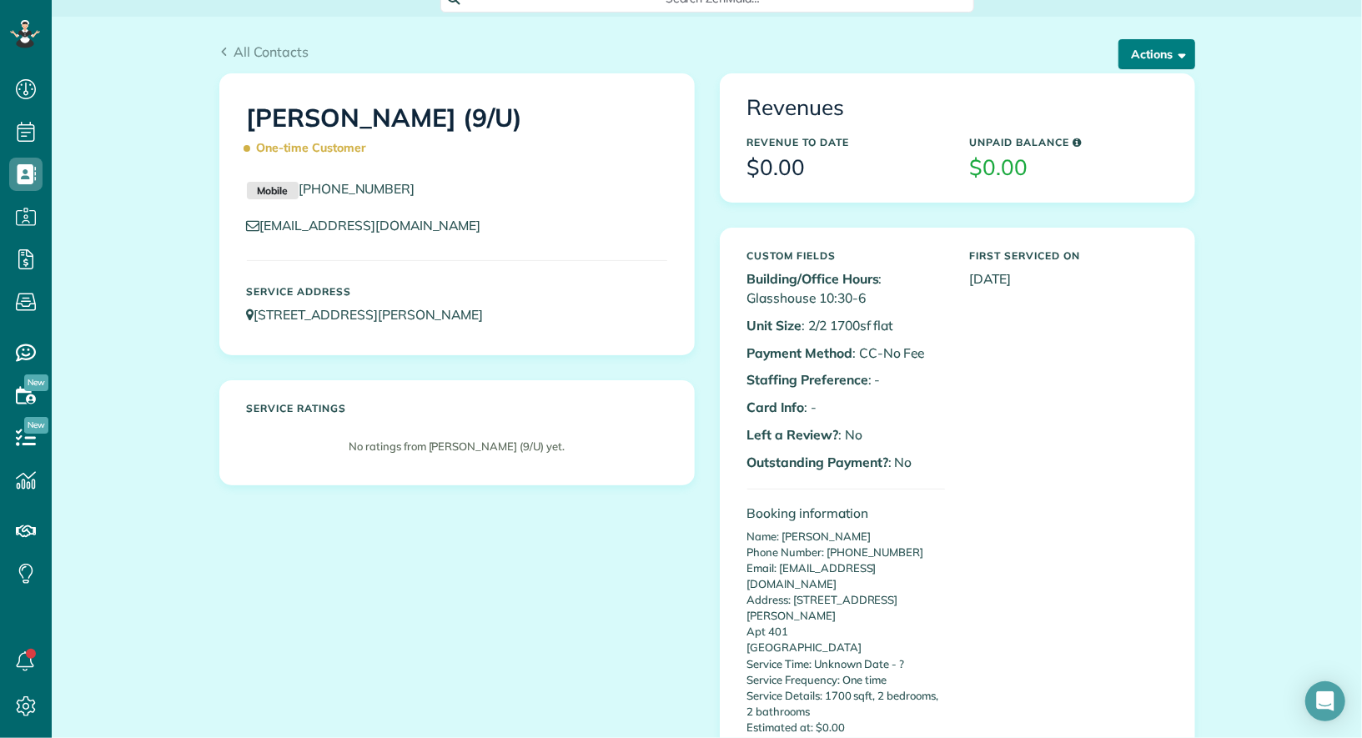
click at [1152, 57] on button "Actions" at bounding box center [1156, 54] width 77 height 30
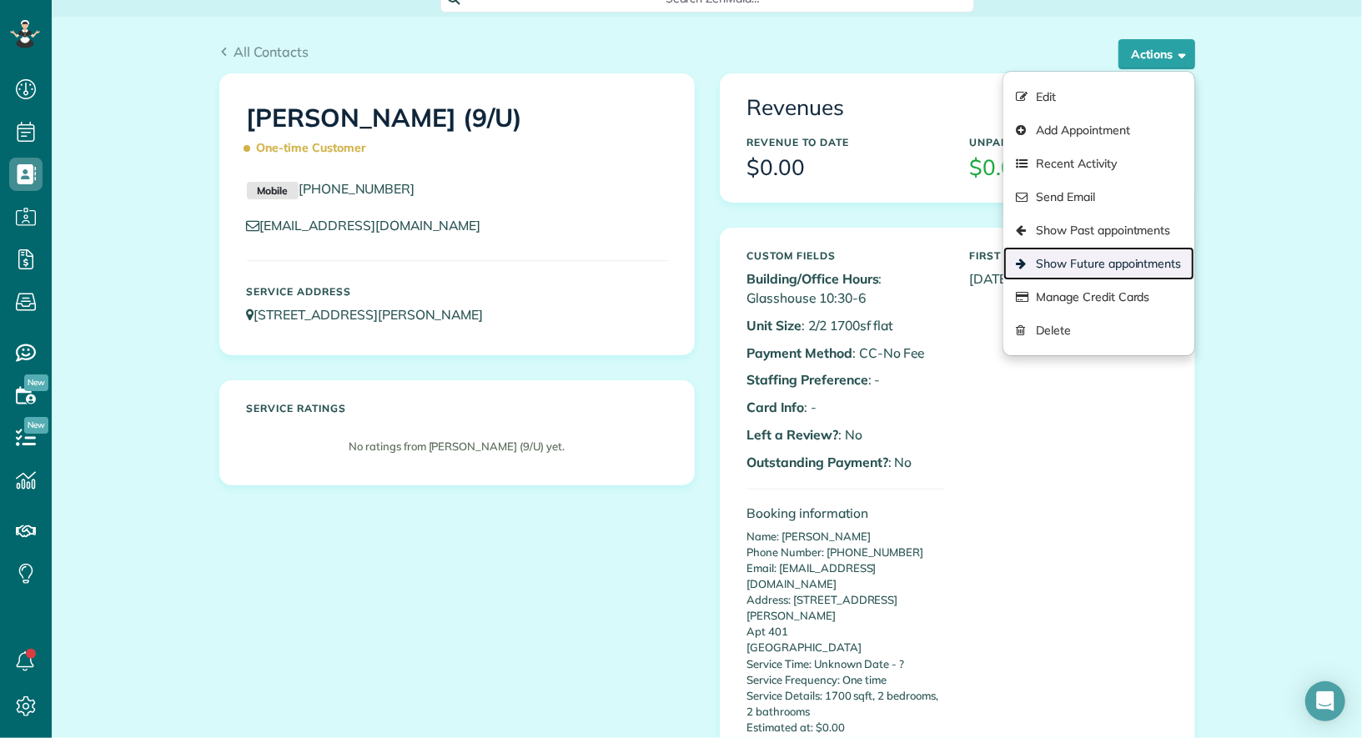
click at [1154, 267] on link "Show Future appointments" at bounding box center [1098, 263] width 190 height 33
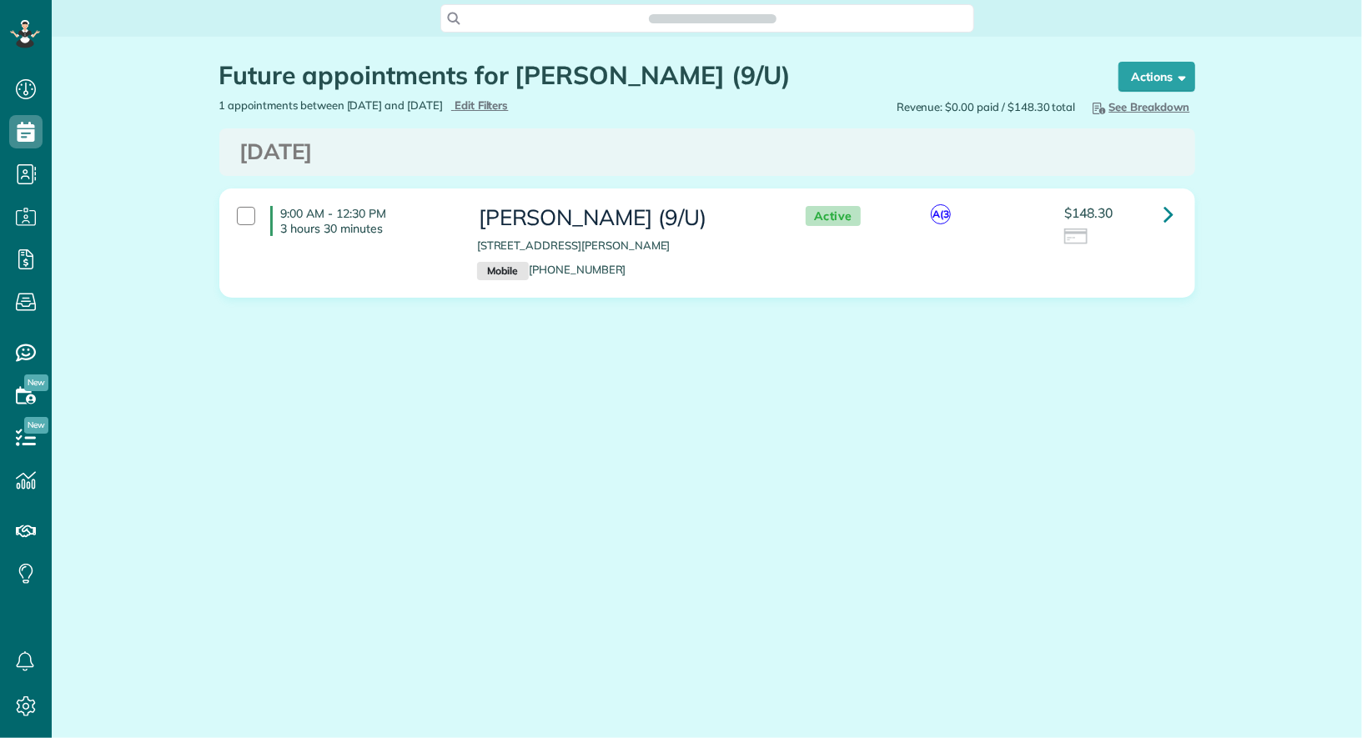
scroll to position [7, 7]
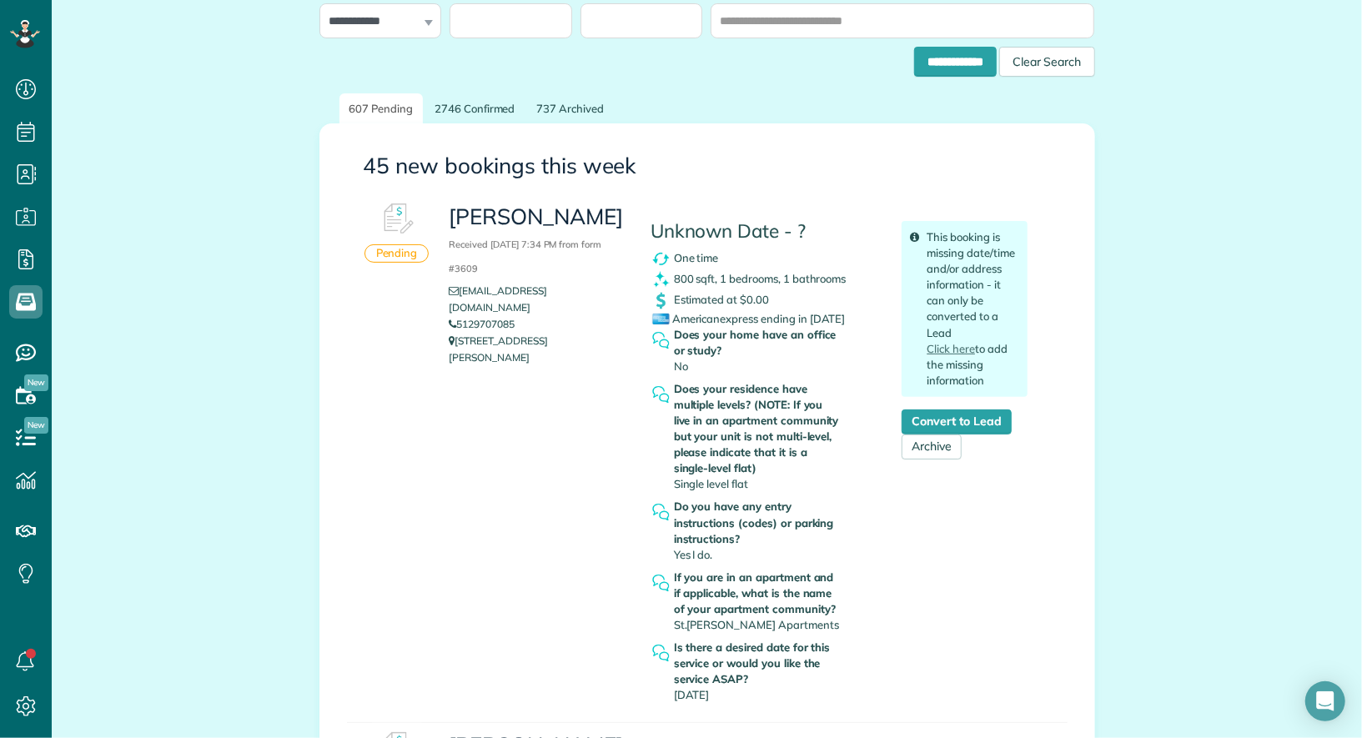
scroll to position [123, 0]
drag, startPoint x: 600, startPoint y: 289, endPoint x: 461, endPoint y: 291, distance: 138.4
click at [461, 291] on li "[EMAIL_ADDRESS][DOMAIN_NAME]" at bounding box center [537, 298] width 176 height 33
copy link "[EMAIL_ADDRESS][DOMAIN_NAME]"
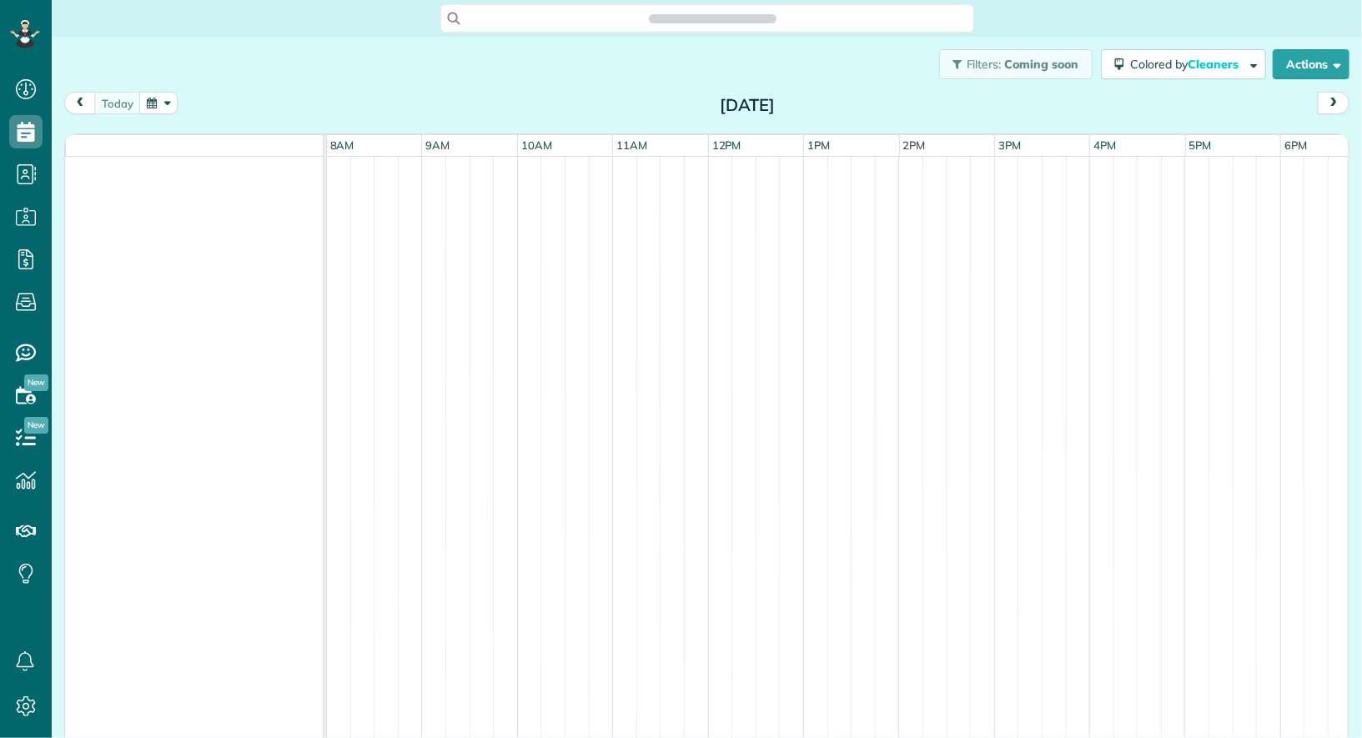
scroll to position [7, 7]
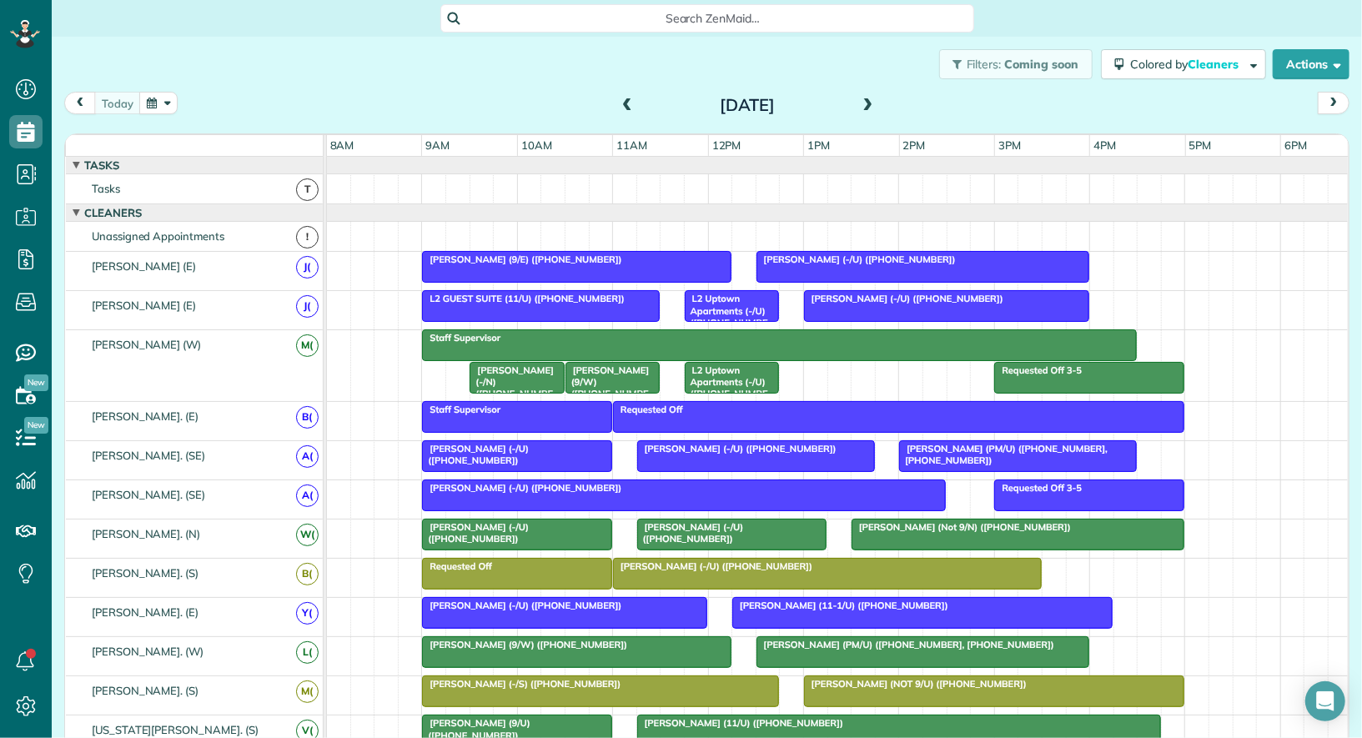
click at [170, 101] on button "button" at bounding box center [158, 103] width 38 height 23
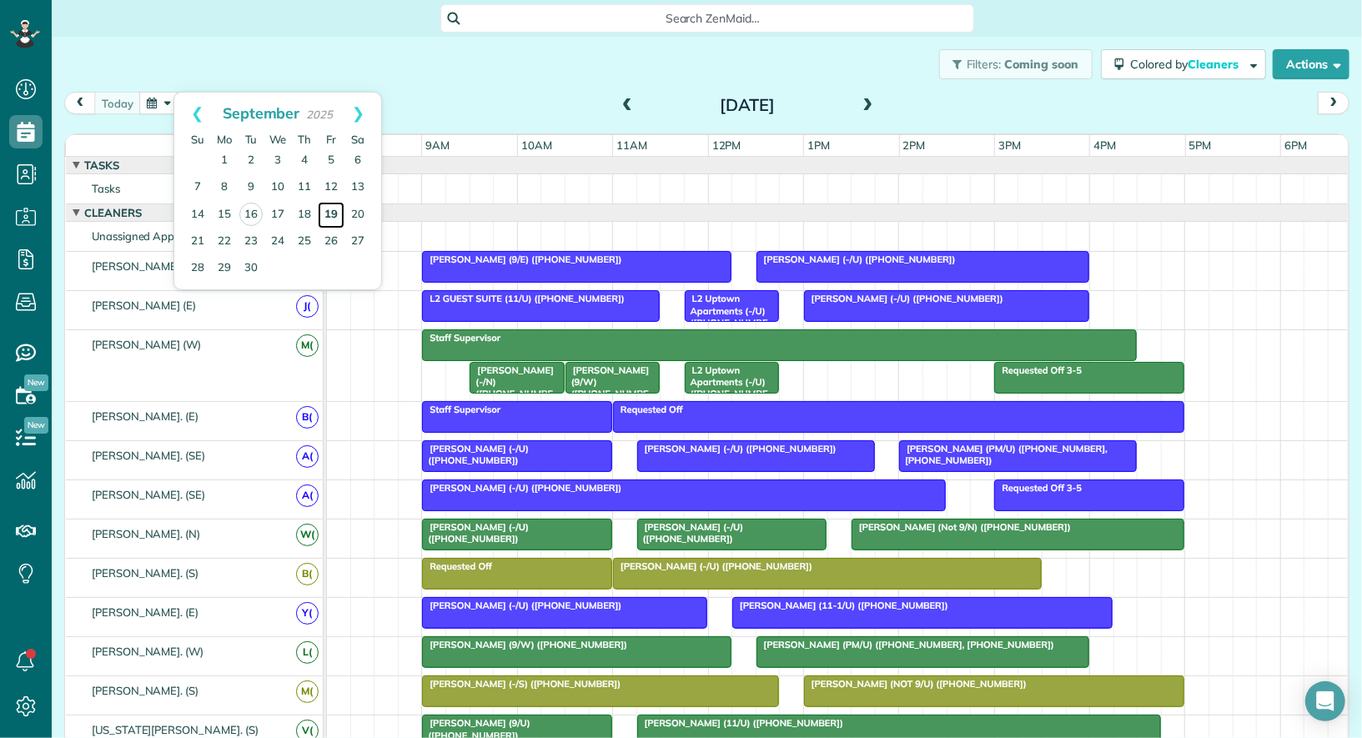
click at [334, 212] on link "19" at bounding box center [331, 215] width 27 height 27
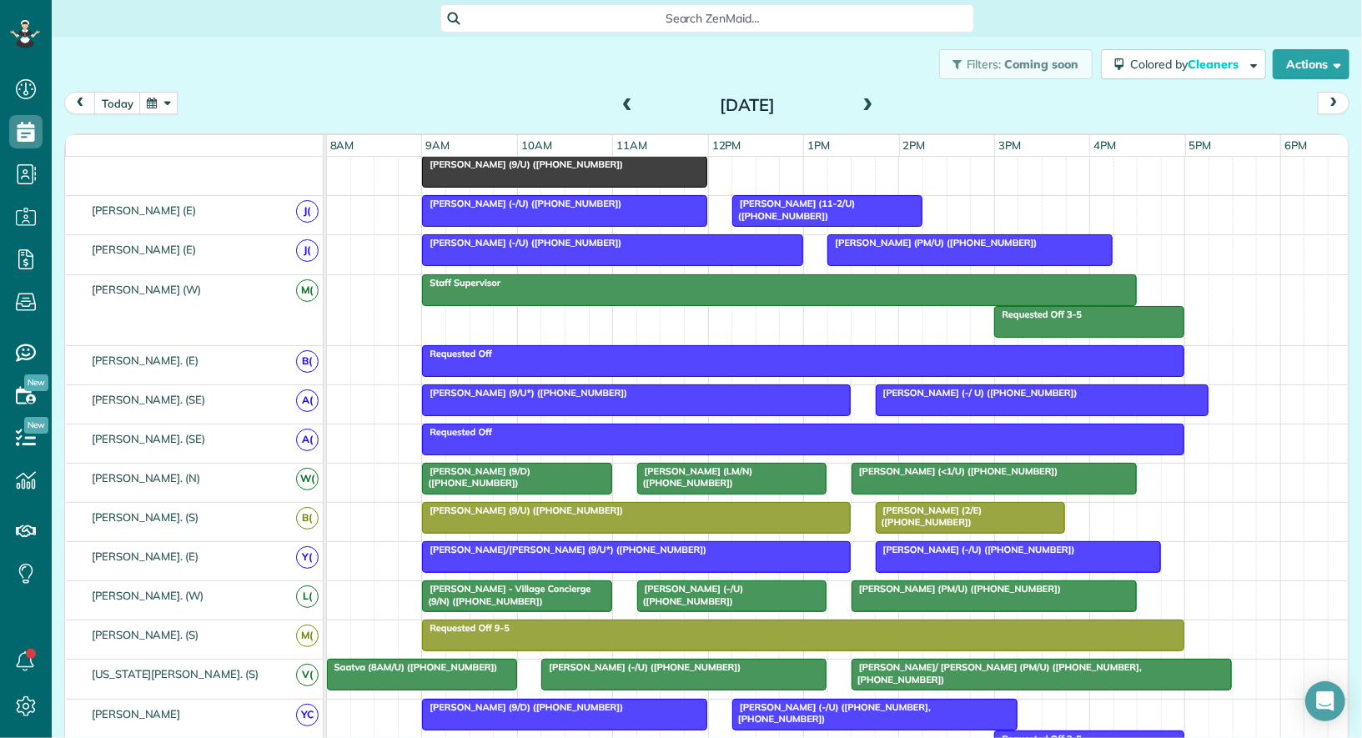
scroll to position [0, 0]
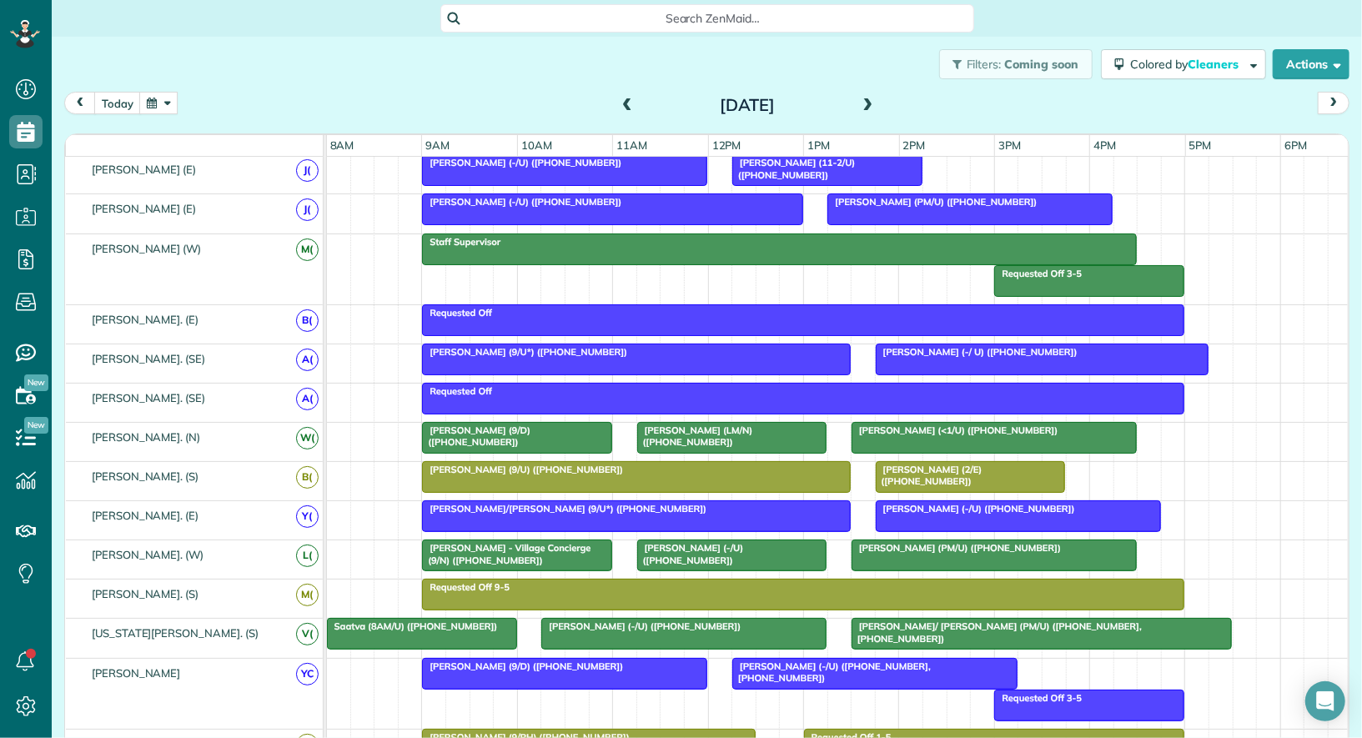
click at [507, 474] on div at bounding box center [636, 477] width 427 height 30
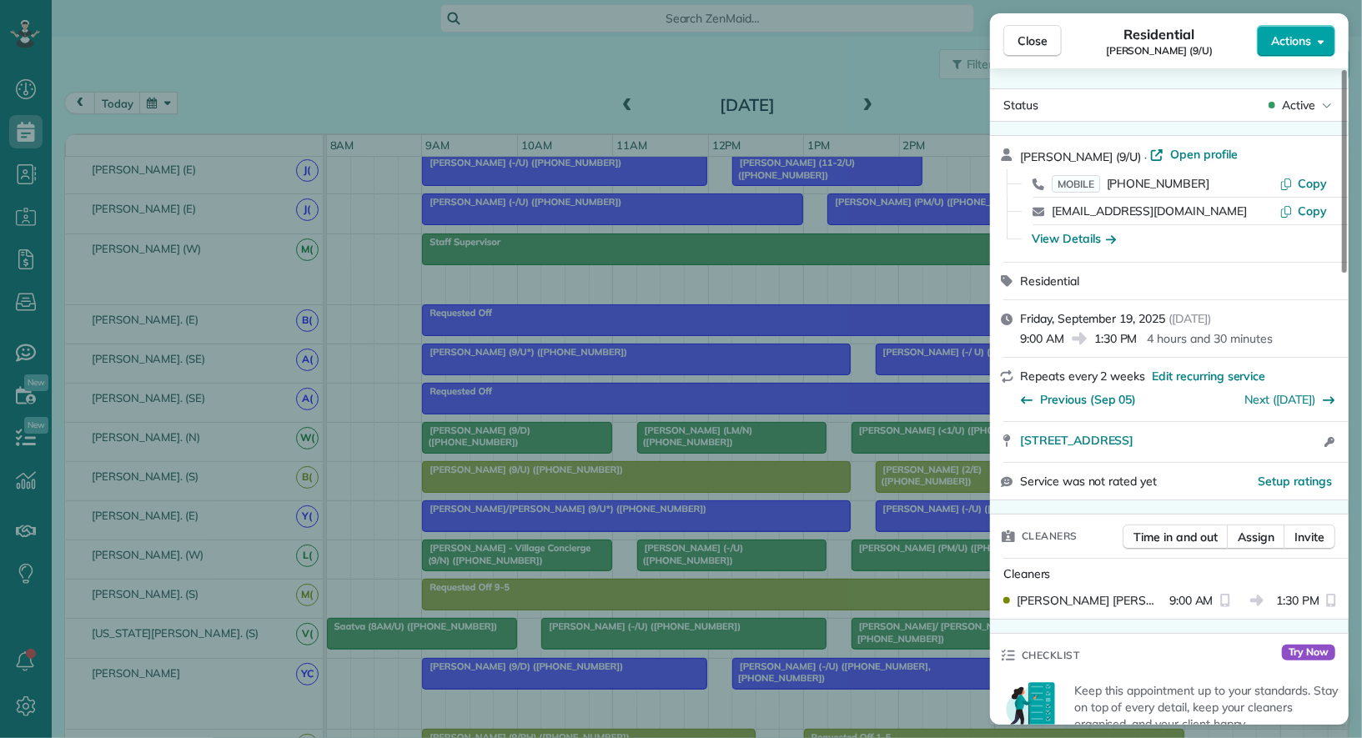
click at [1298, 53] on button "Actions" at bounding box center [1296, 41] width 78 height 32
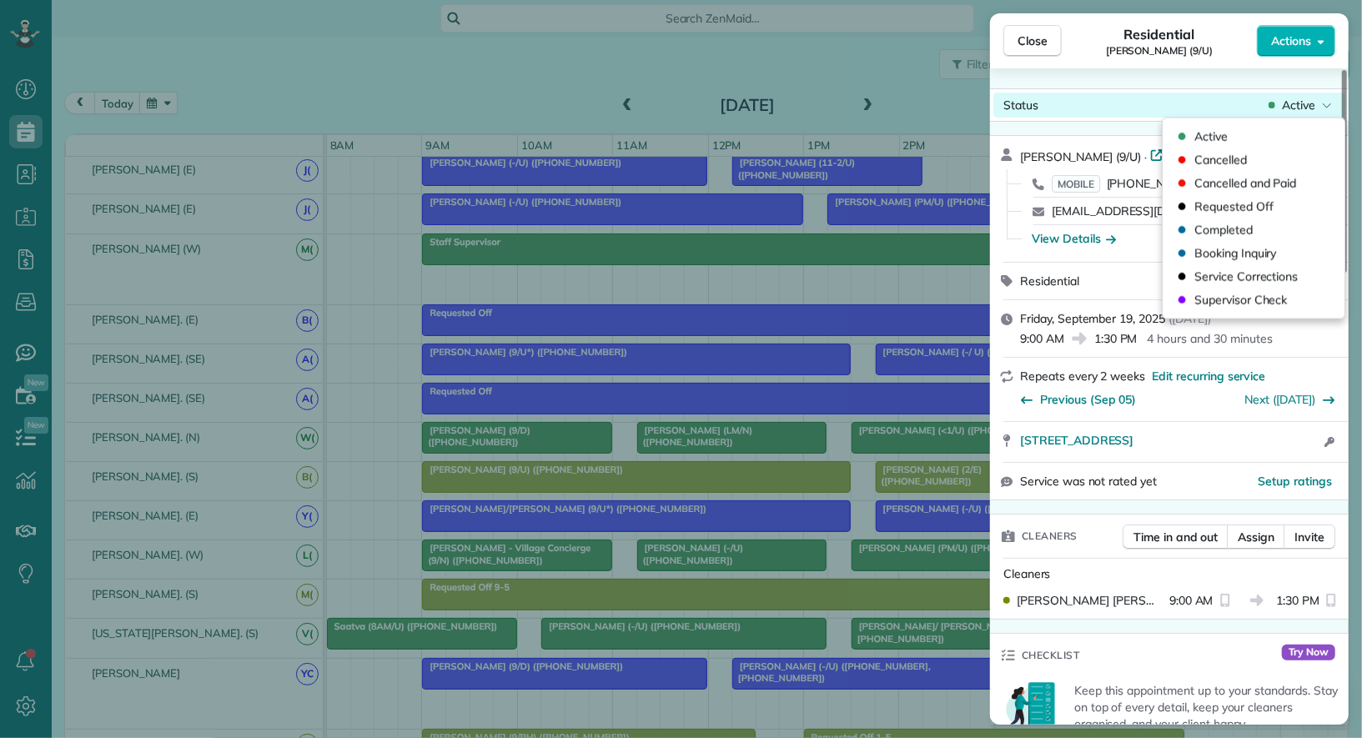
click at [1307, 114] on div "Status Active" at bounding box center [1169, 105] width 352 height 25
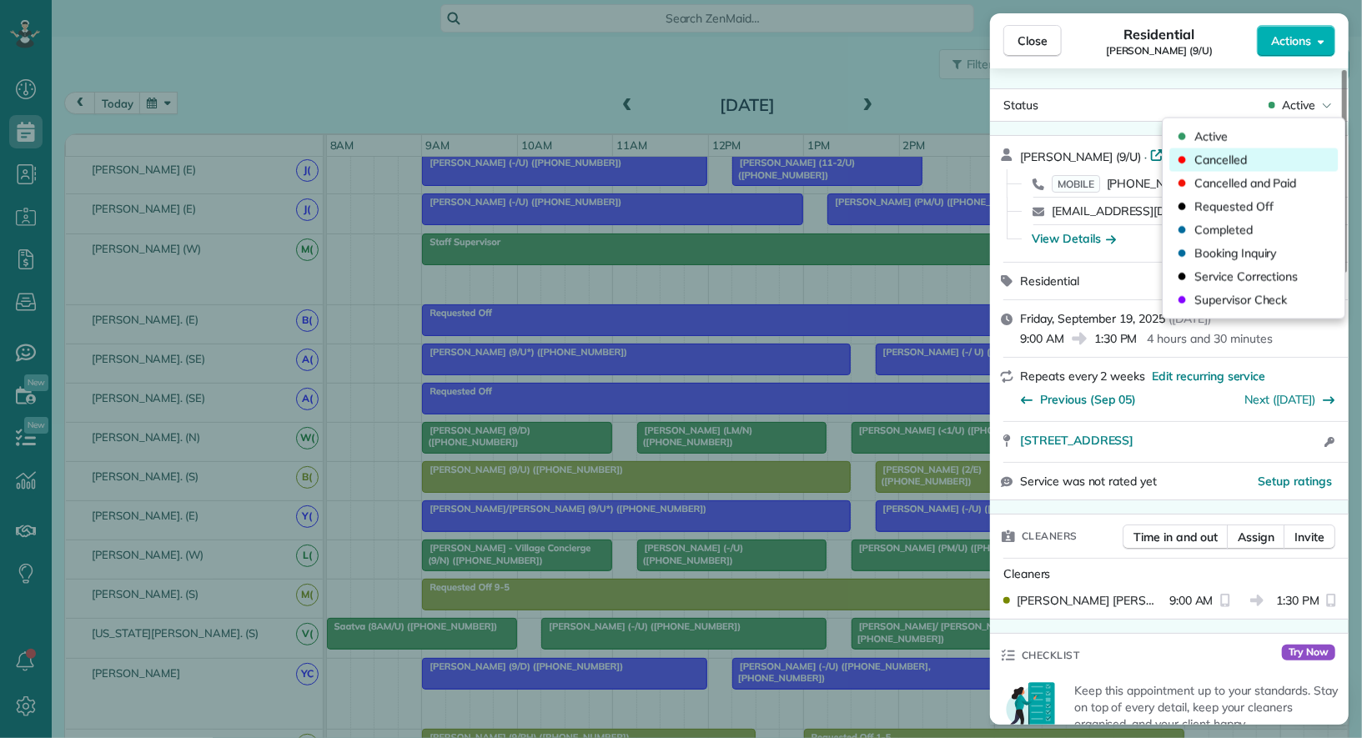
click at [1283, 164] on div "Cancelled" at bounding box center [1253, 159] width 168 height 23
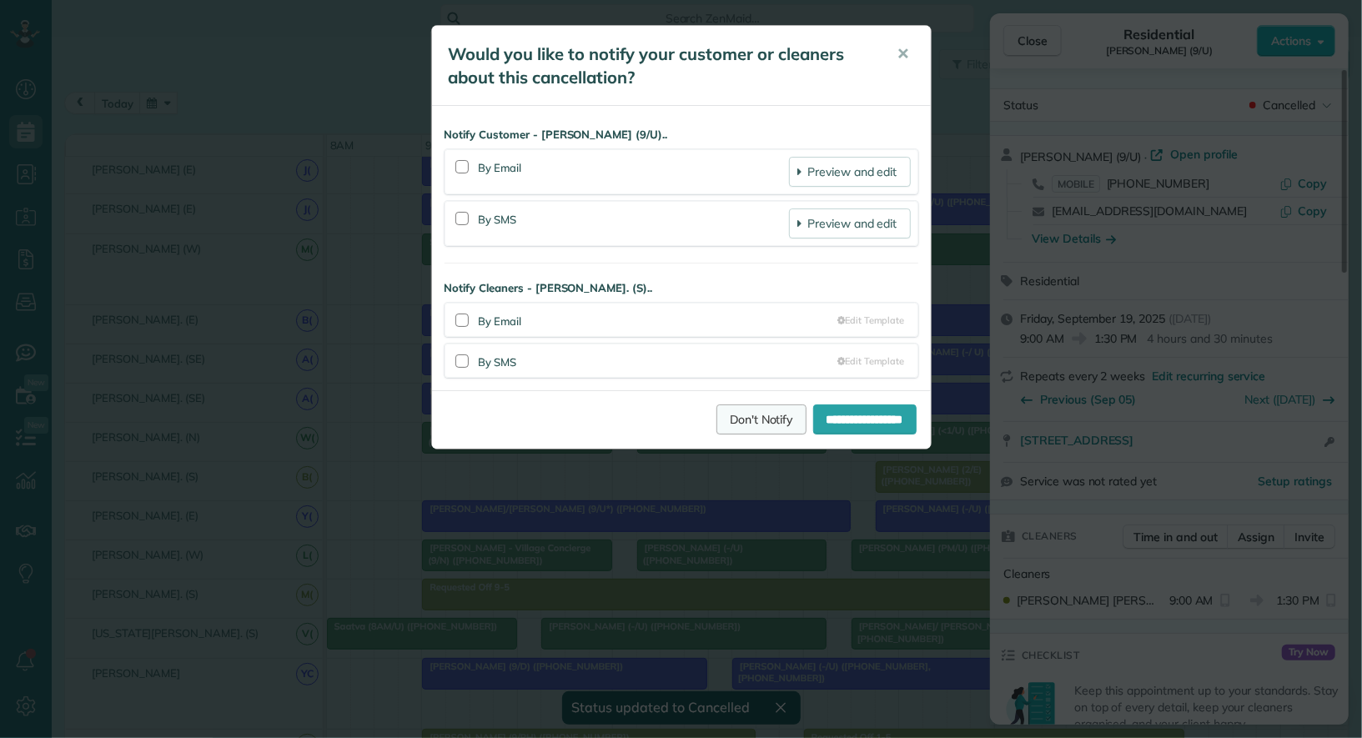
click at [754, 409] on link "Don't Notify" at bounding box center [761, 419] width 90 height 30
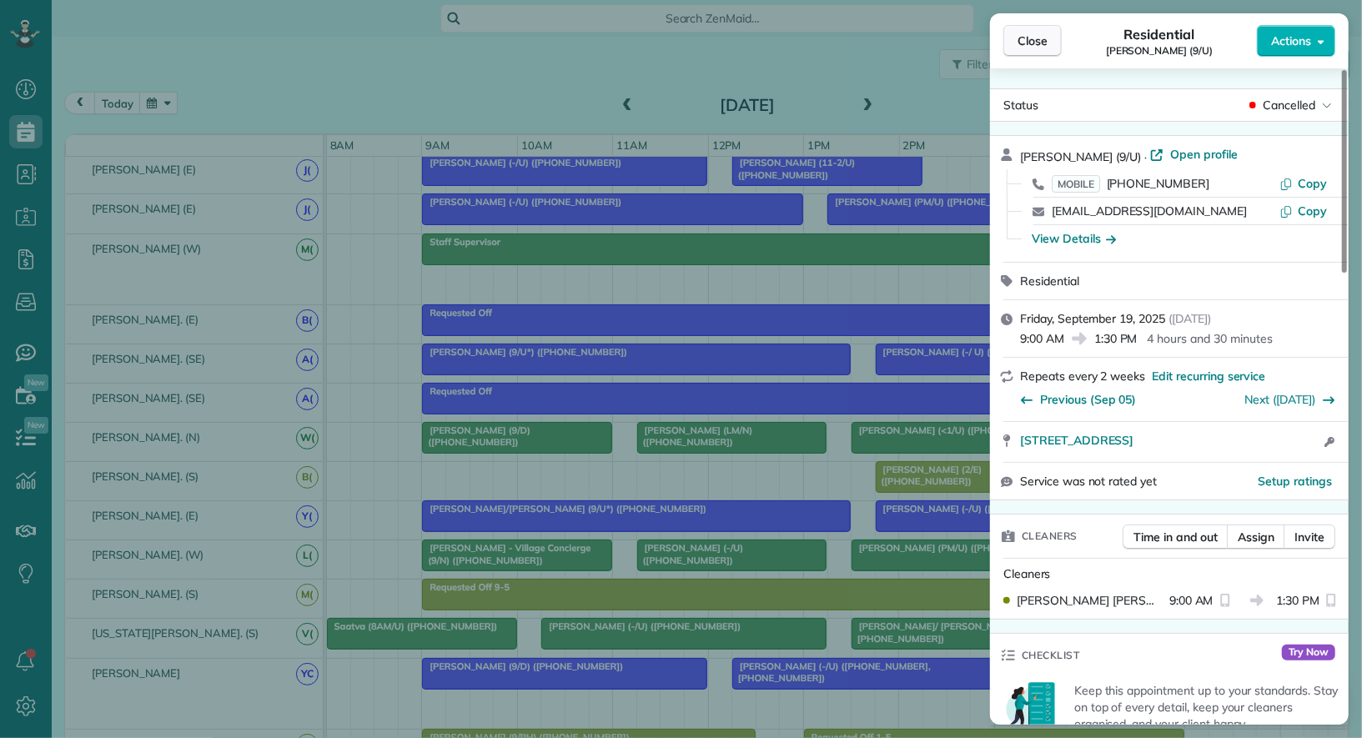
click at [1032, 48] on span "Close" at bounding box center [1032, 41] width 30 height 17
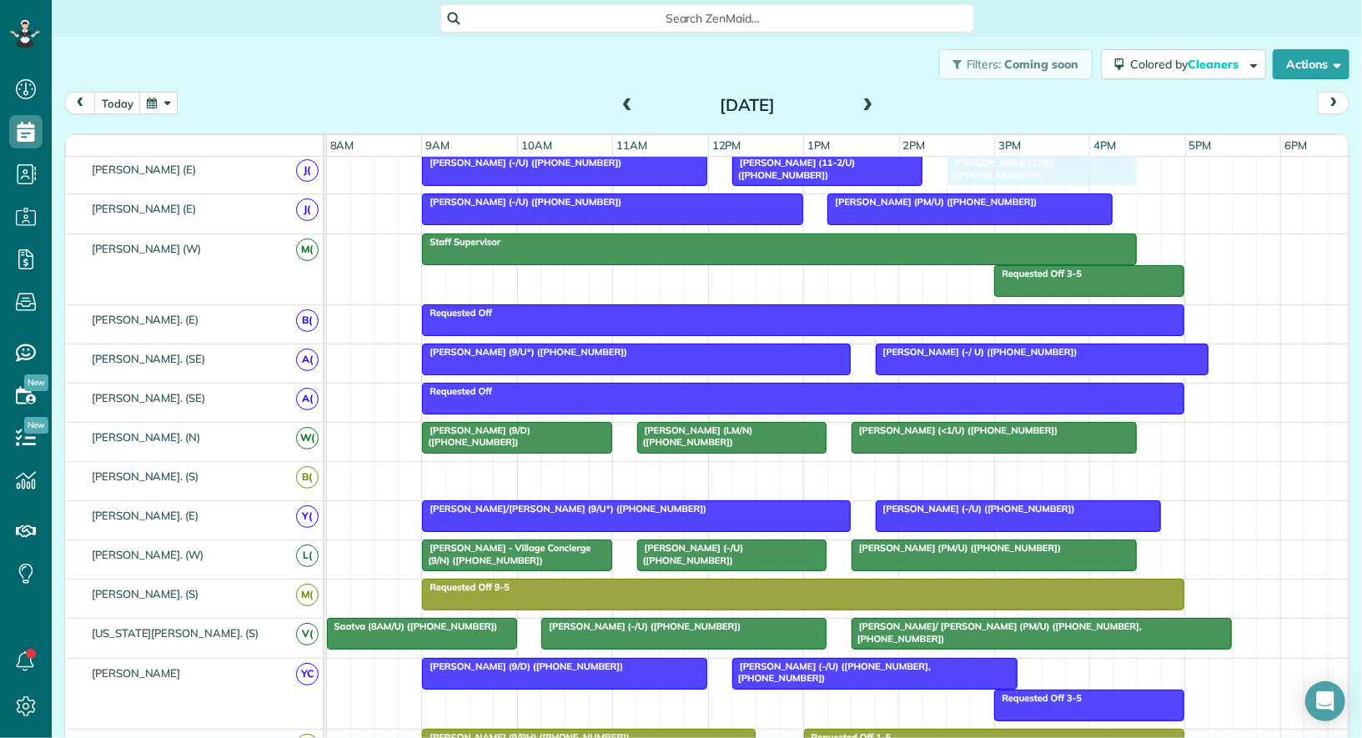
scroll to position [134, 0]
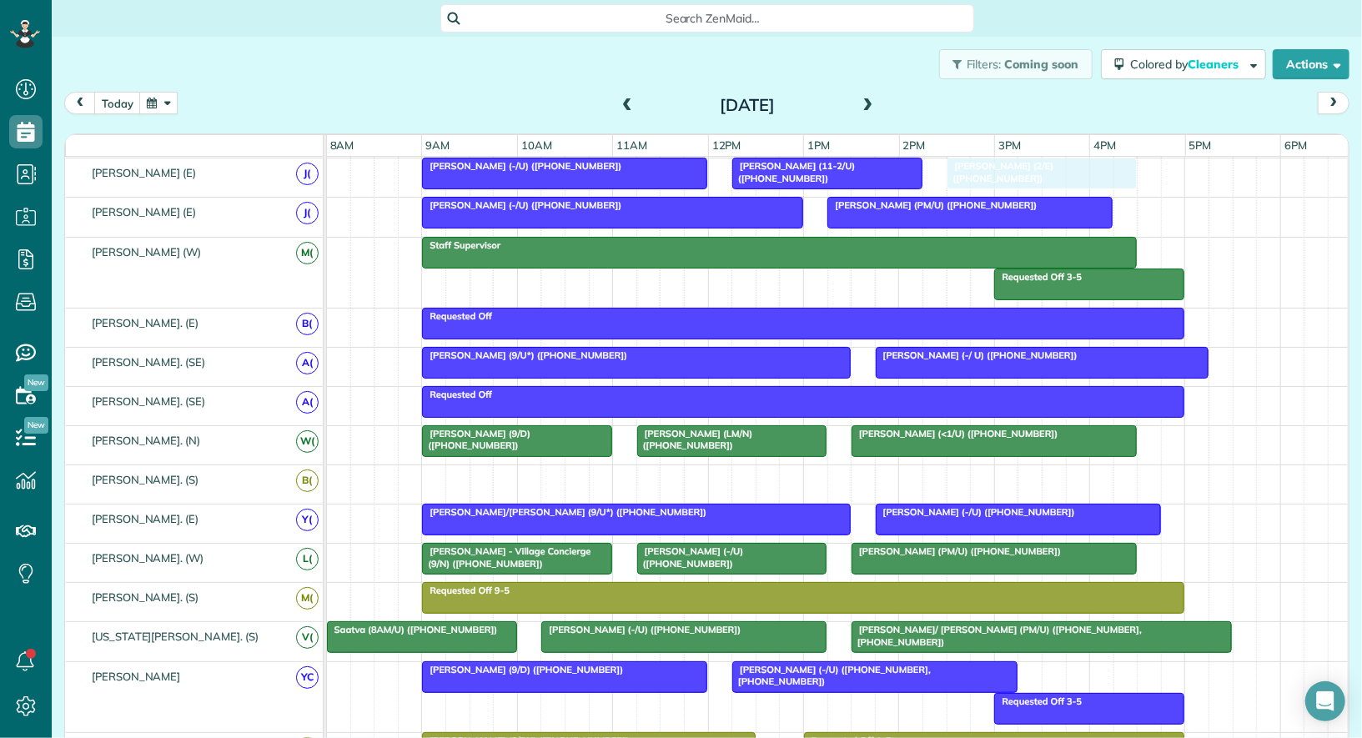
drag, startPoint x: 917, startPoint y: 466, endPoint x: 987, endPoint y: 183, distance: 292.0
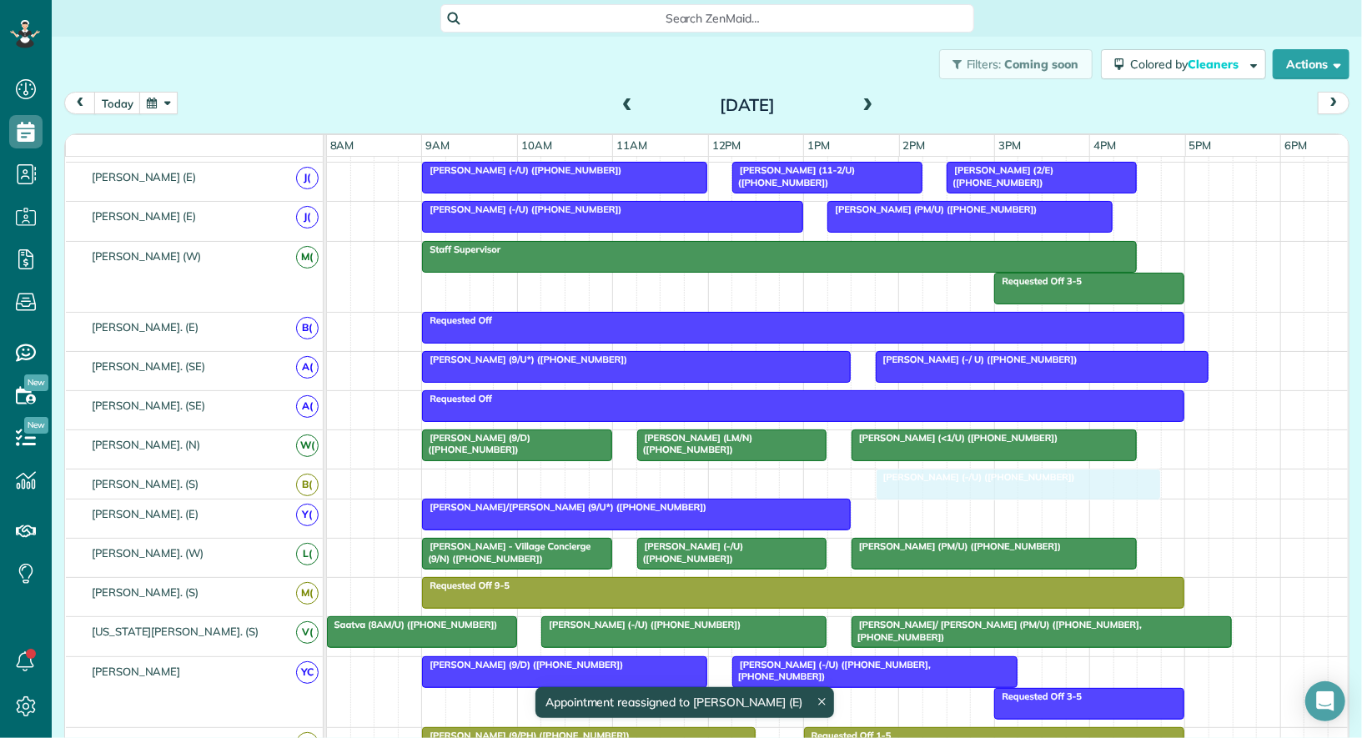
drag, startPoint x: 897, startPoint y: 505, endPoint x: 899, endPoint y: 490, distance: 15.1
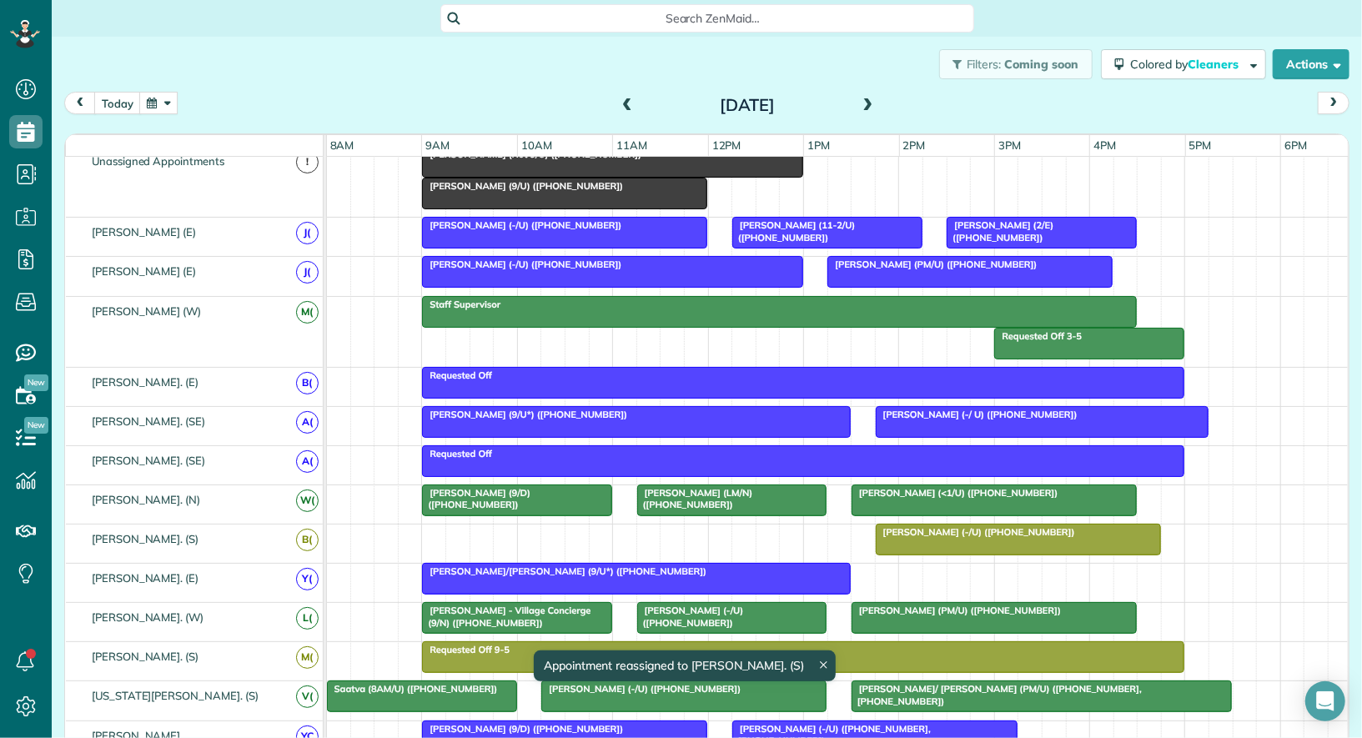
scroll to position [30, 0]
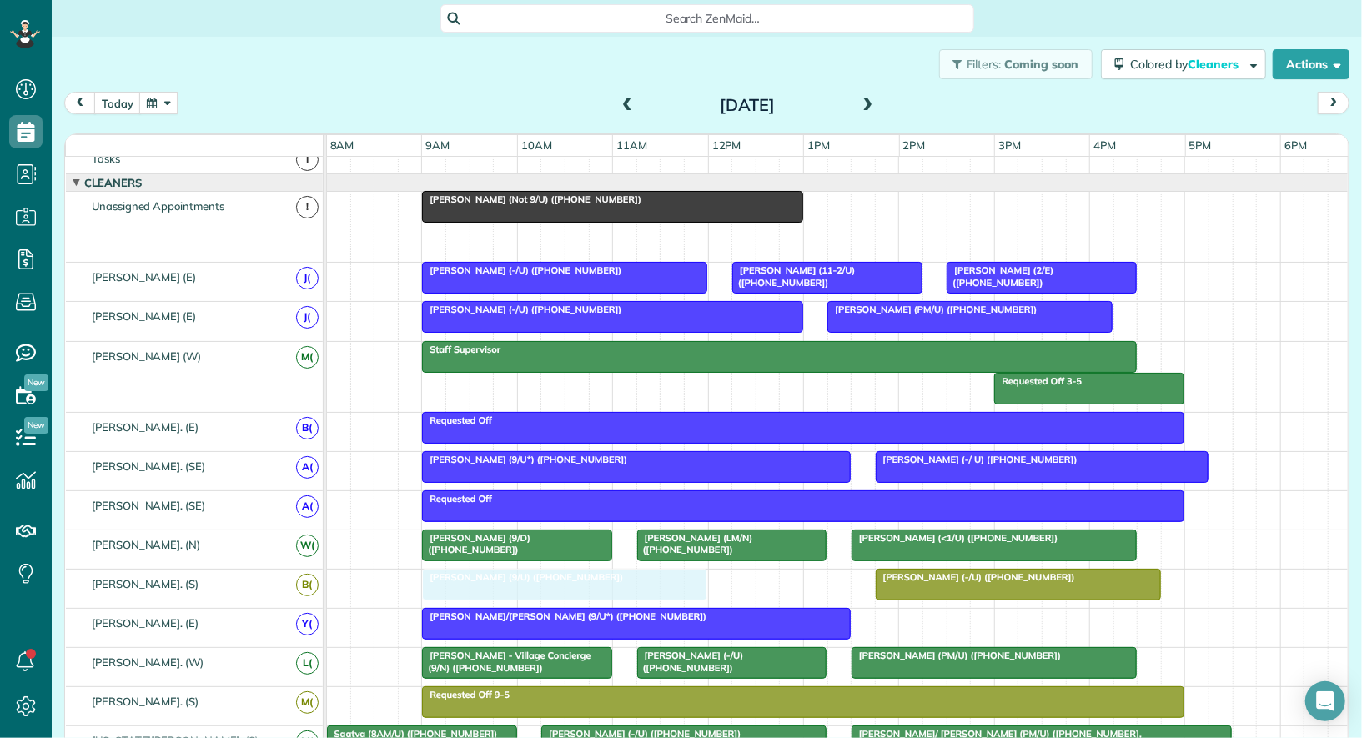
drag, startPoint x: 575, startPoint y: 237, endPoint x: 570, endPoint y: 597, distance: 360.3
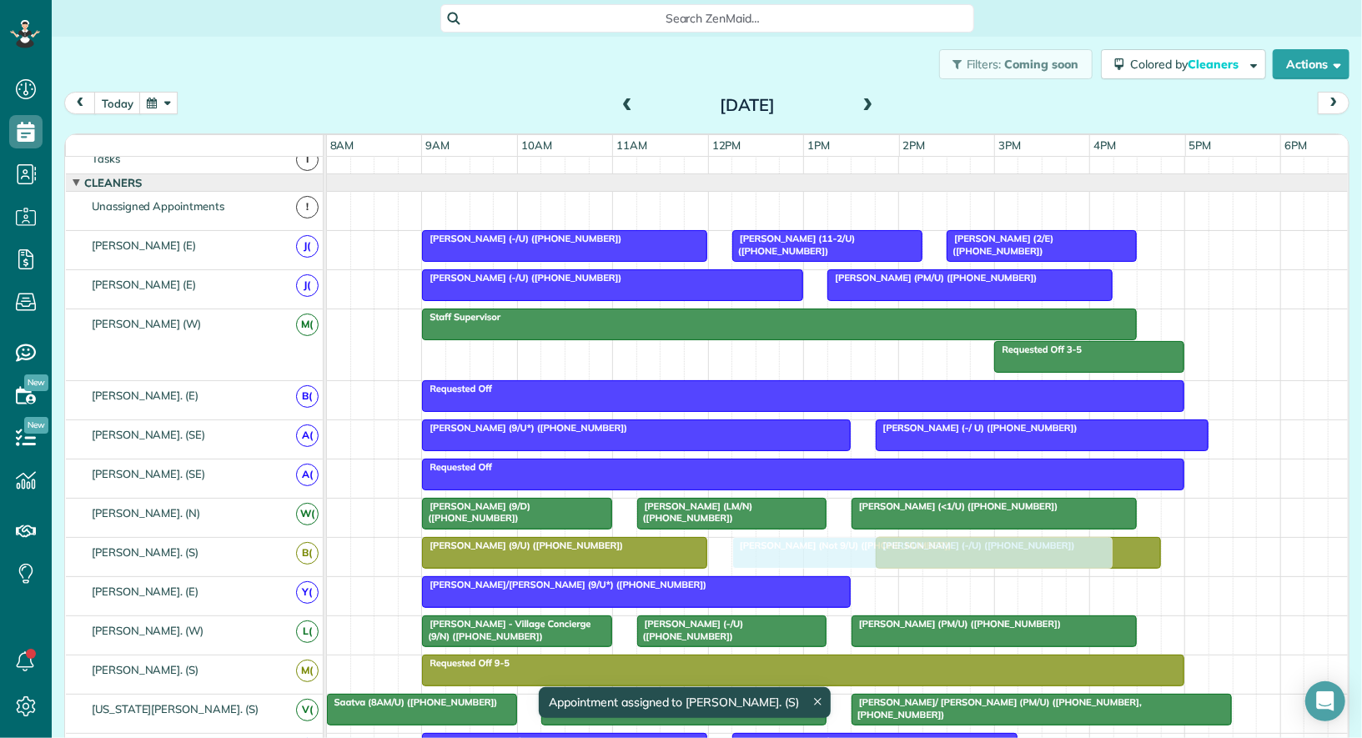
drag, startPoint x: 572, startPoint y: 204, endPoint x: 887, endPoint y: 547, distance: 465.6
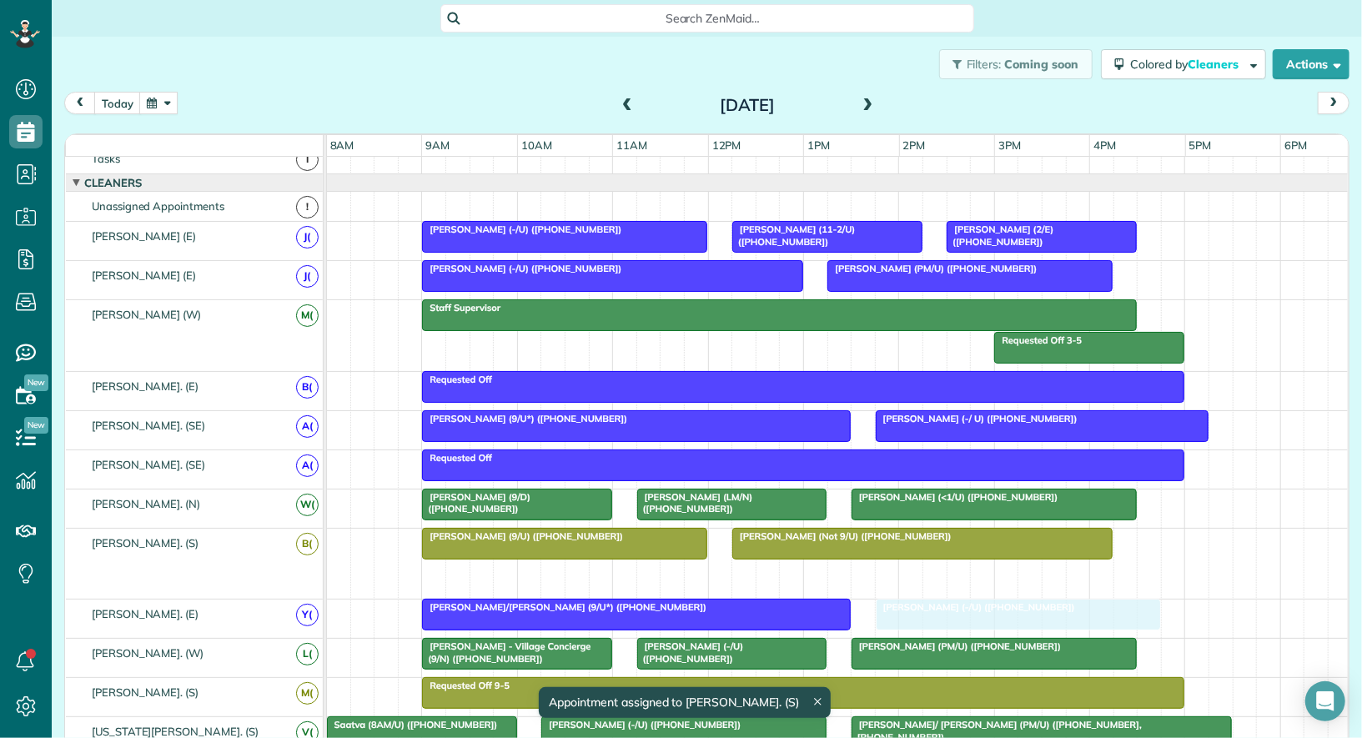
drag, startPoint x: 973, startPoint y: 577, endPoint x: 978, endPoint y: 626, distance: 49.5
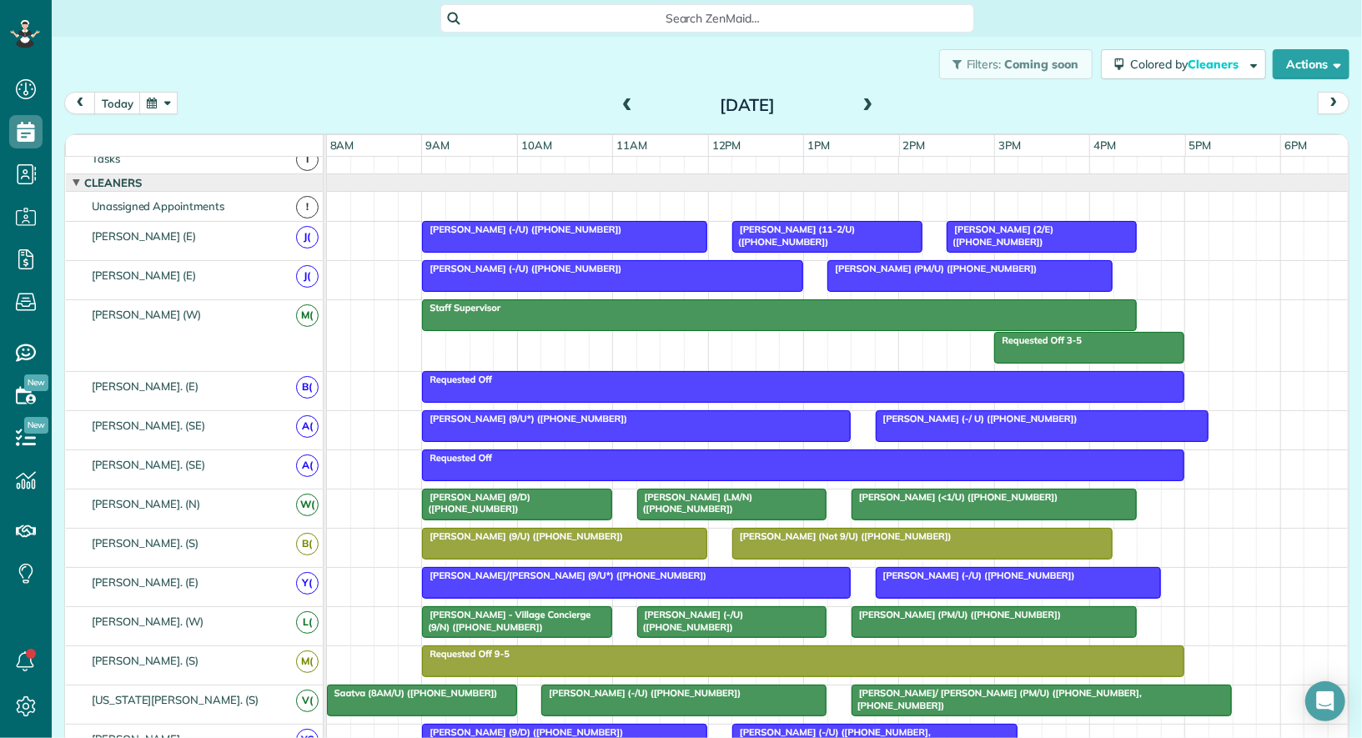
scroll to position [157, 0]
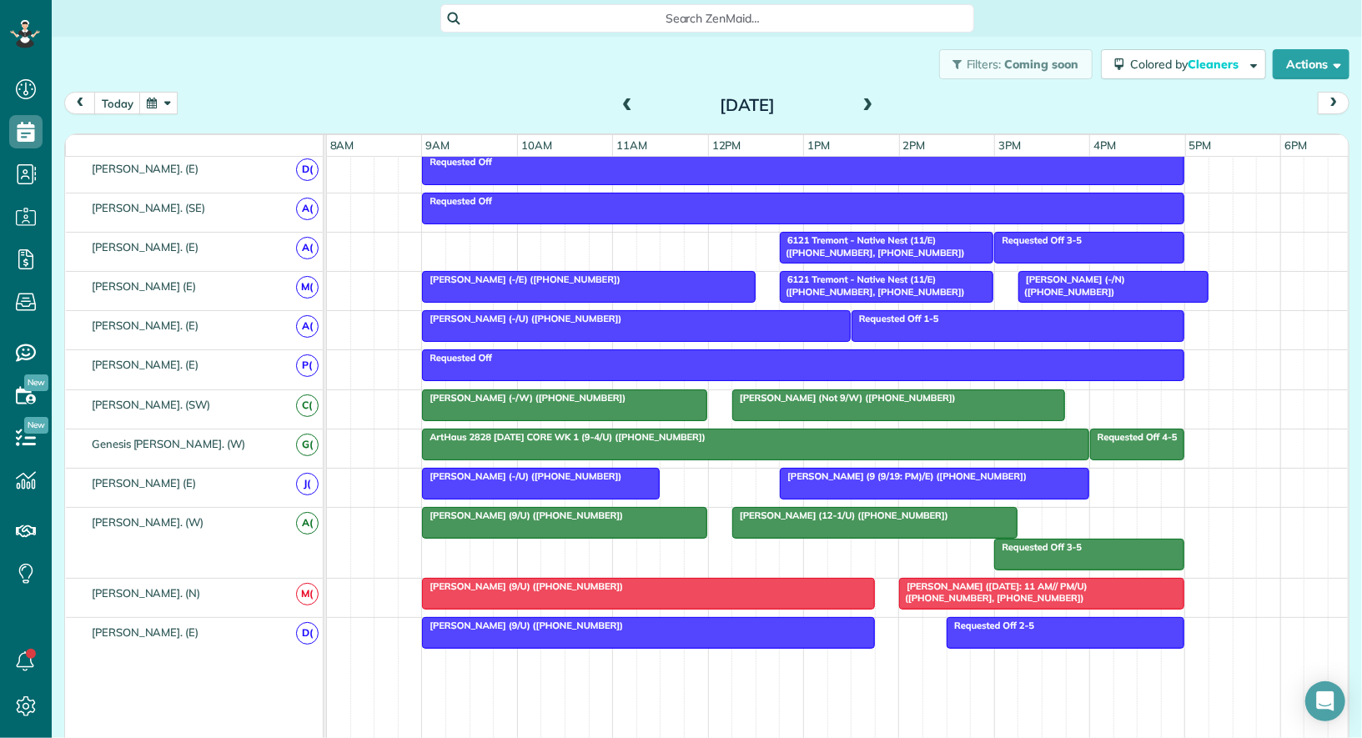
click at [846, 580] on div "Lacey Spell (9/U) (+18037600321)" at bounding box center [648, 586] width 442 height 12
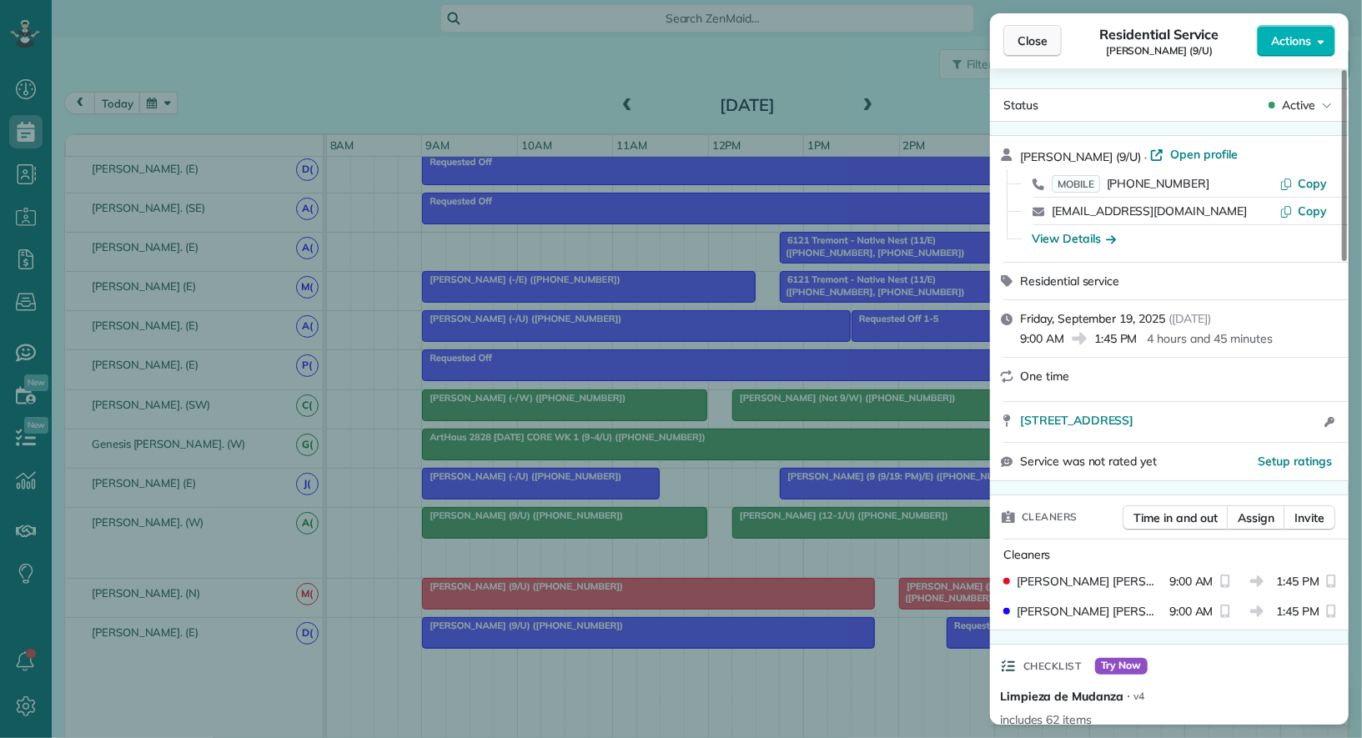
click at [1041, 42] on span "Close" at bounding box center [1032, 41] width 30 height 17
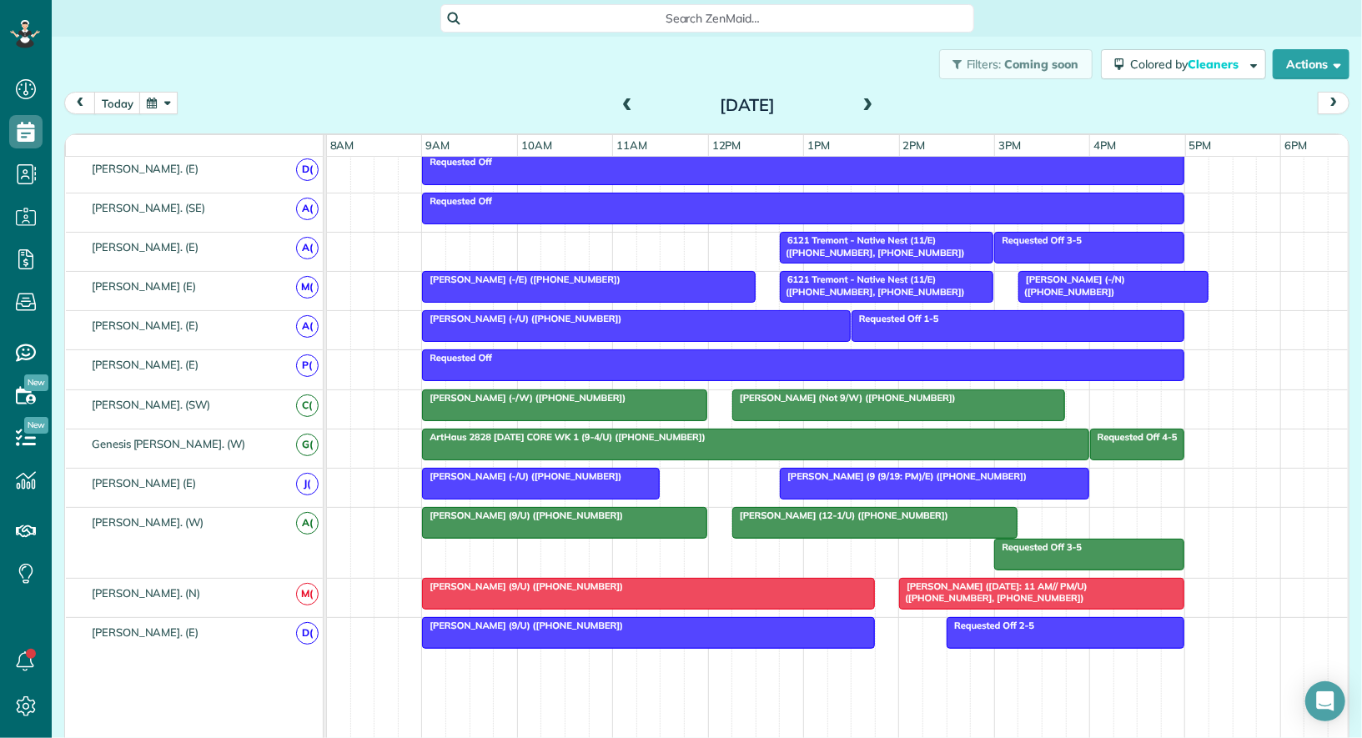
click at [170, 102] on button "button" at bounding box center [158, 103] width 38 height 23
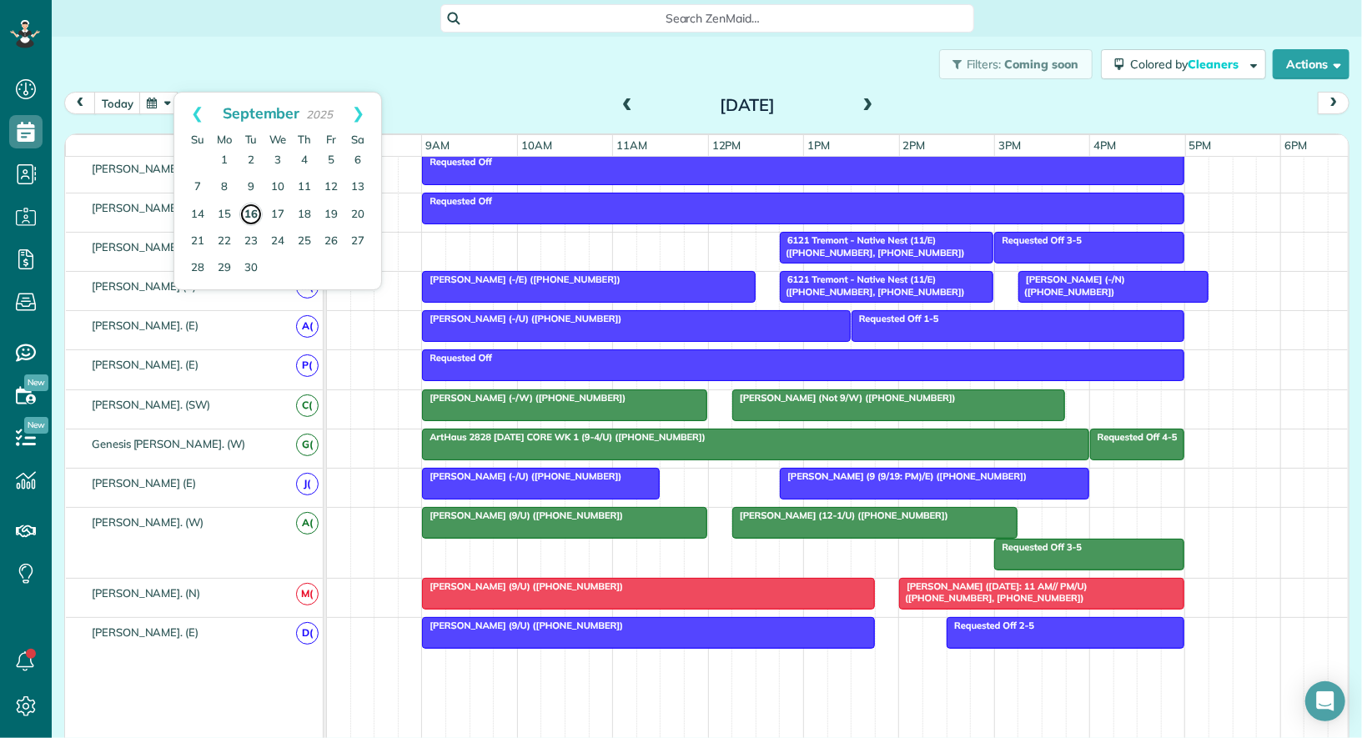
click at [252, 212] on link "16" at bounding box center [250, 214] width 23 height 23
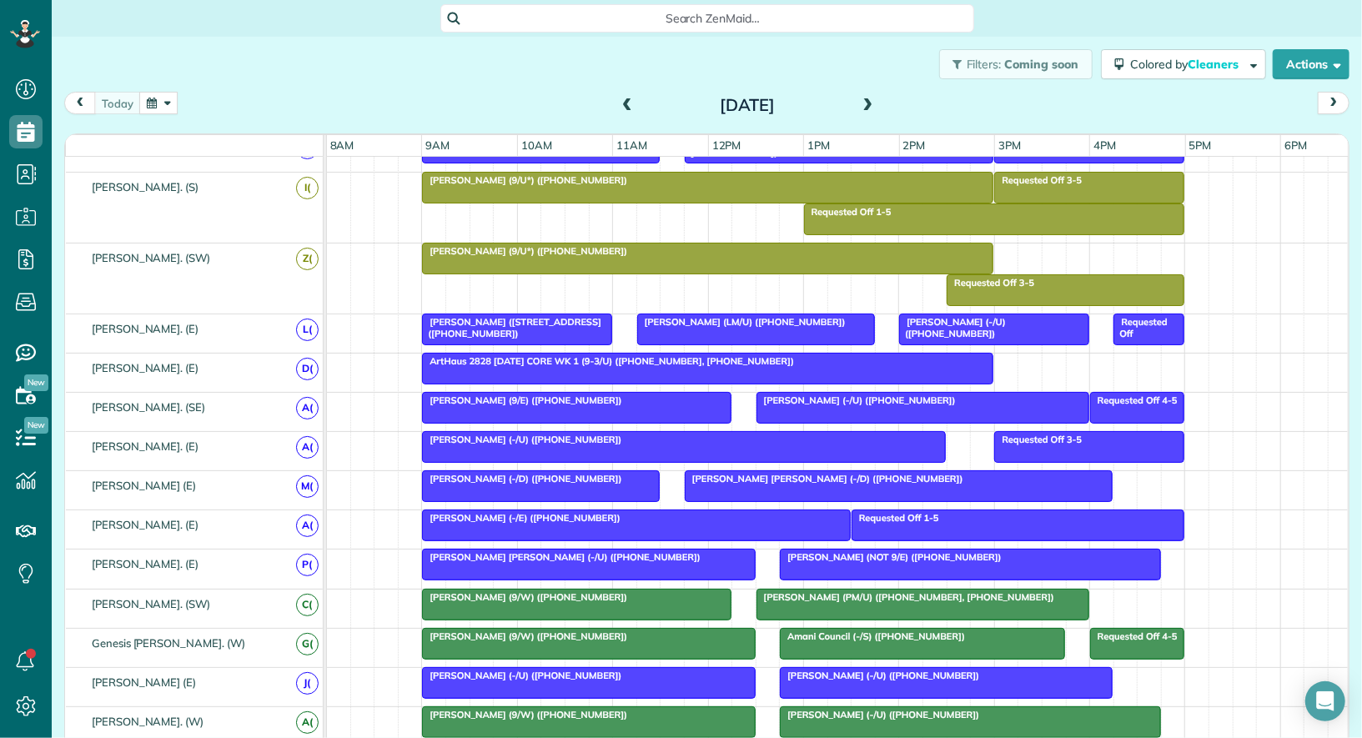
scroll to position [600, 0]
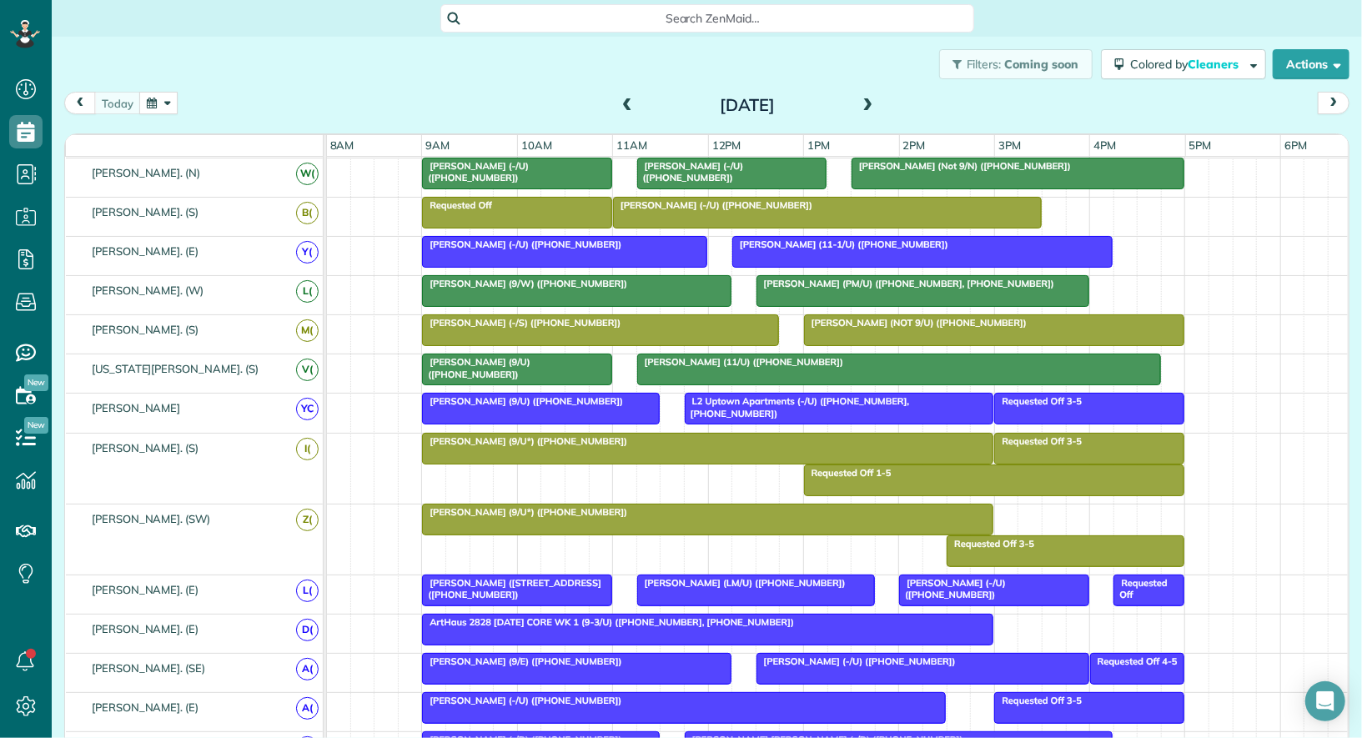
click at [515, 281] on span "Chanel Rafie (9/W) (+19728985639)" at bounding box center [524, 284] width 207 height 12
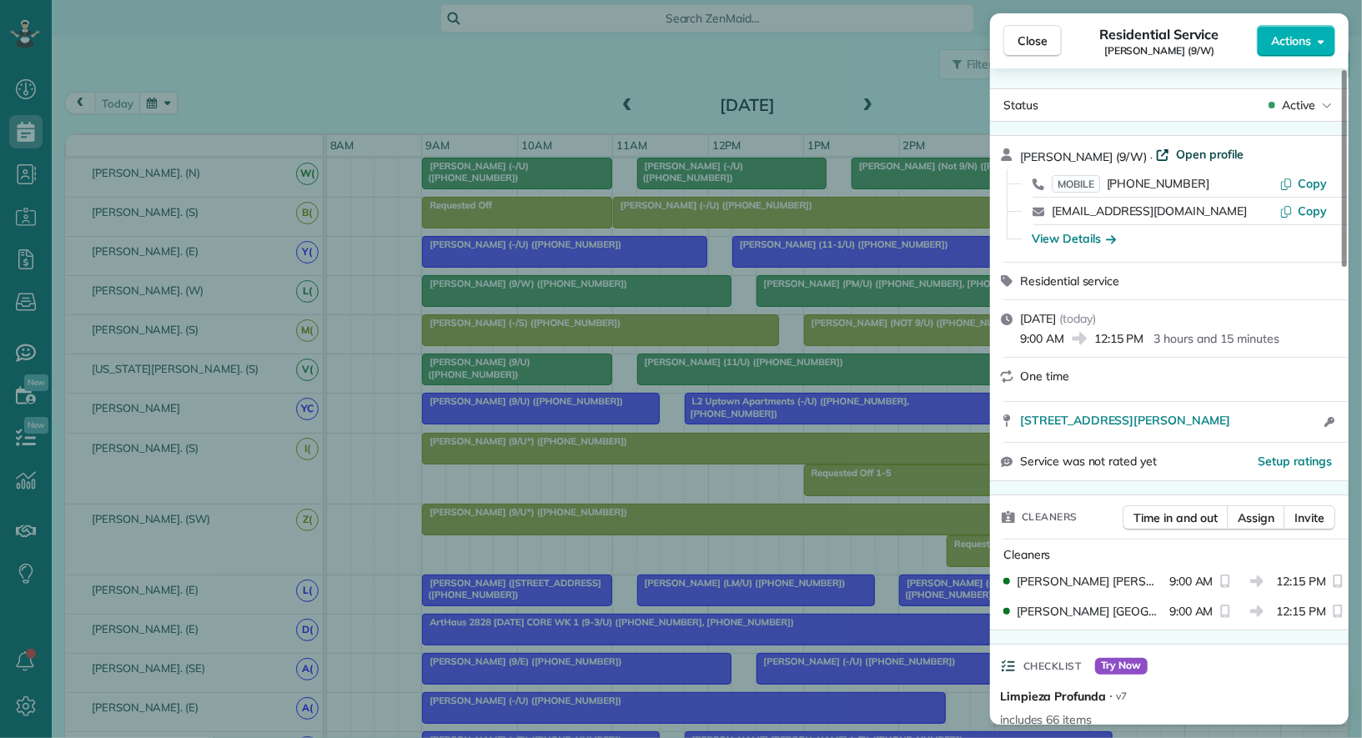
click at [1176, 158] on span "Open profile" at bounding box center [1210, 154] width 68 height 17
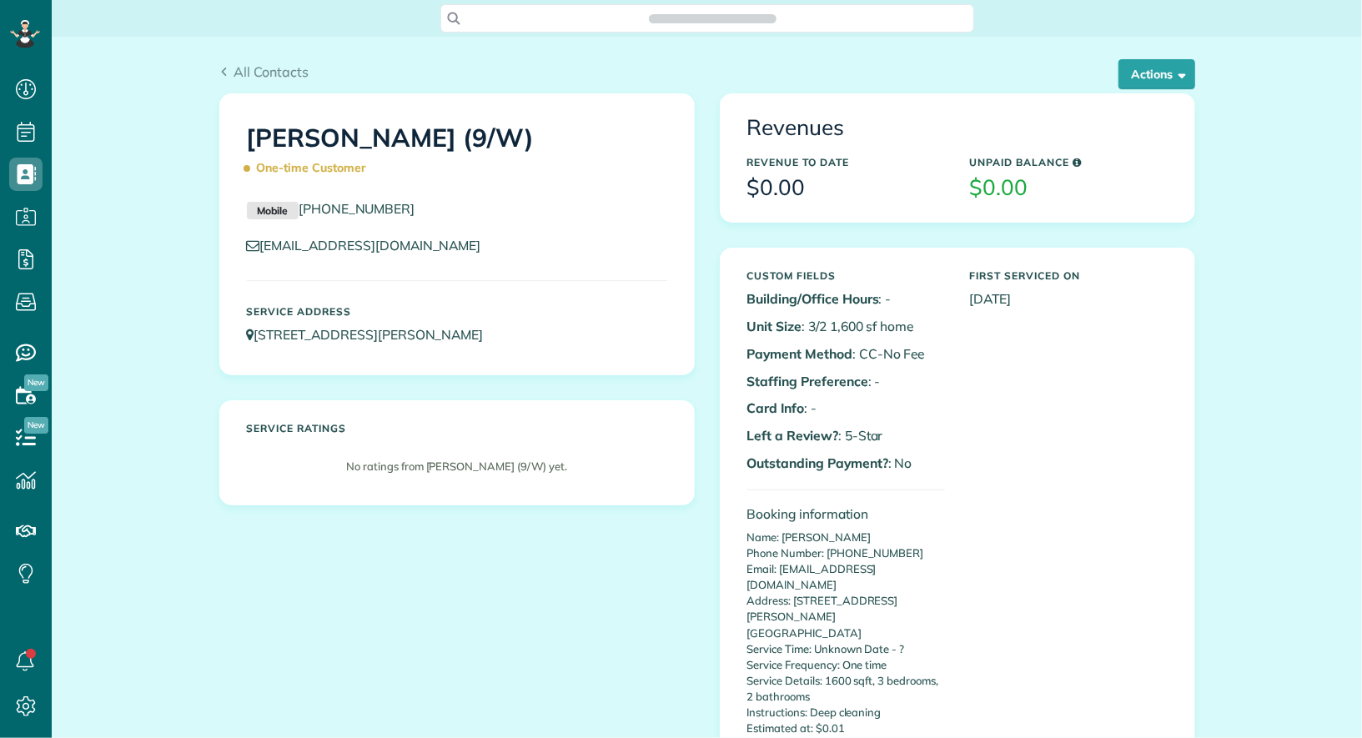
scroll to position [7, 7]
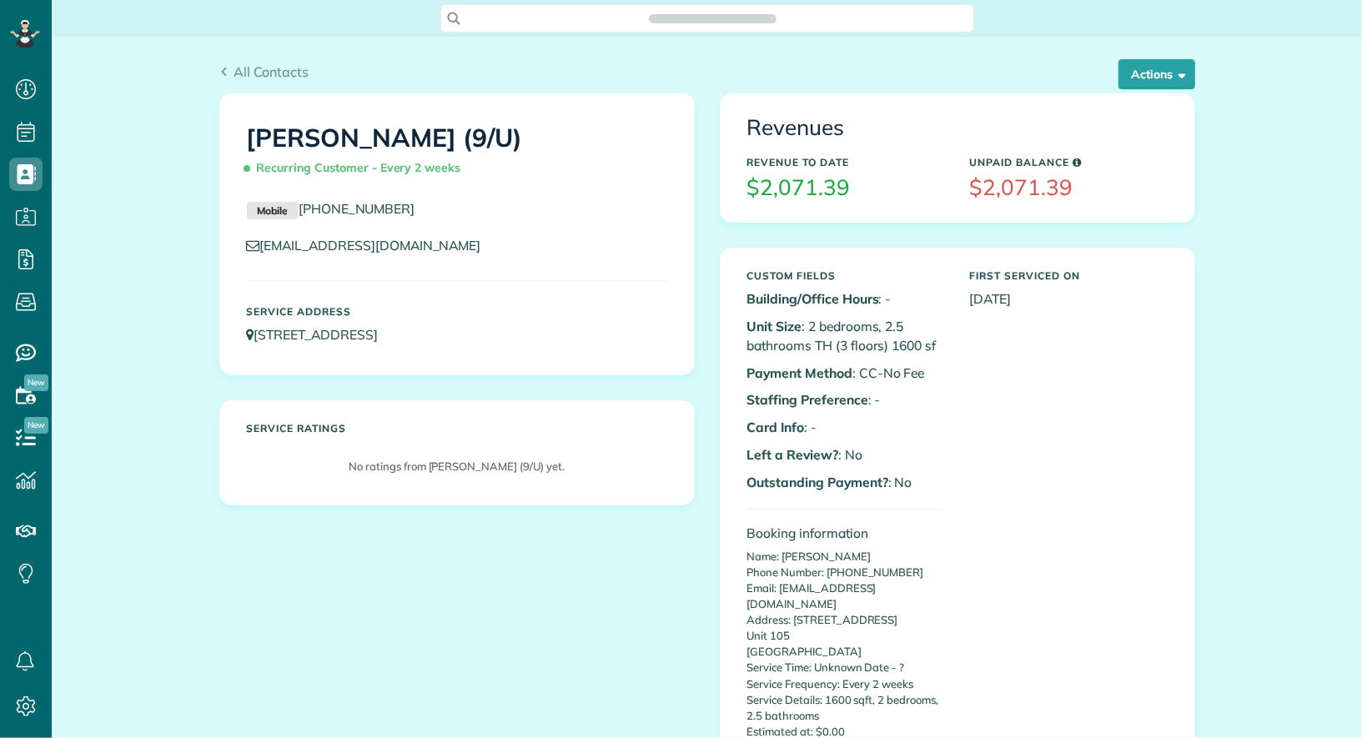
scroll to position [7, 7]
click at [1159, 79] on button "Actions" at bounding box center [1156, 74] width 77 height 30
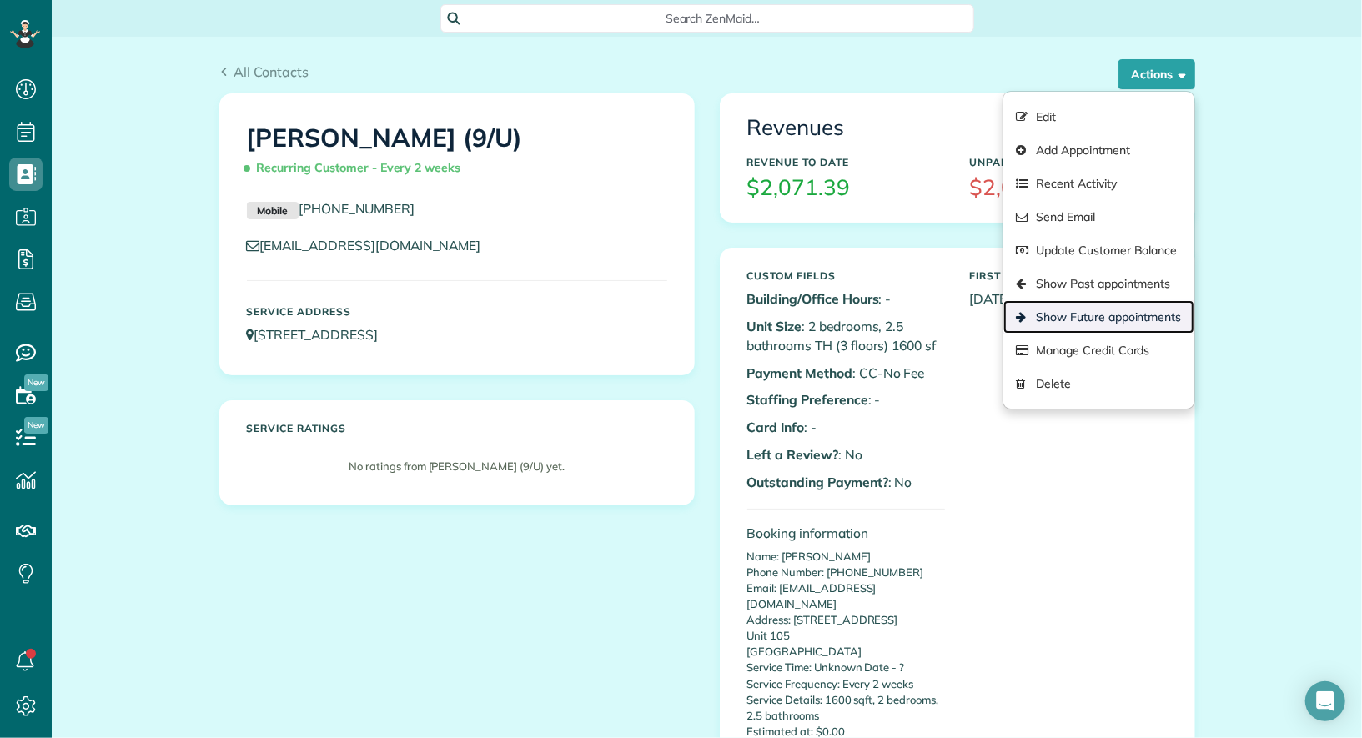
click at [1127, 313] on link "Show Future appointments" at bounding box center [1098, 316] width 190 height 33
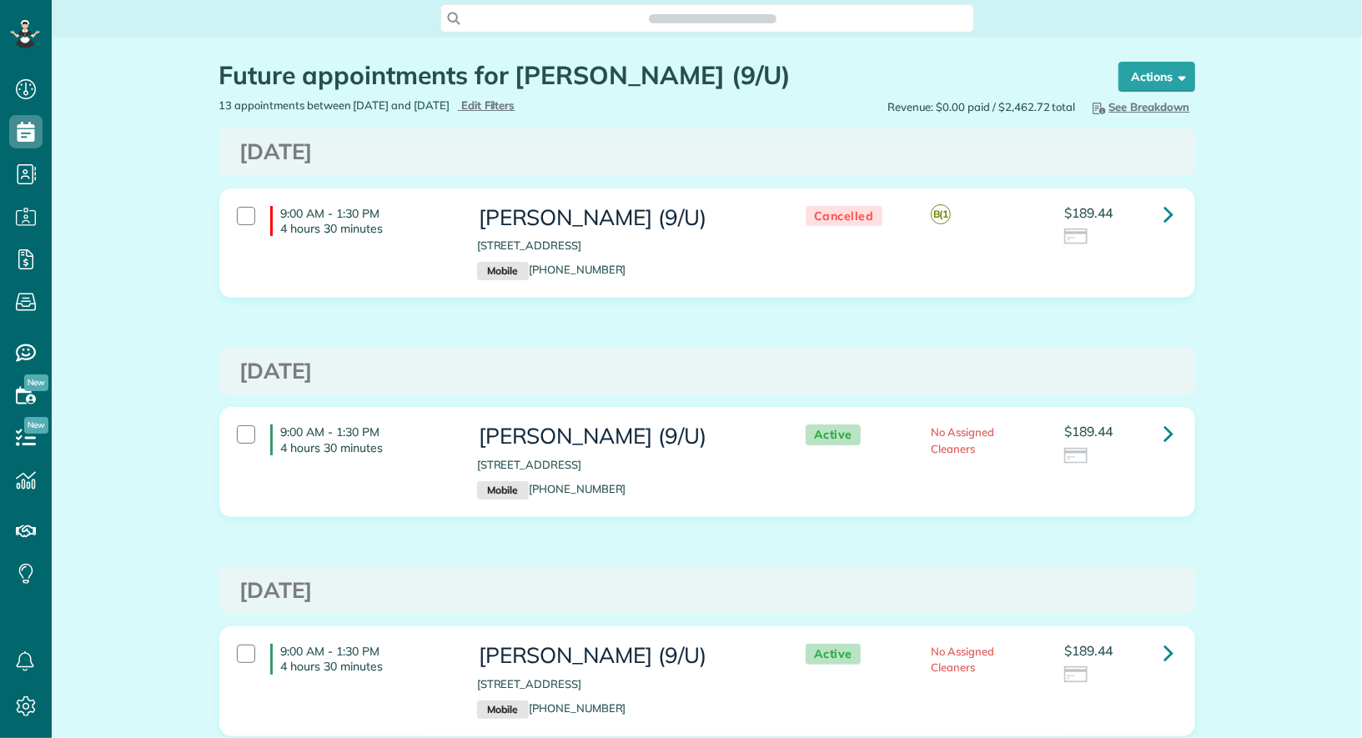
scroll to position [738, 51]
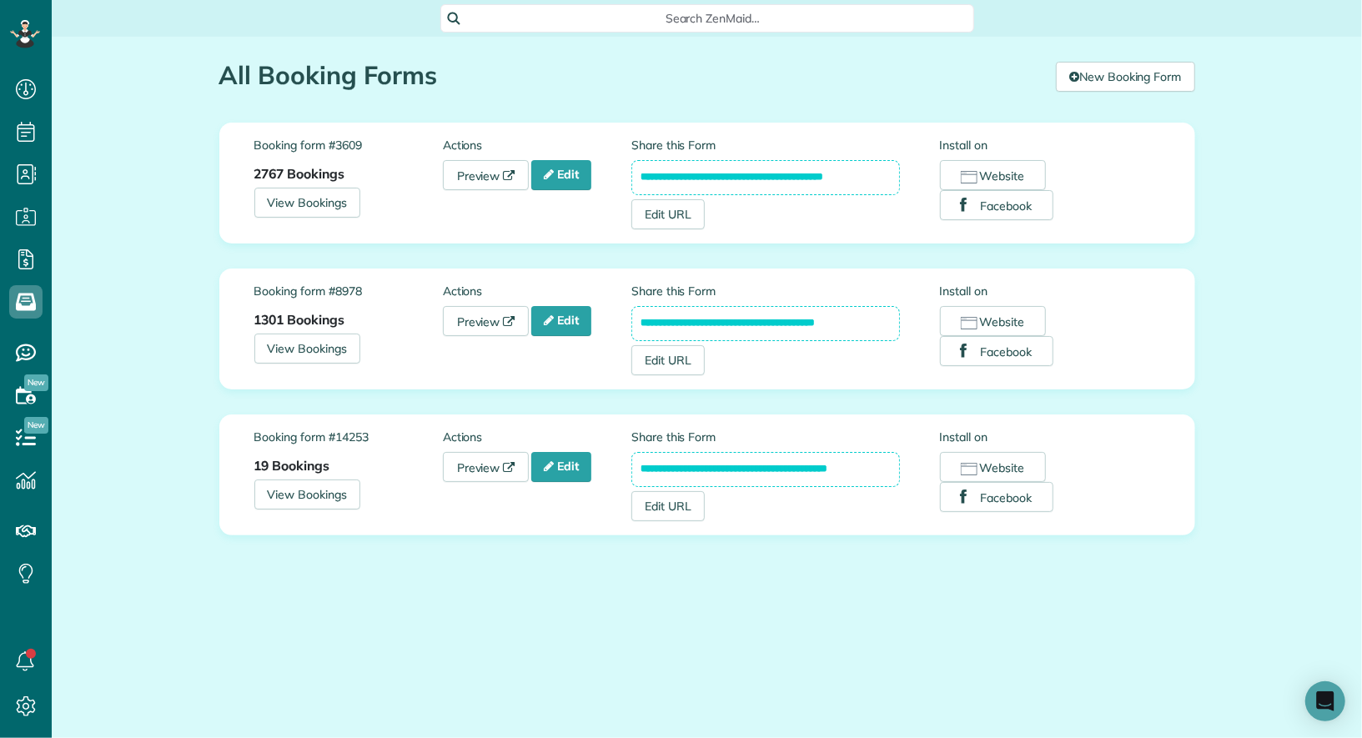
scroll to position [7, 7]
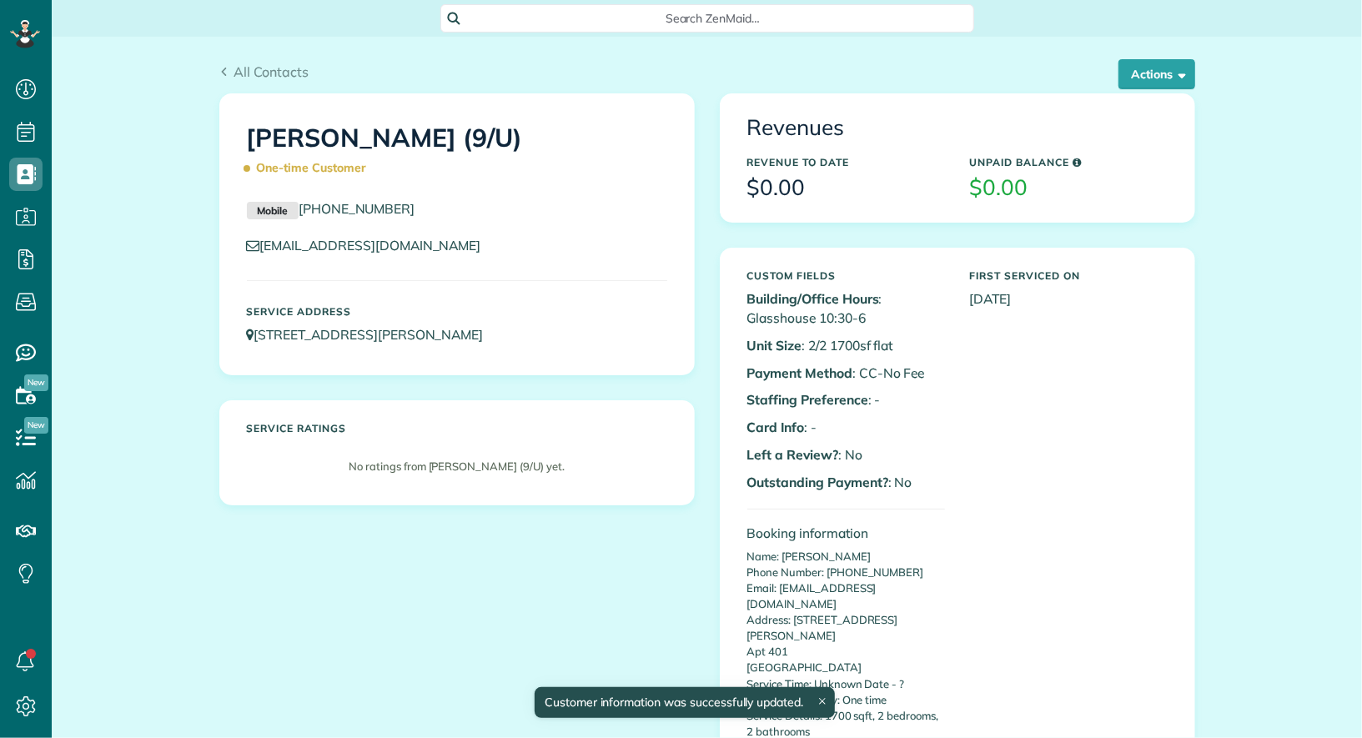
scroll to position [7, 7]
click at [1149, 63] on button "Actions" at bounding box center [1156, 74] width 77 height 30
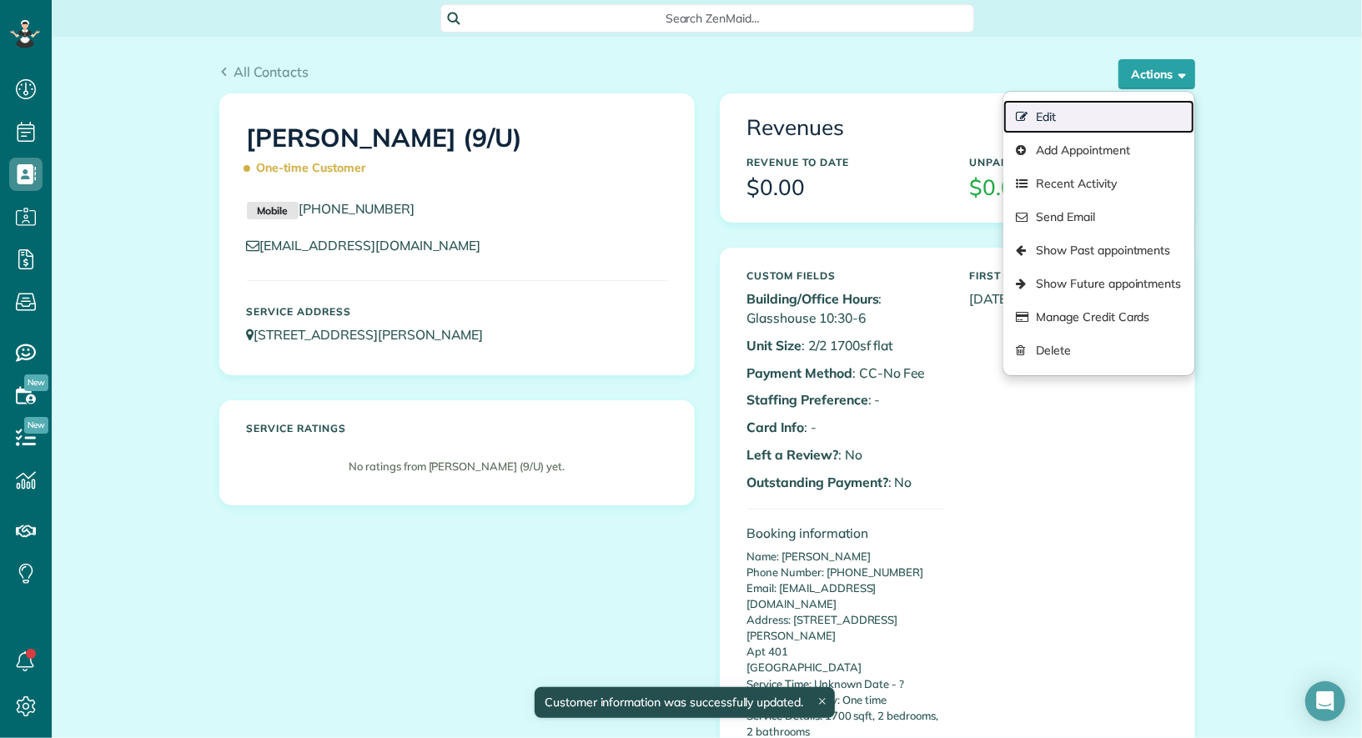
click at [1123, 112] on link "Edit" at bounding box center [1098, 116] width 190 height 33
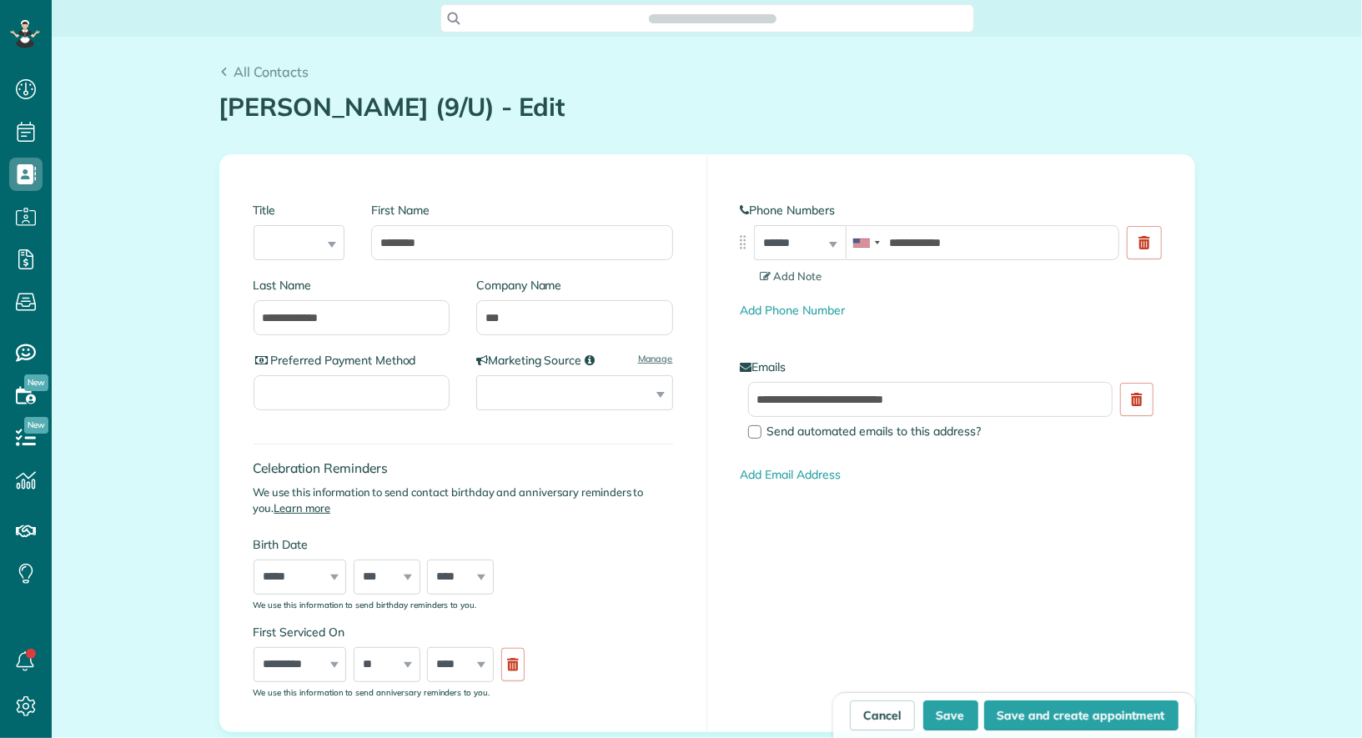
type input "**********"
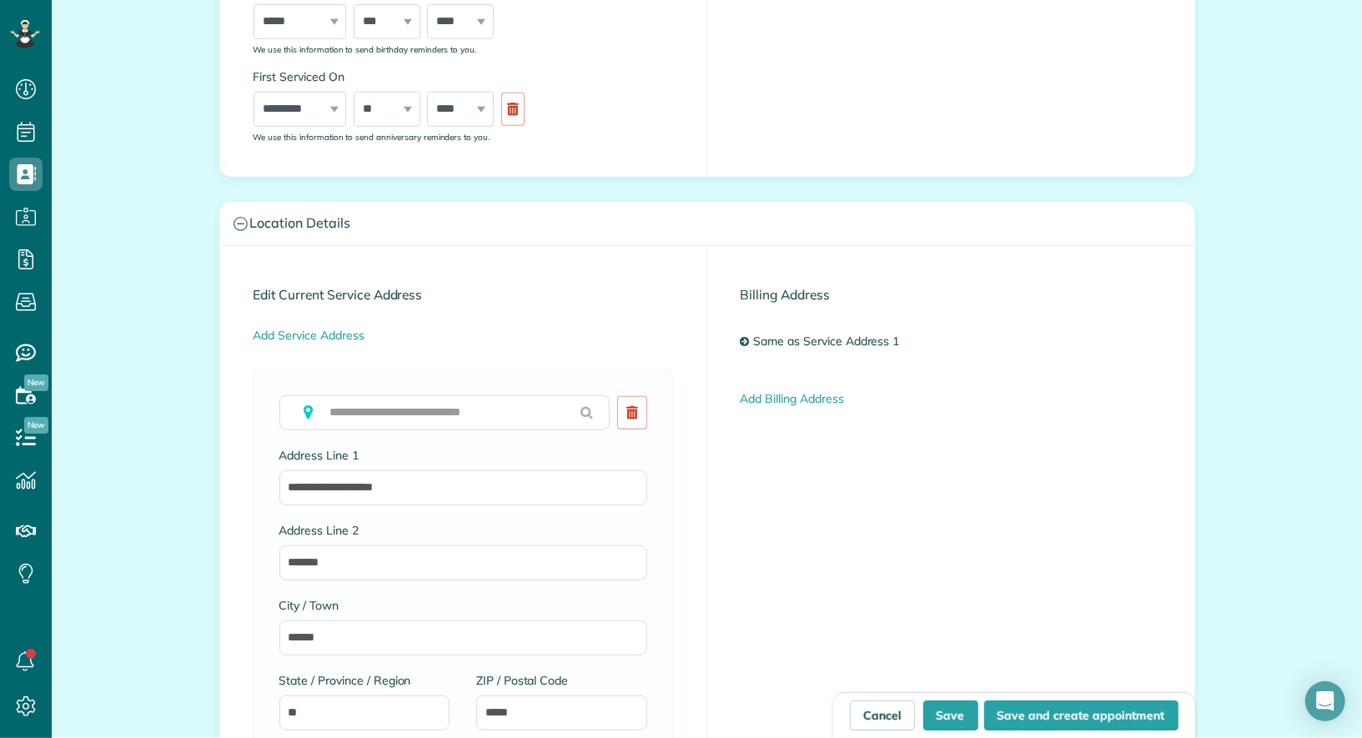
scroll to position [1340, 0]
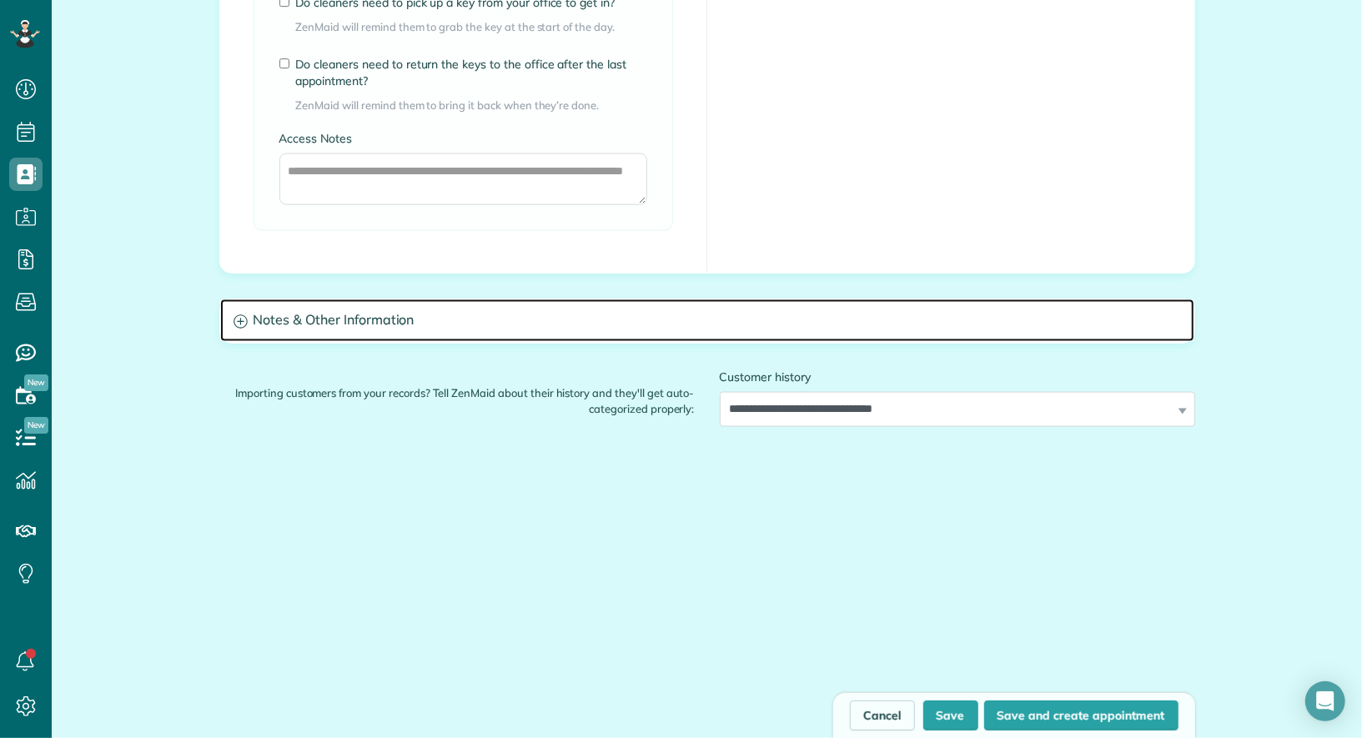
click at [404, 328] on h3 "Notes & Other Information" at bounding box center [707, 320] width 974 height 43
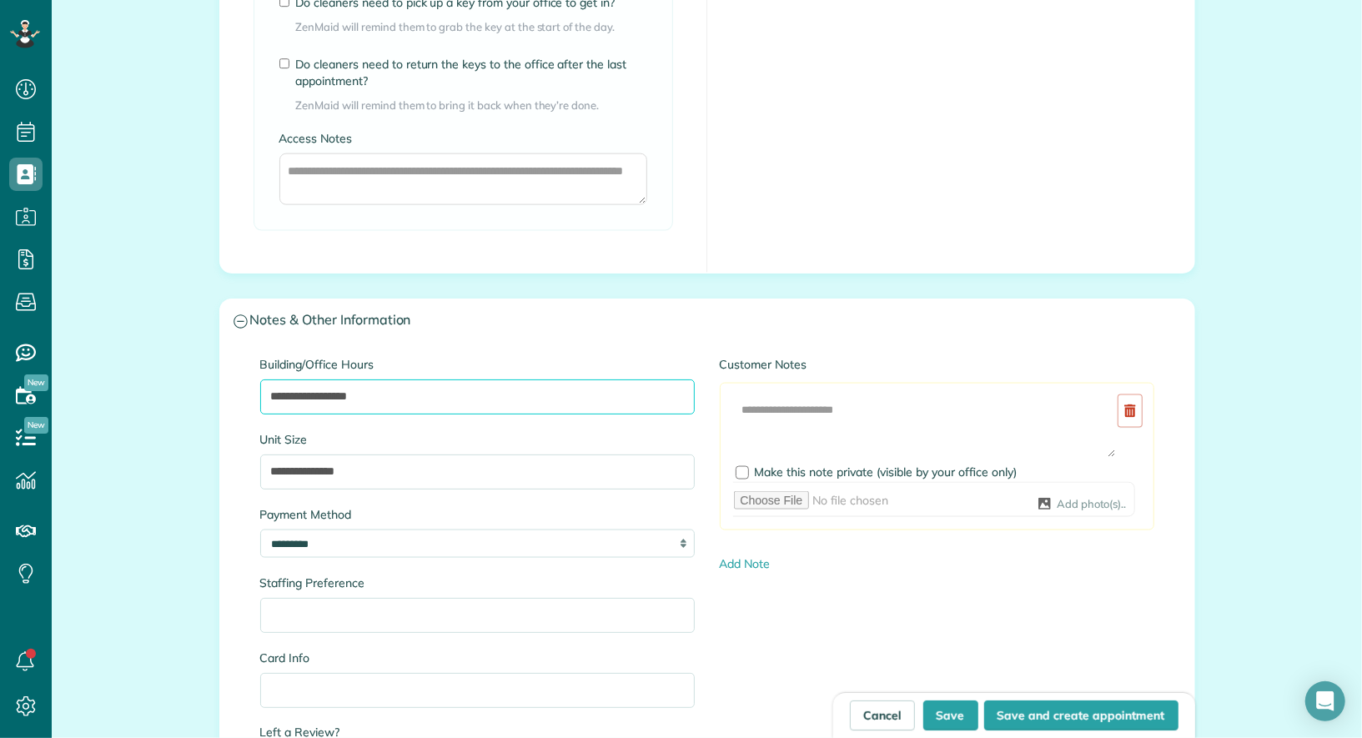
click at [347, 394] on input "**********" at bounding box center [477, 396] width 434 height 35
type input "**********"
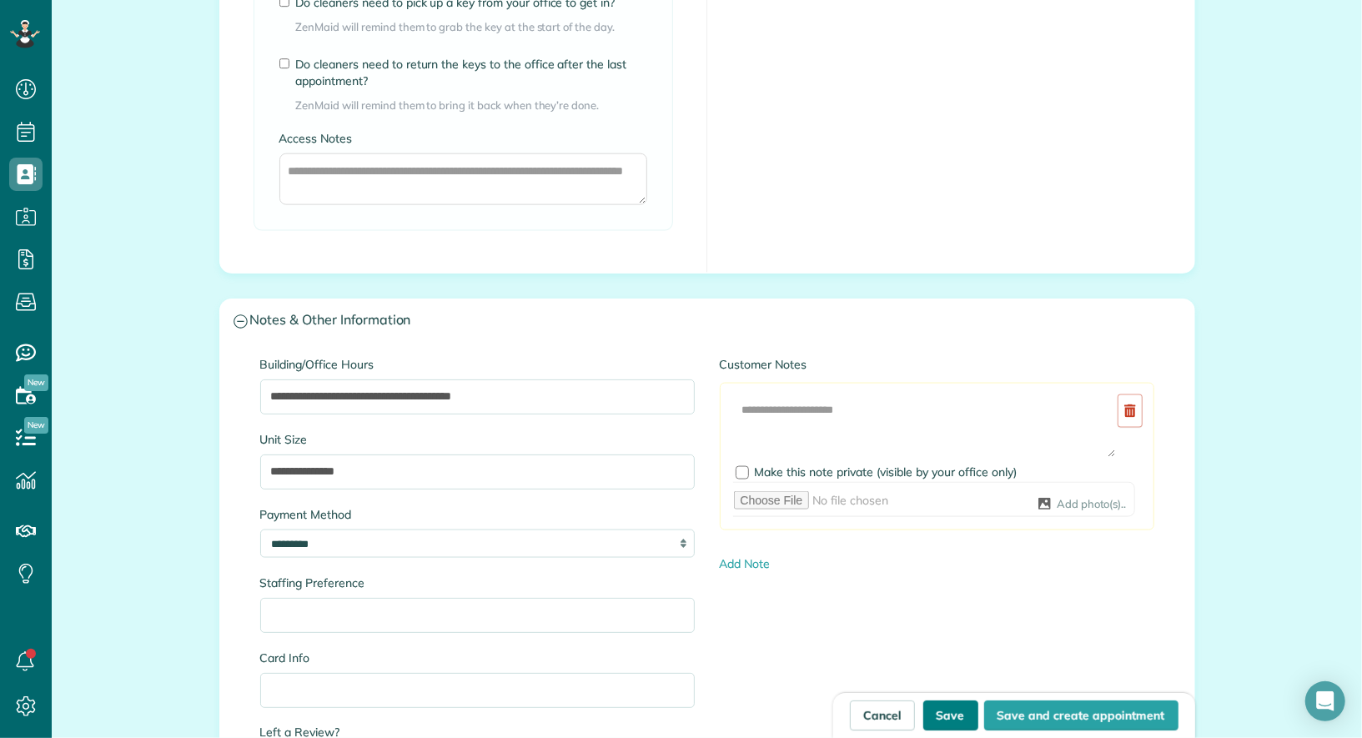
click at [948, 717] on button "Save" at bounding box center [950, 715] width 55 height 30
type input "**********"
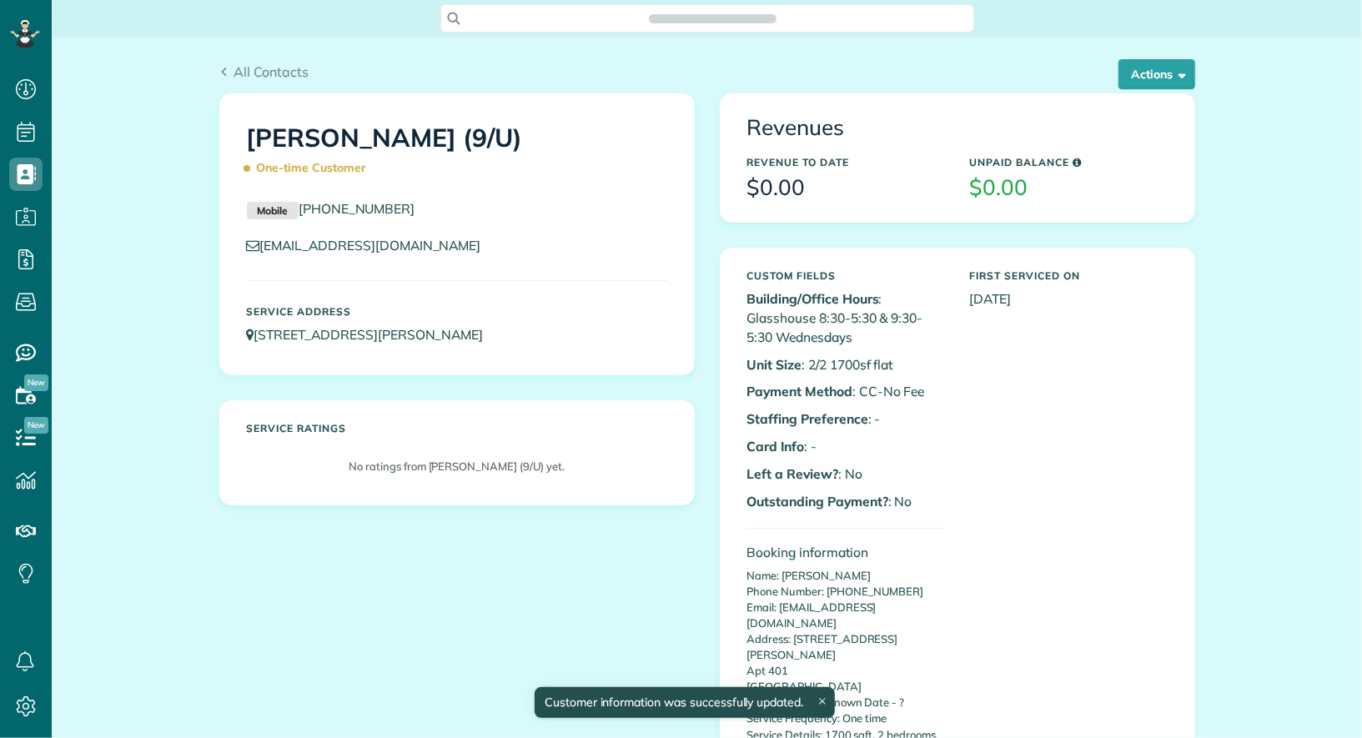
scroll to position [7, 7]
